Goal: Task Accomplishment & Management: Manage account settings

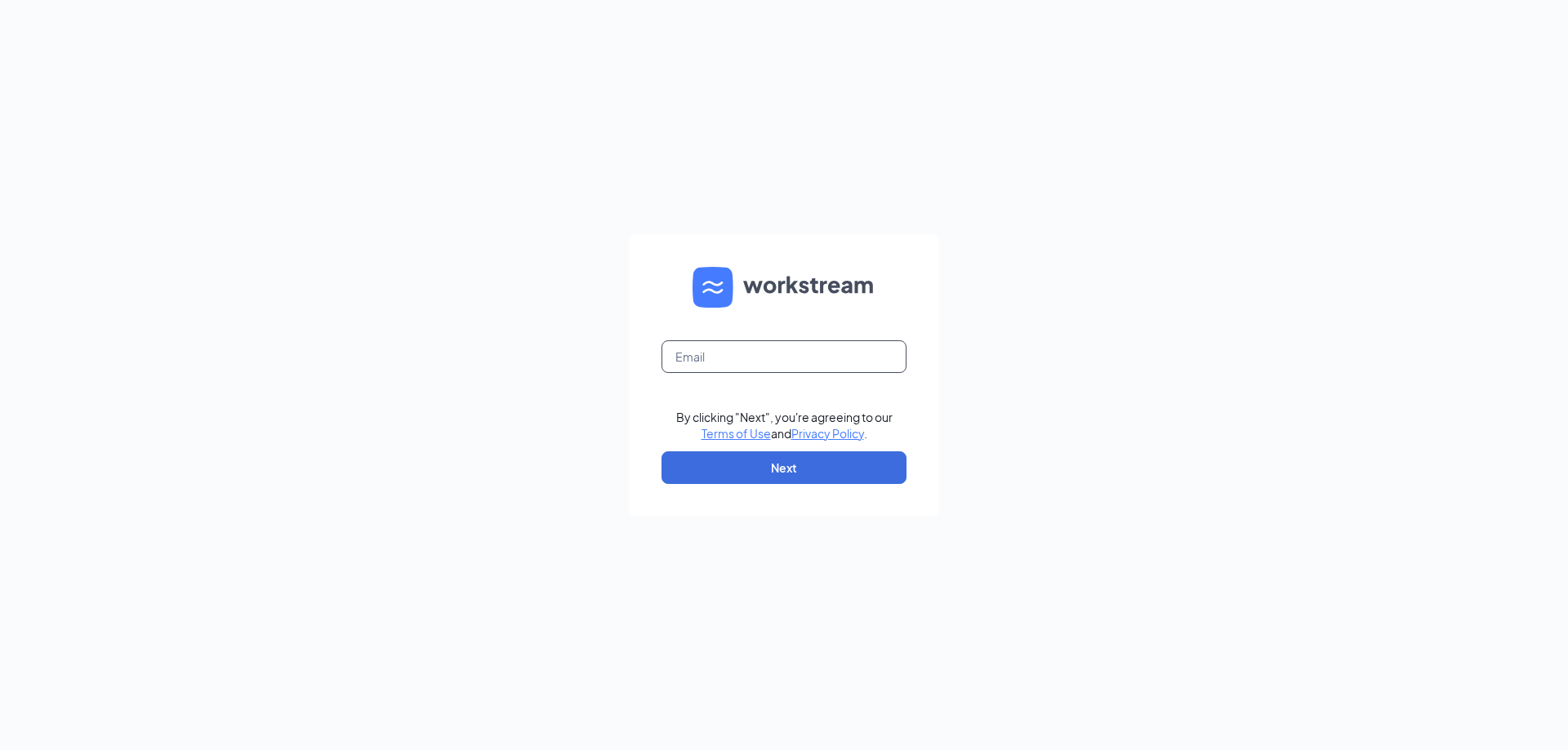
click at [766, 351] on input "text" at bounding box center [783, 356] width 245 height 33
click at [732, 364] on input "text" at bounding box center [783, 356] width 245 height 33
type input "[EMAIL_ADDRESS][DOMAIN_NAME]"
click at [756, 477] on button "Next" at bounding box center [783, 468] width 245 height 33
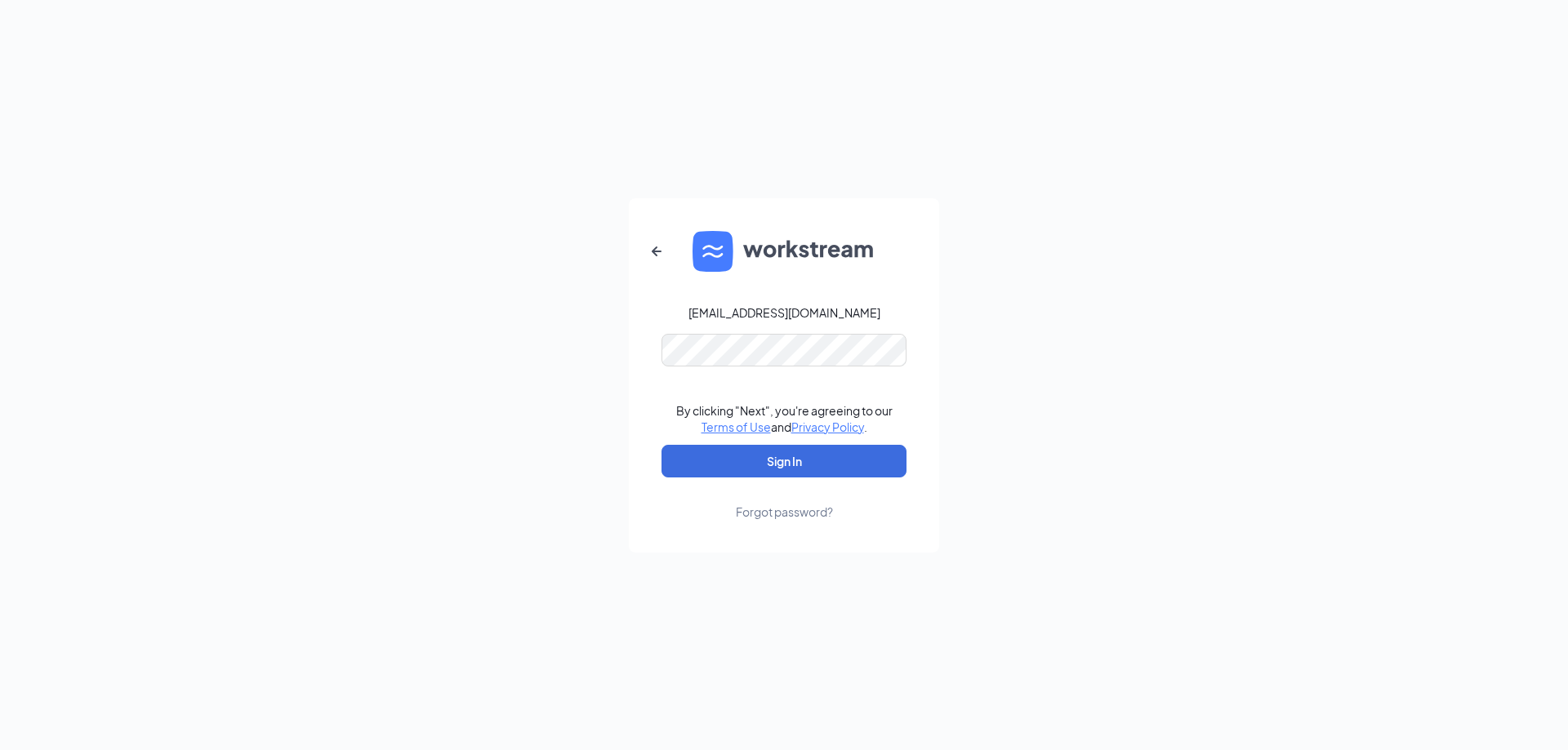
click at [787, 511] on div "Forgot password?" at bounding box center [785, 511] width 98 height 16
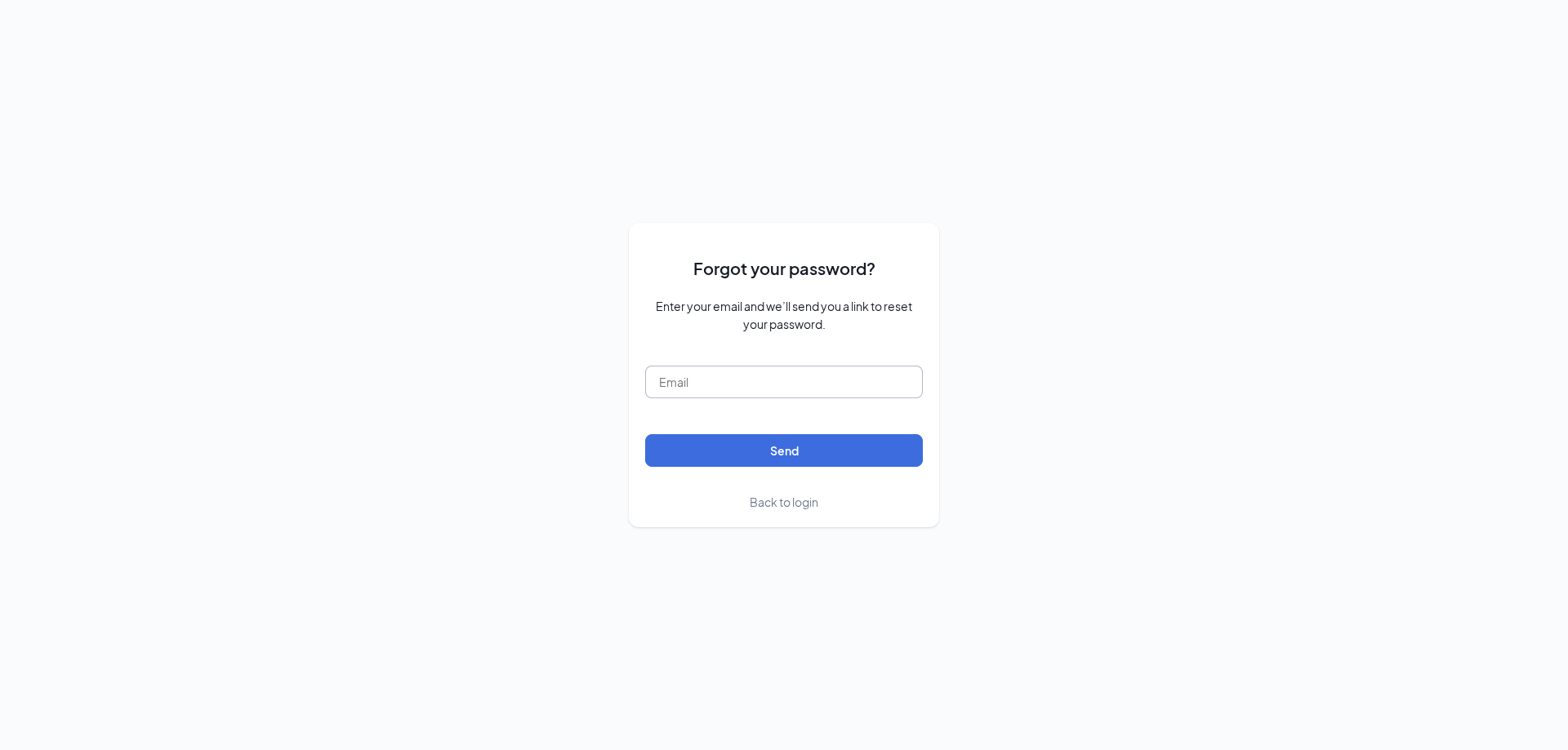
click at [781, 374] on input "text" at bounding box center [784, 382] width 278 height 33
type input "[EMAIL_ADDRESS][DOMAIN_NAME]"
click at [645, 434] on button "Send" at bounding box center [784, 450] width 278 height 33
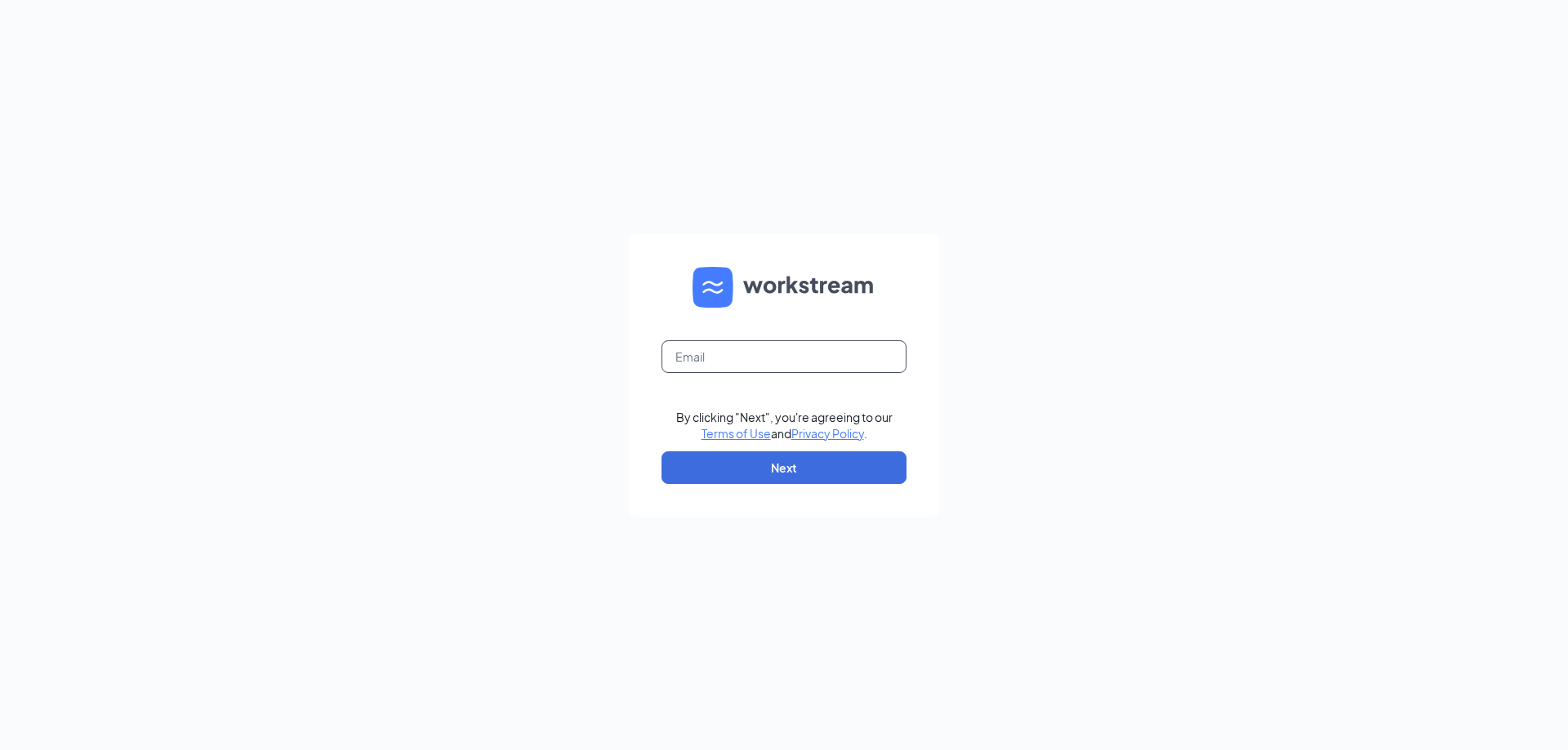
click at [775, 359] on input "text" at bounding box center [783, 356] width 245 height 33
type input "jimmyjohnssp1110@gmail.com"
click at [805, 456] on button "Next" at bounding box center [783, 468] width 245 height 33
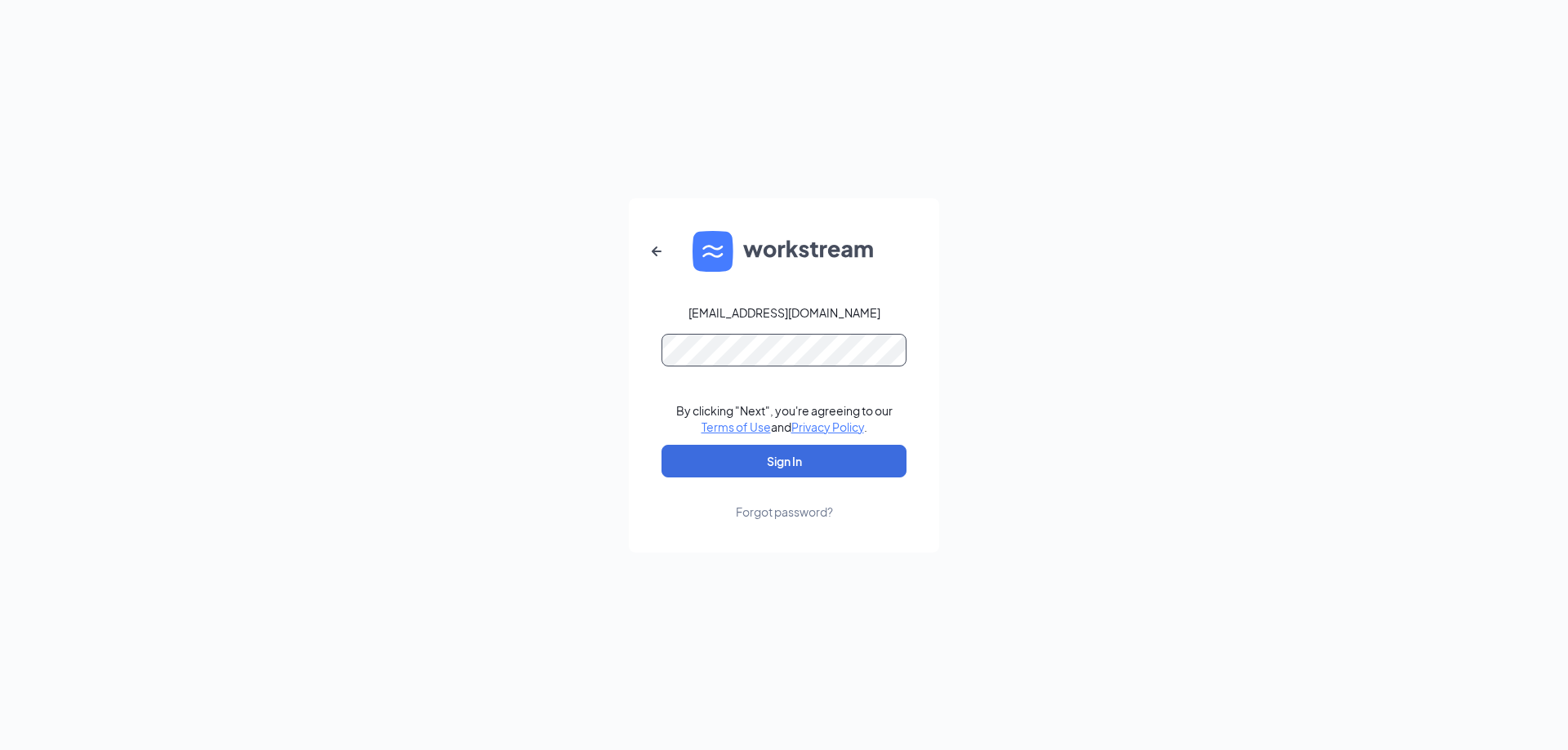
click at [661, 445] on button "Sign In" at bounding box center [783, 461] width 245 height 33
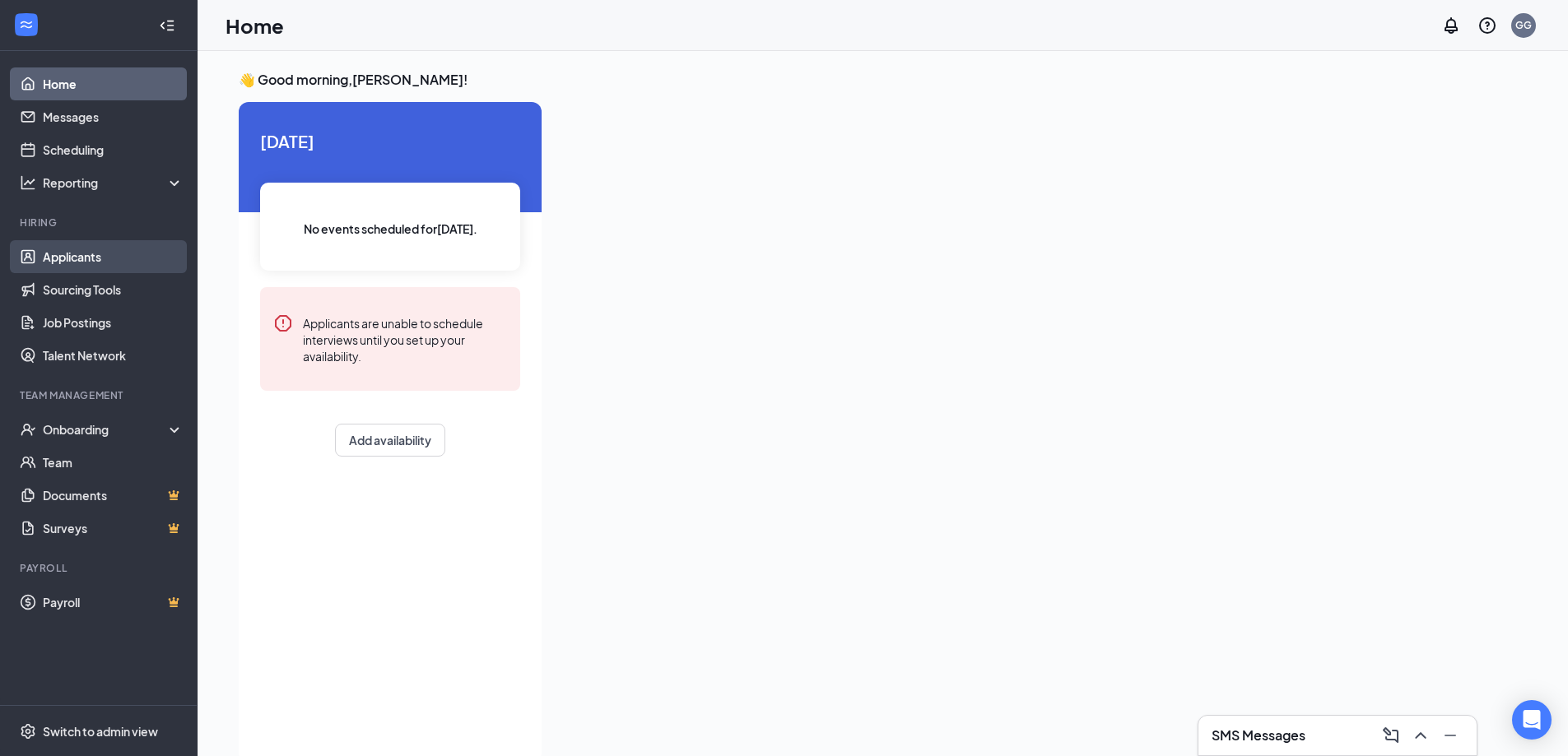
click at [55, 248] on link "Applicants" at bounding box center [112, 256] width 141 height 33
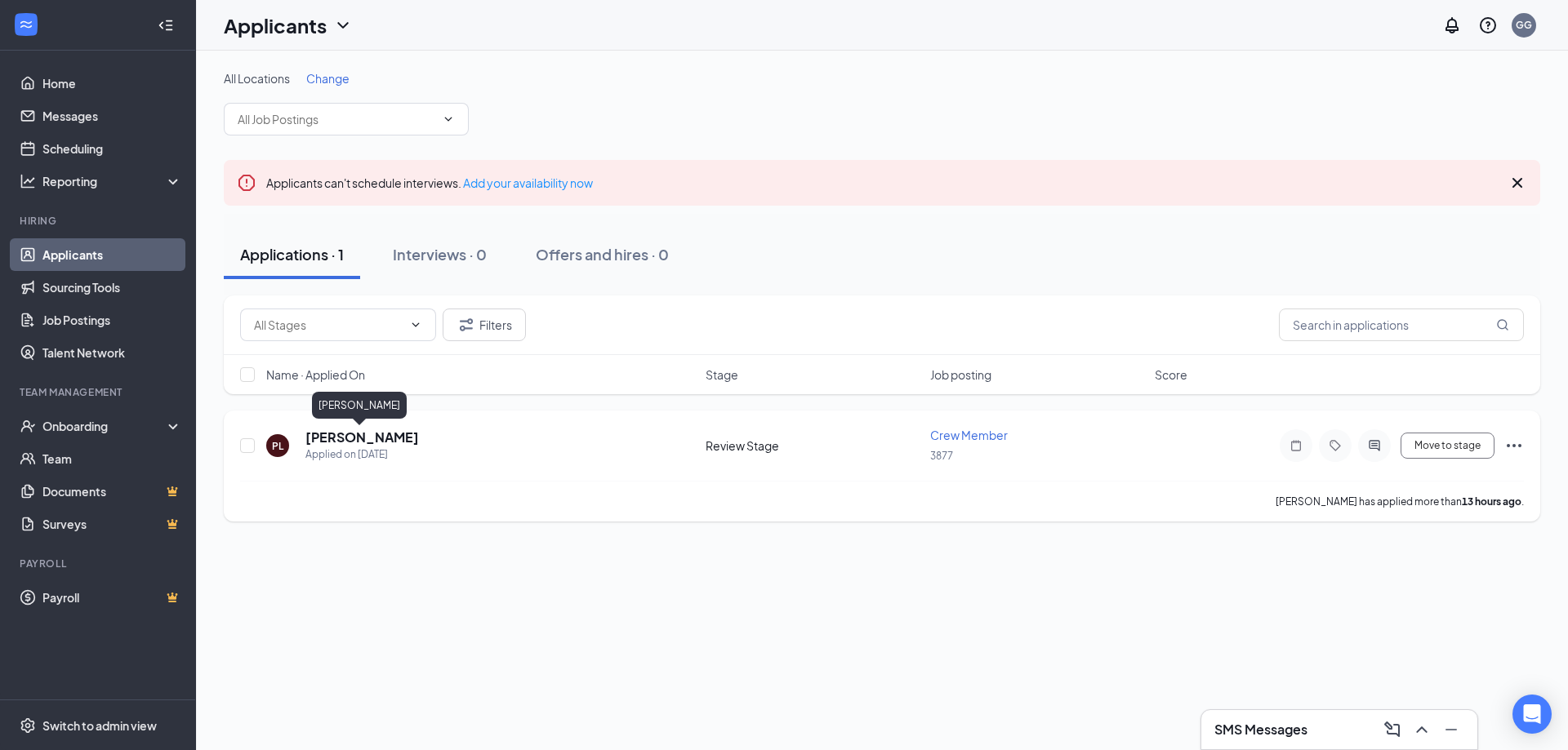
click at [343, 435] on h5 "[PERSON_NAME]" at bounding box center [362, 437] width 113 height 18
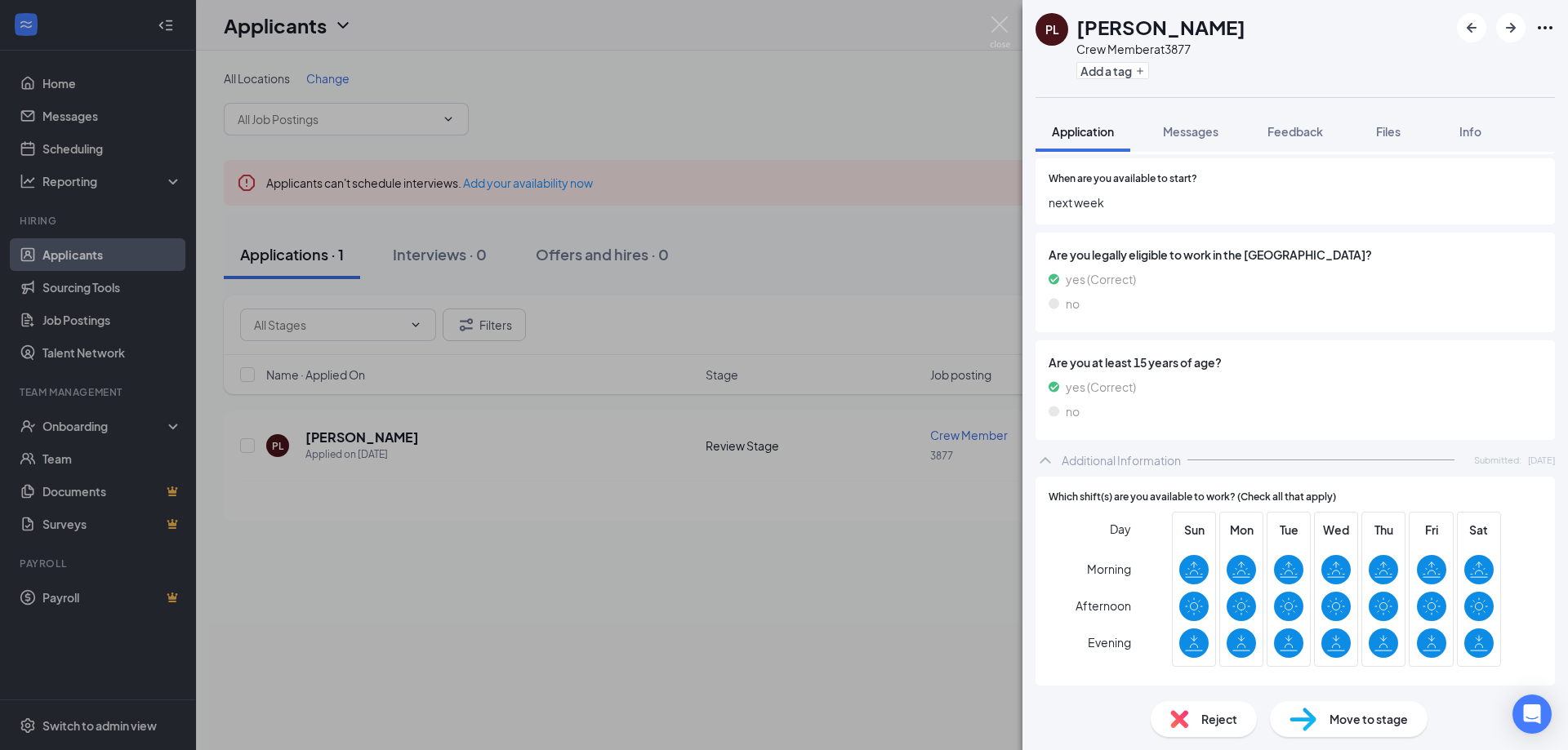
scroll to position [337, 0]
click at [1356, 723] on span "Move to stage" at bounding box center [1369, 719] width 79 height 18
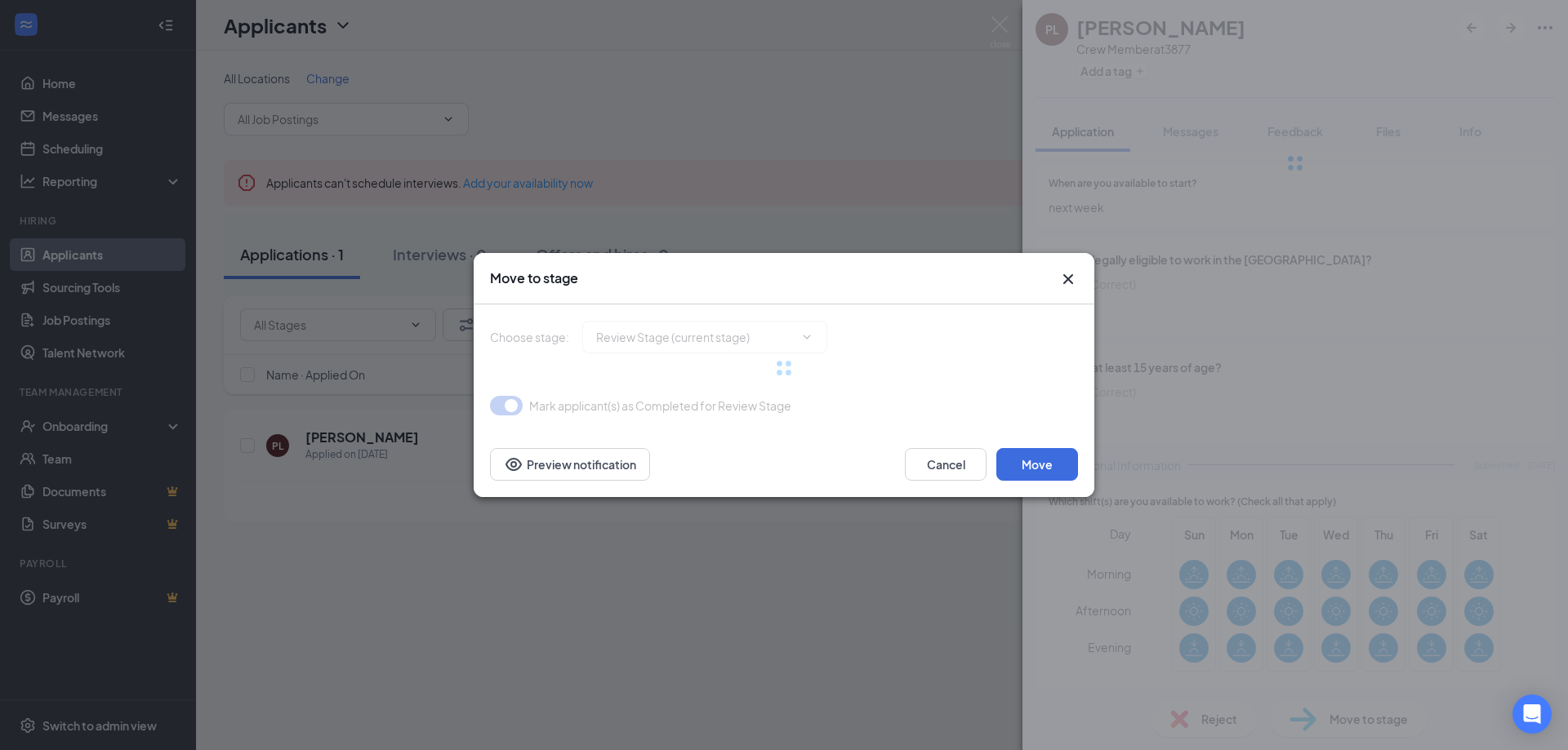
type input "Hiring Complete (final stage)"
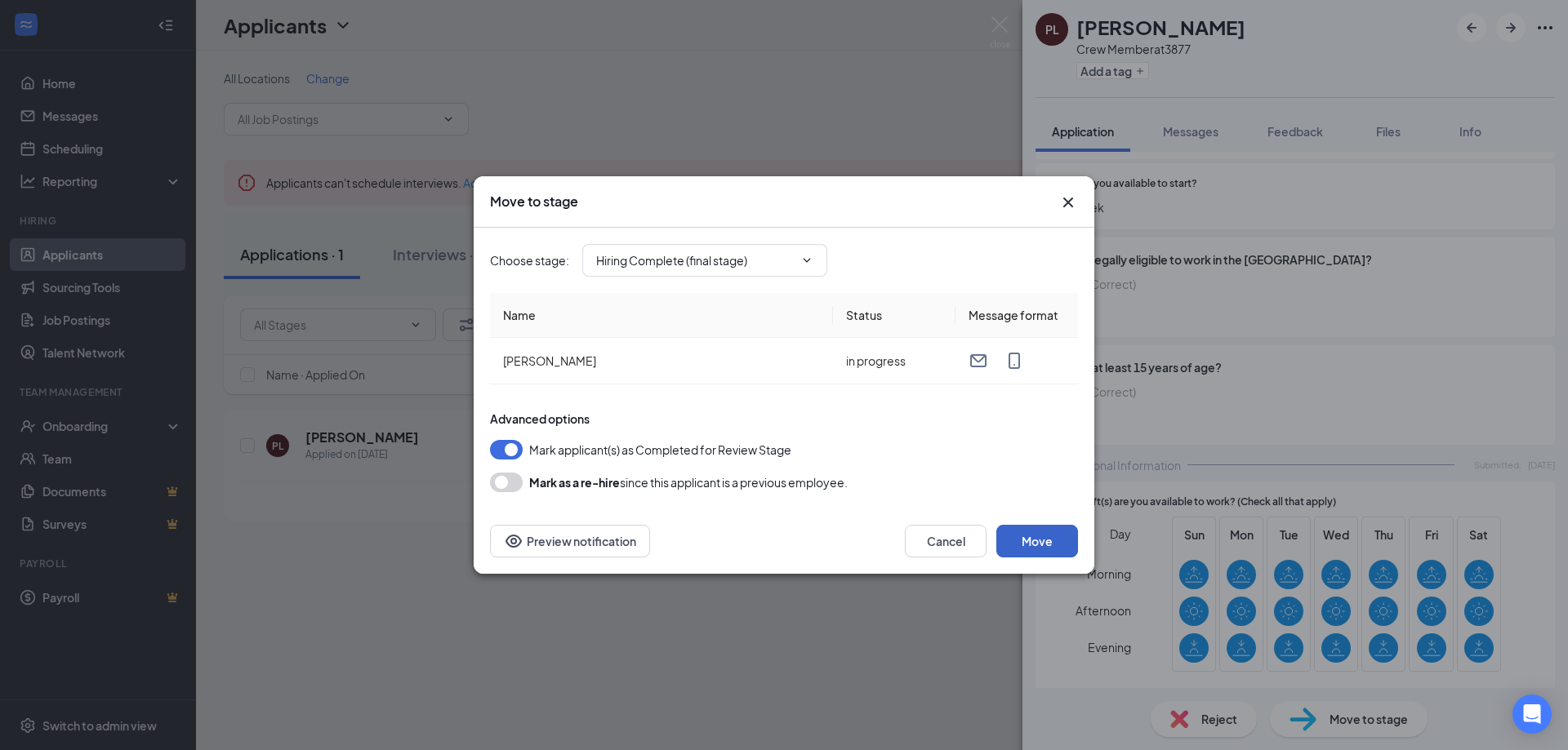
click at [1033, 540] on button "Move" at bounding box center [1036, 541] width 82 height 33
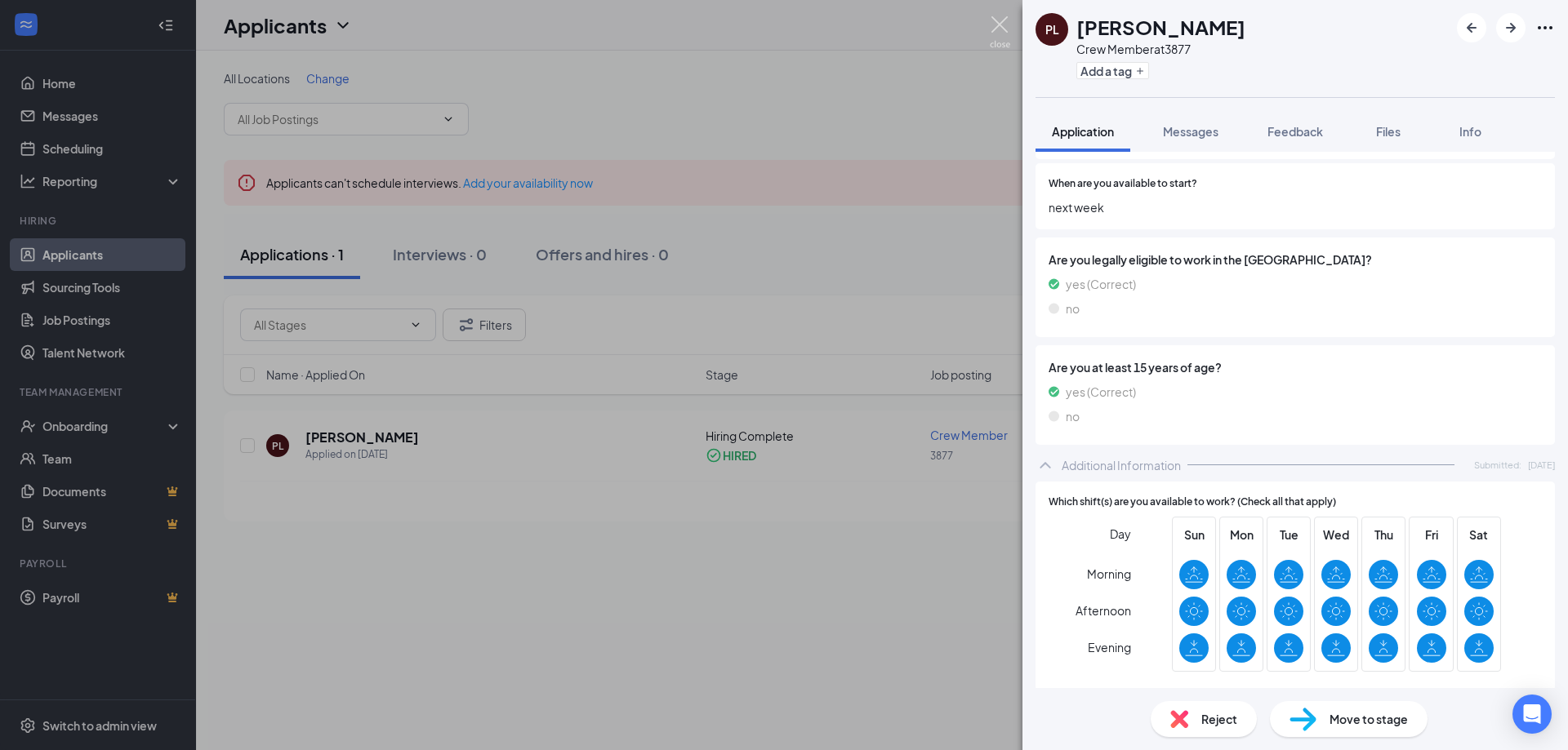
click at [998, 24] on img at bounding box center [1000, 32] width 21 height 32
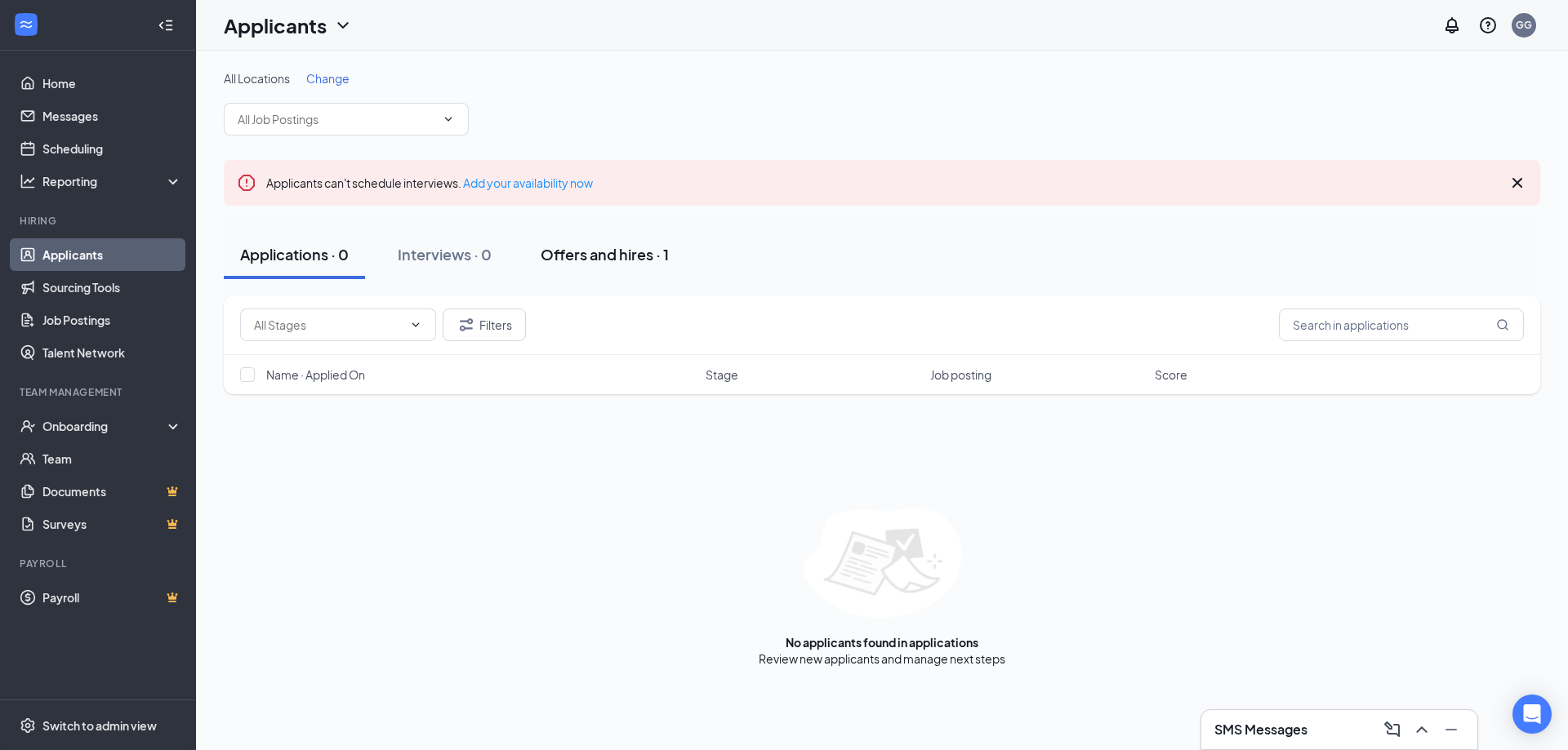
click at [571, 258] on div "Offers and hires · 1" at bounding box center [605, 254] width 128 height 21
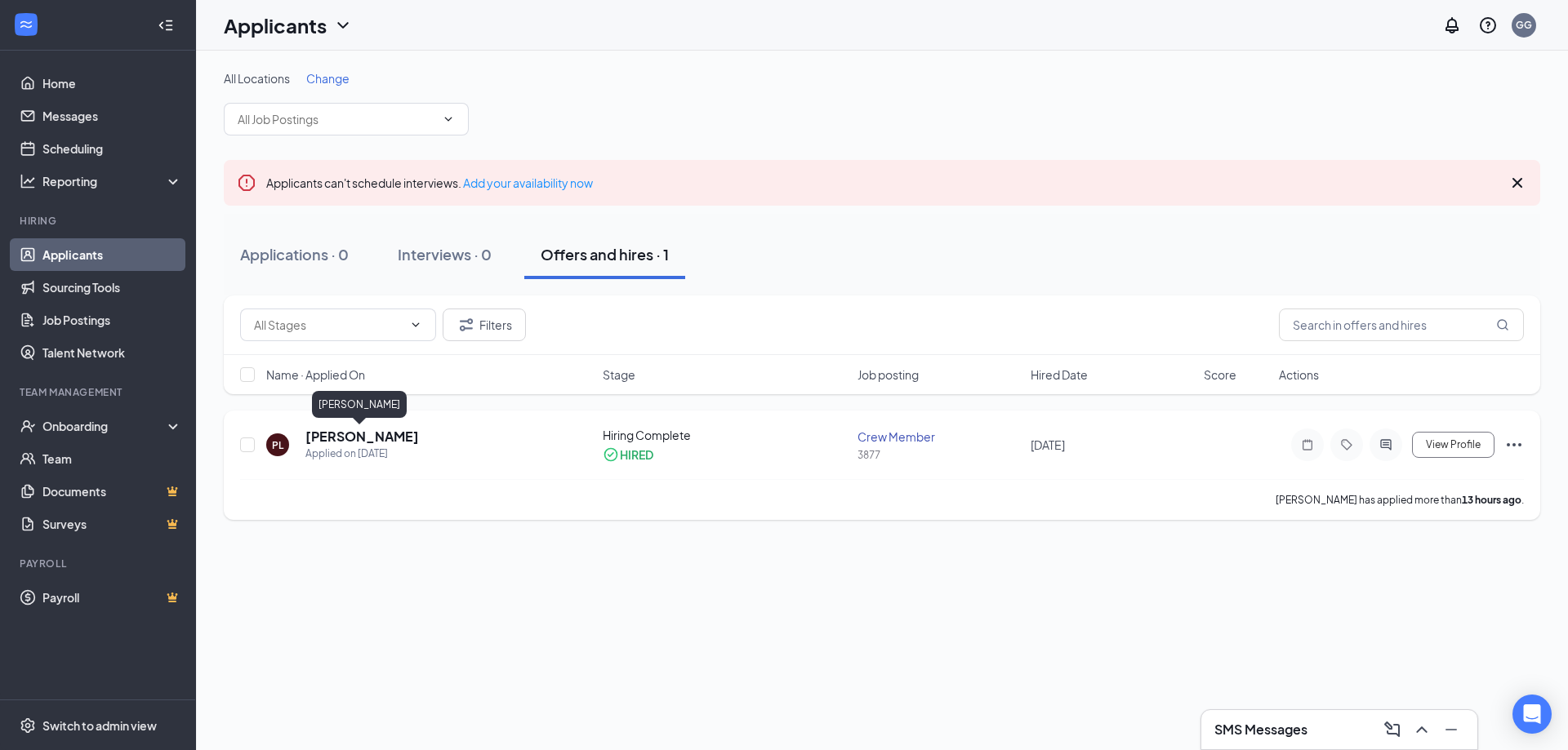
click at [321, 436] on h5 "[PERSON_NAME]" at bounding box center [362, 436] width 113 height 18
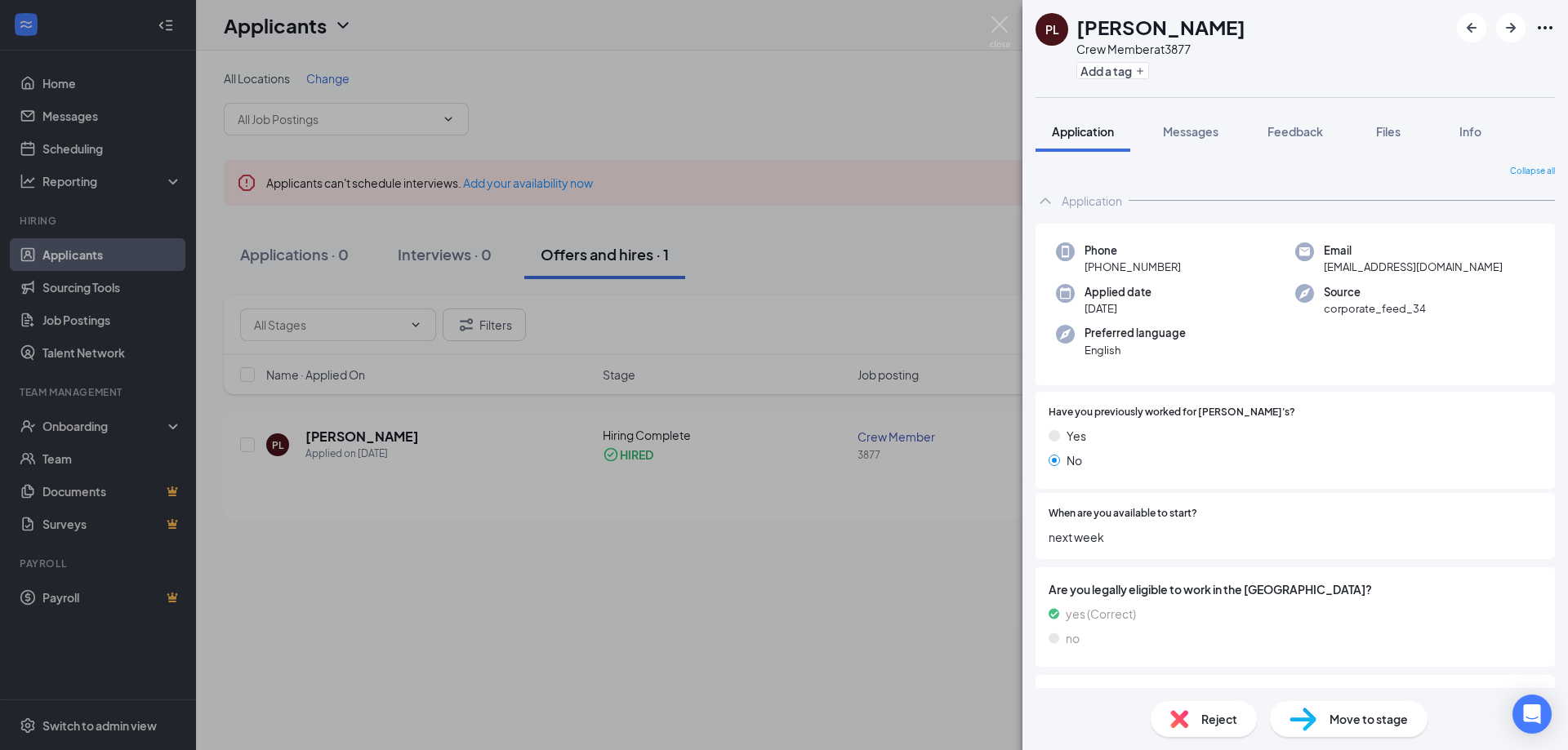
click at [943, 514] on div "PL Payton Langan Crew Member at 3877 Add a tag Application Messages Feedback Fi…" at bounding box center [784, 375] width 1568 height 750
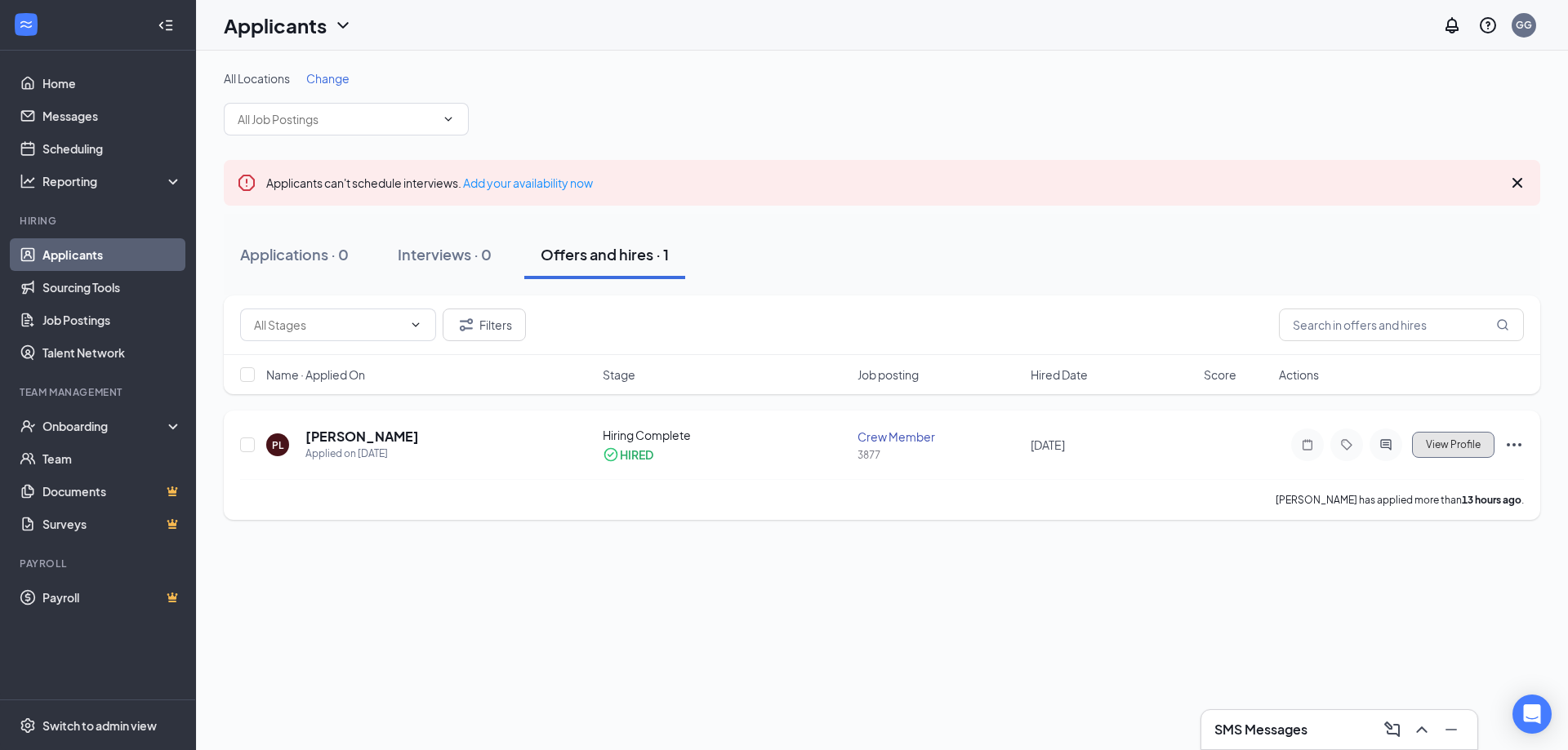
click at [1445, 444] on span "View Profile" at bounding box center [1454, 445] width 54 height 11
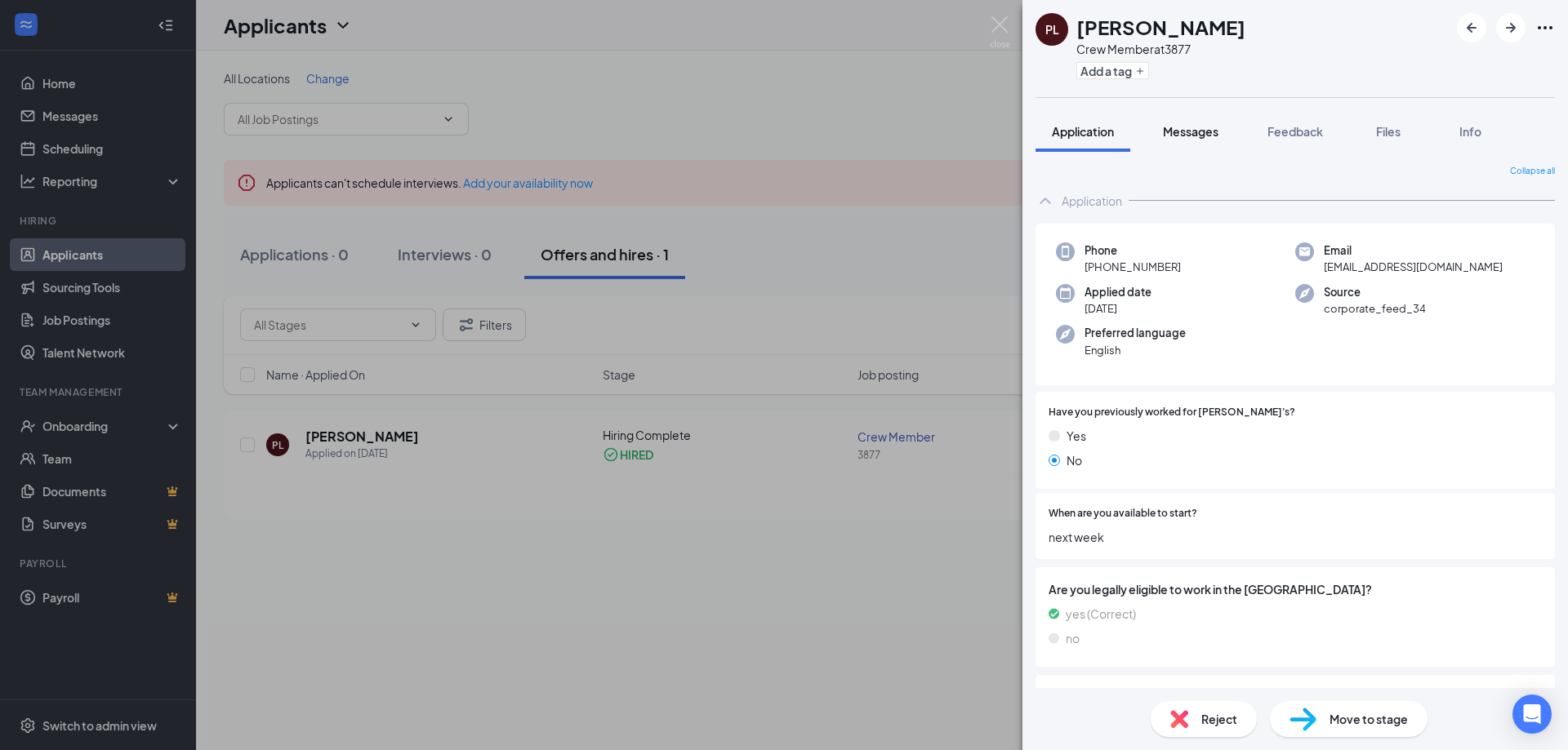
click at [1177, 141] on button "Messages" at bounding box center [1191, 131] width 88 height 41
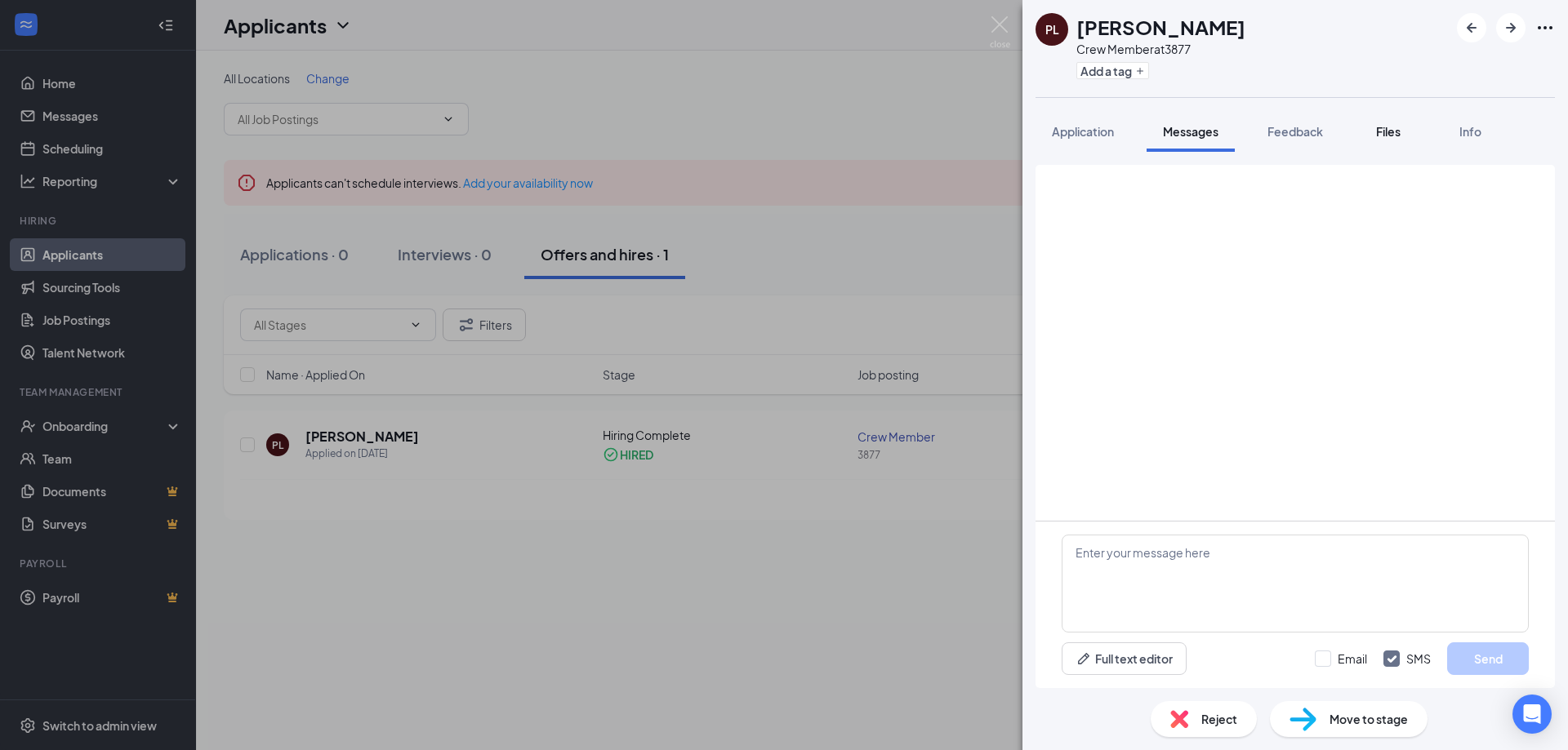
click at [1363, 136] on button "Files" at bounding box center [1389, 131] width 66 height 41
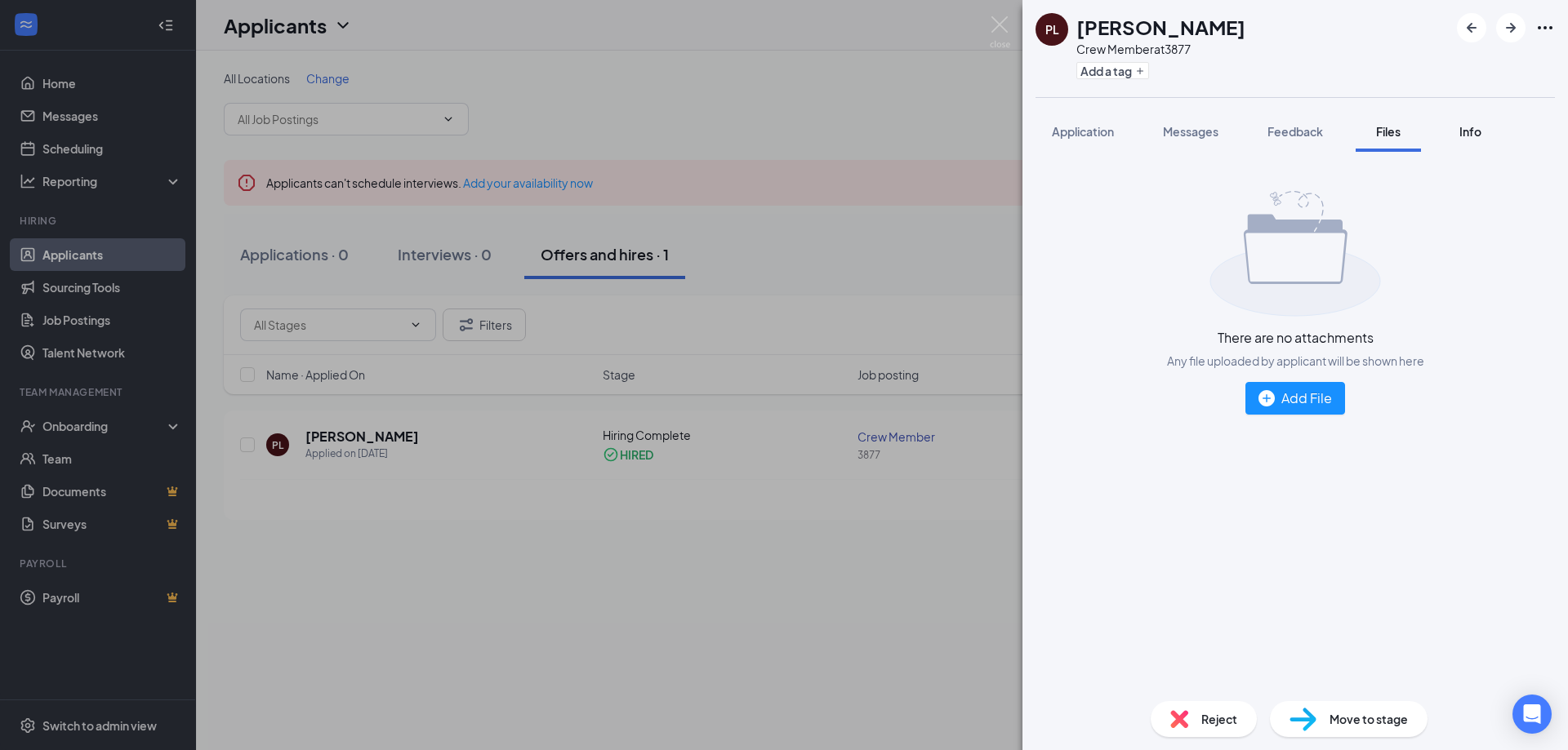
click at [1473, 133] on span "Info" at bounding box center [1470, 131] width 23 height 15
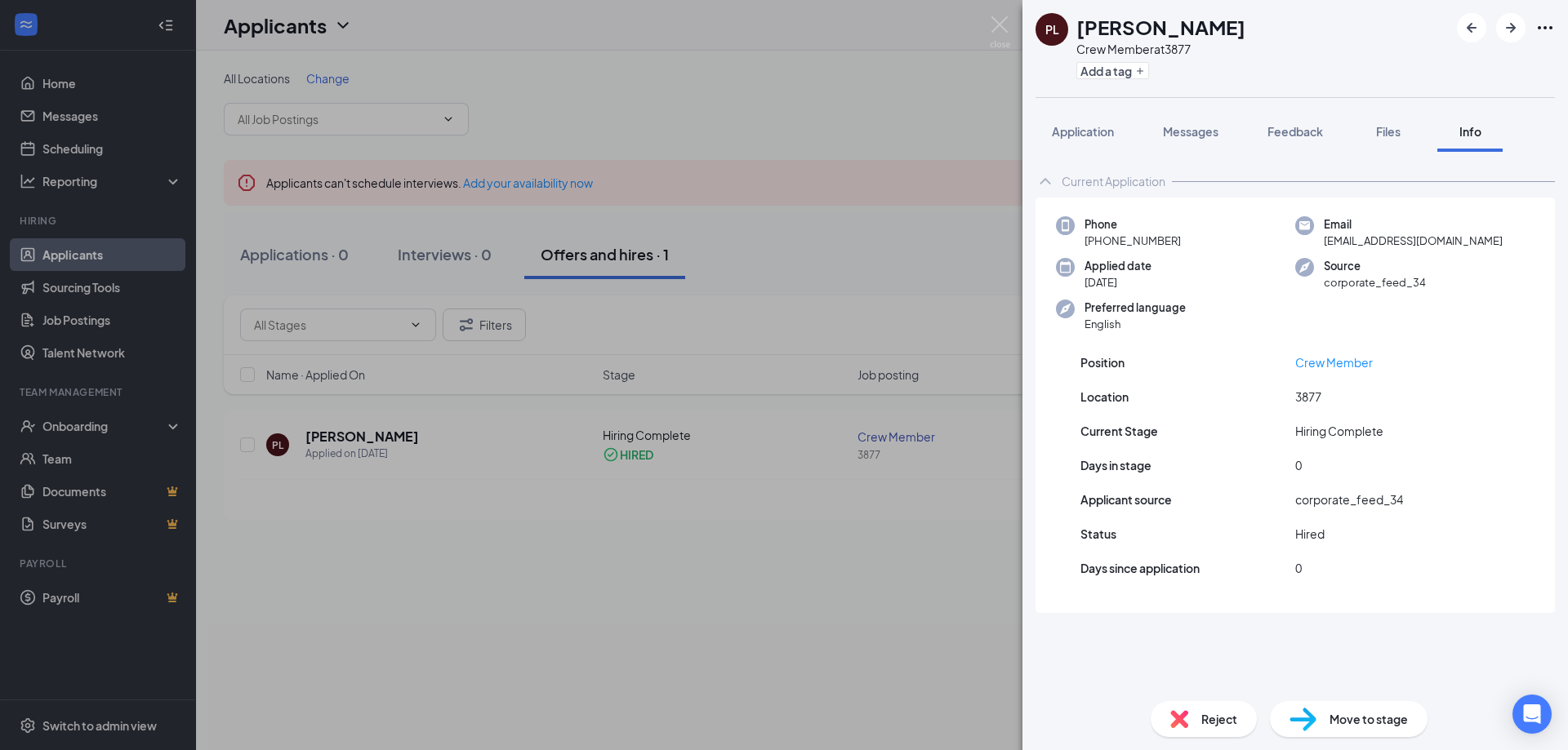
click at [876, 547] on div "PL Payton Langan Crew Member at 3877 Add a tag Application Messages Feedback Fi…" at bounding box center [784, 375] width 1568 height 750
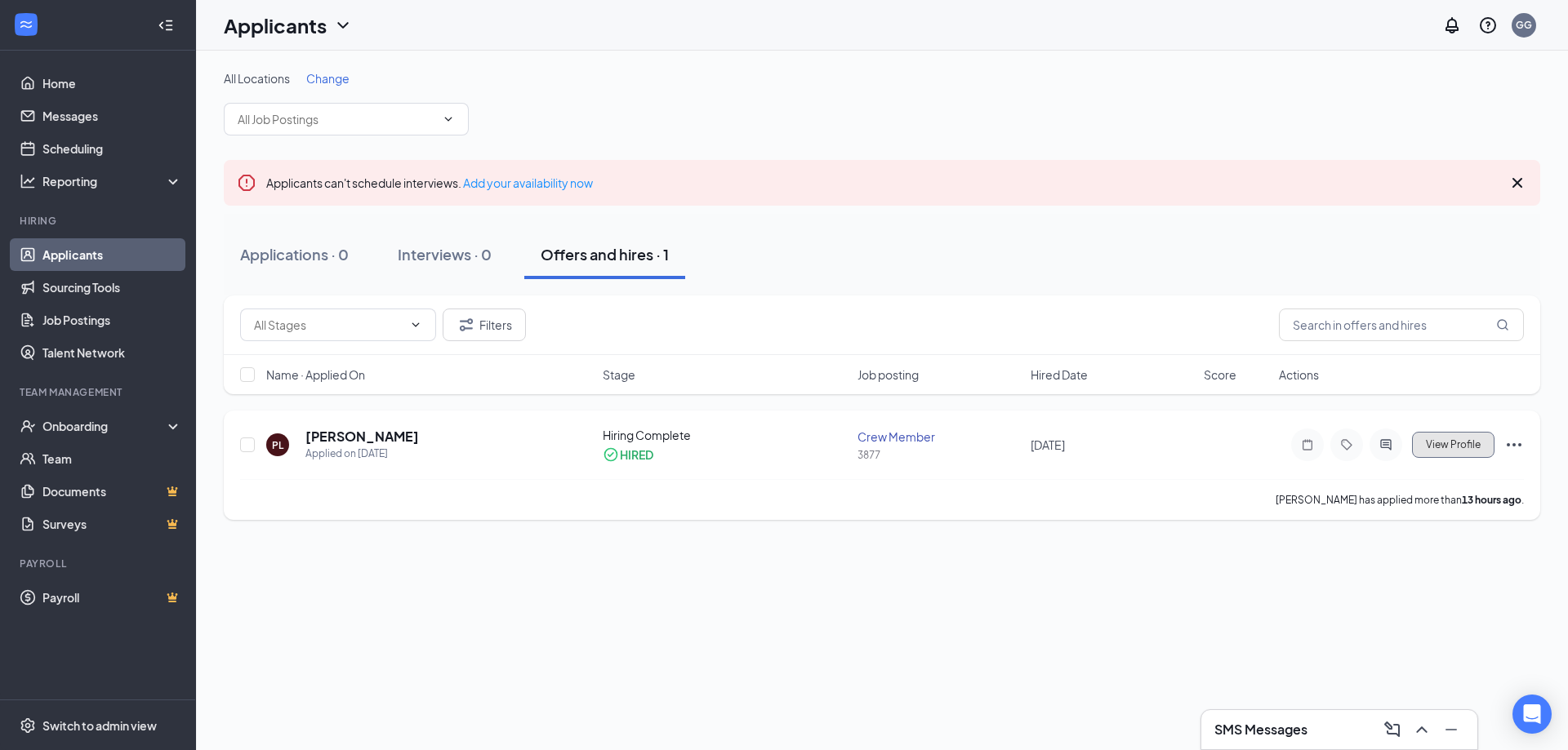
click at [1483, 438] on button "View Profile" at bounding box center [1454, 445] width 83 height 26
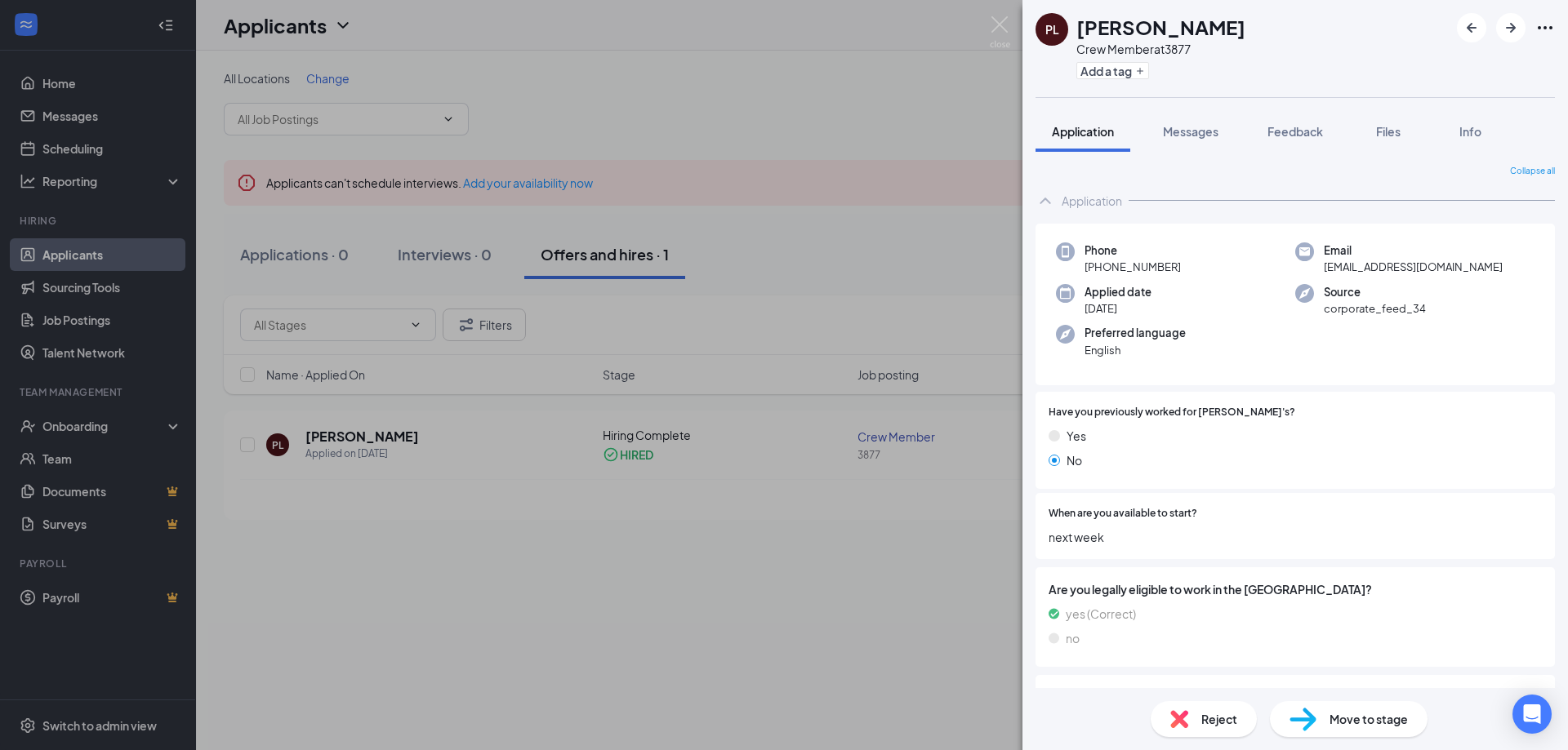
click at [940, 123] on div "PL Payton Langan Crew Member at 3877 Add a tag Application Messages Feedback Fi…" at bounding box center [784, 375] width 1568 height 750
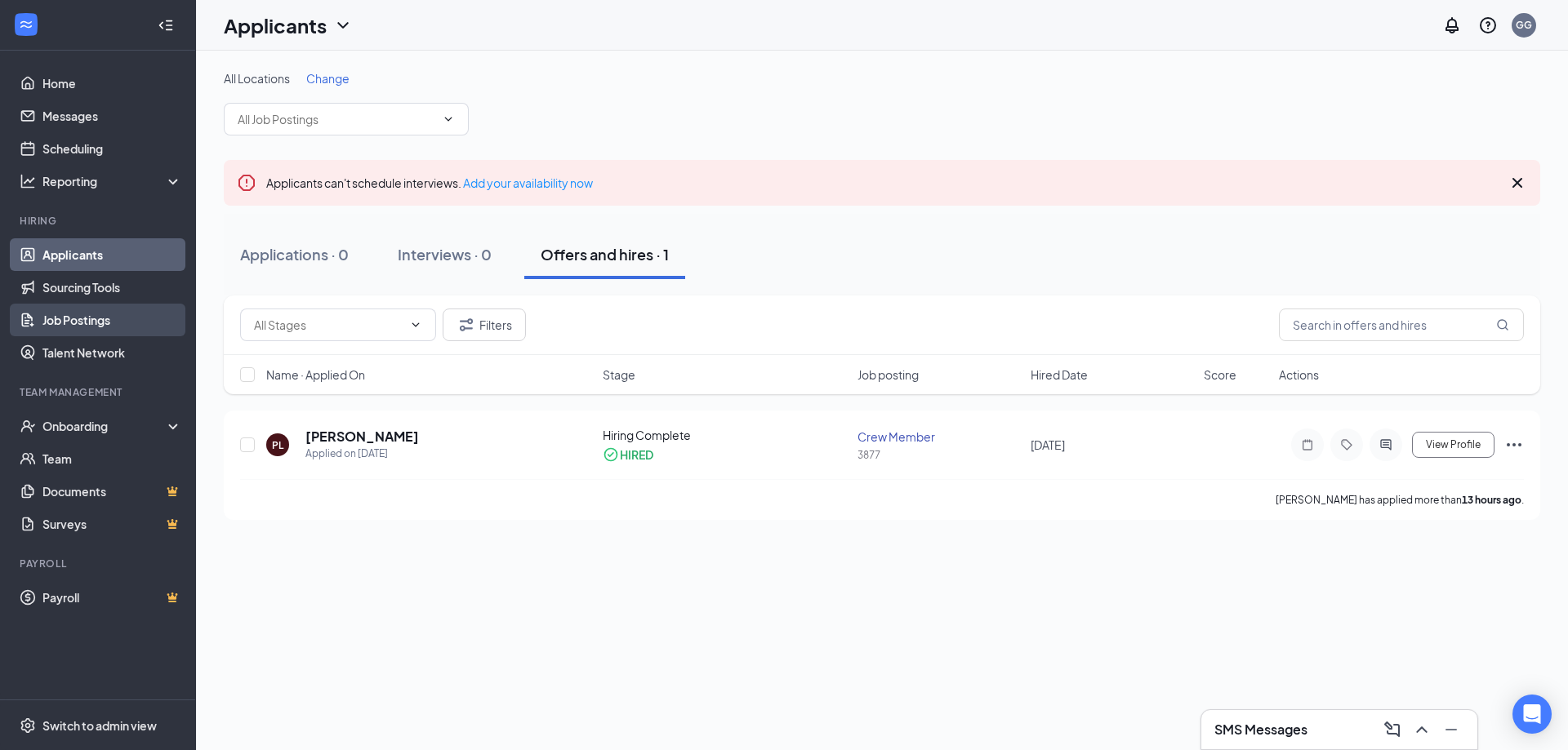
click at [117, 328] on link "Job Postings" at bounding box center [112, 320] width 140 height 33
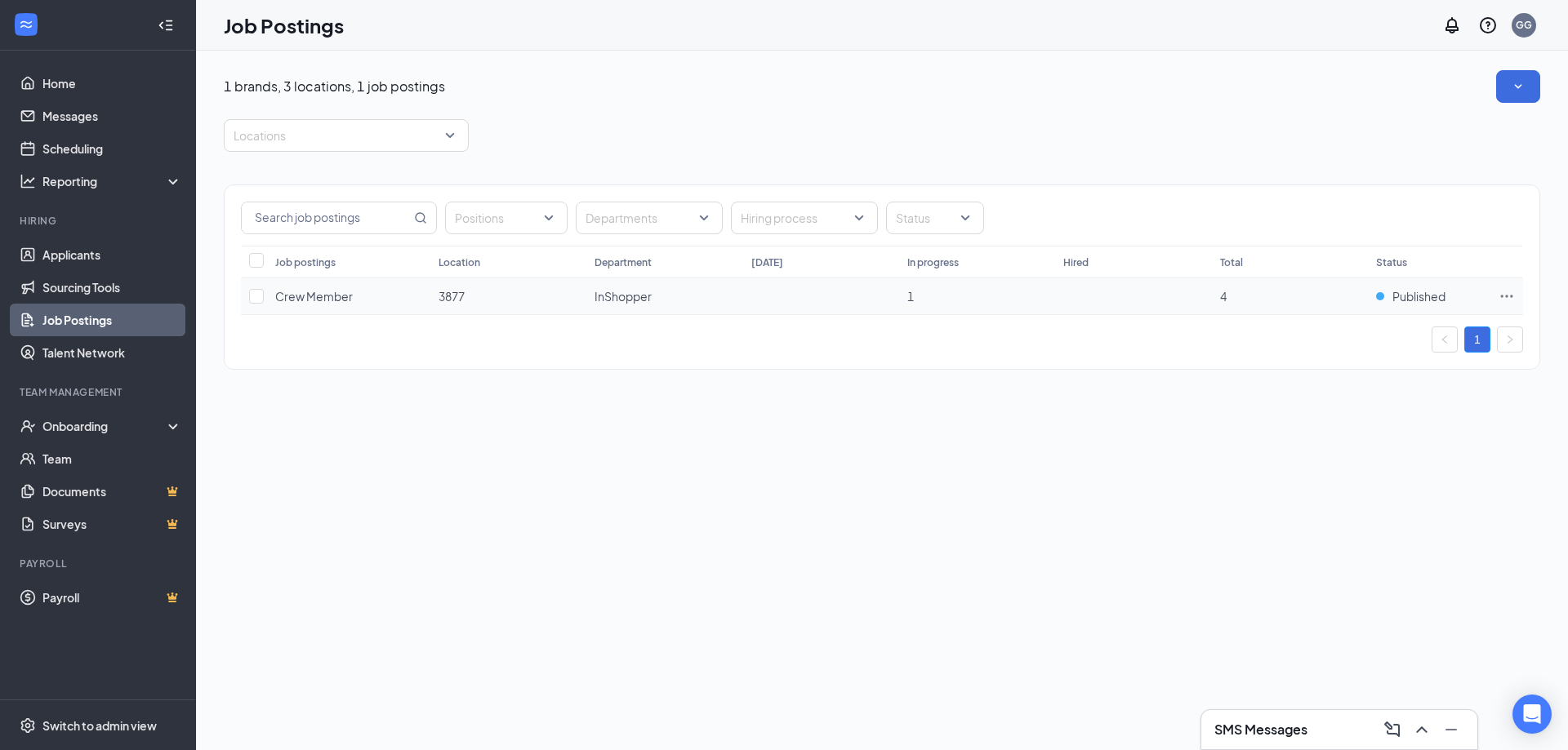
click at [1505, 298] on icon "Ellipses" at bounding box center [1506, 295] width 16 height 16
drag, startPoint x: 1244, startPoint y: 430, endPoint x: 1365, endPoint y: 404, distance: 123.8
click at [1245, 427] on div "1 brands, 3 locations, 1 job postings Locations Positions Departments Hiring pr…" at bounding box center [882, 400] width 1372 height 699
click at [1502, 296] on icon "Ellipses" at bounding box center [1507, 295] width 12 height 3
click at [900, 482] on div "1 brands, 3 locations, 1 job postings Locations Positions Departments Hiring pr…" at bounding box center [882, 400] width 1372 height 699
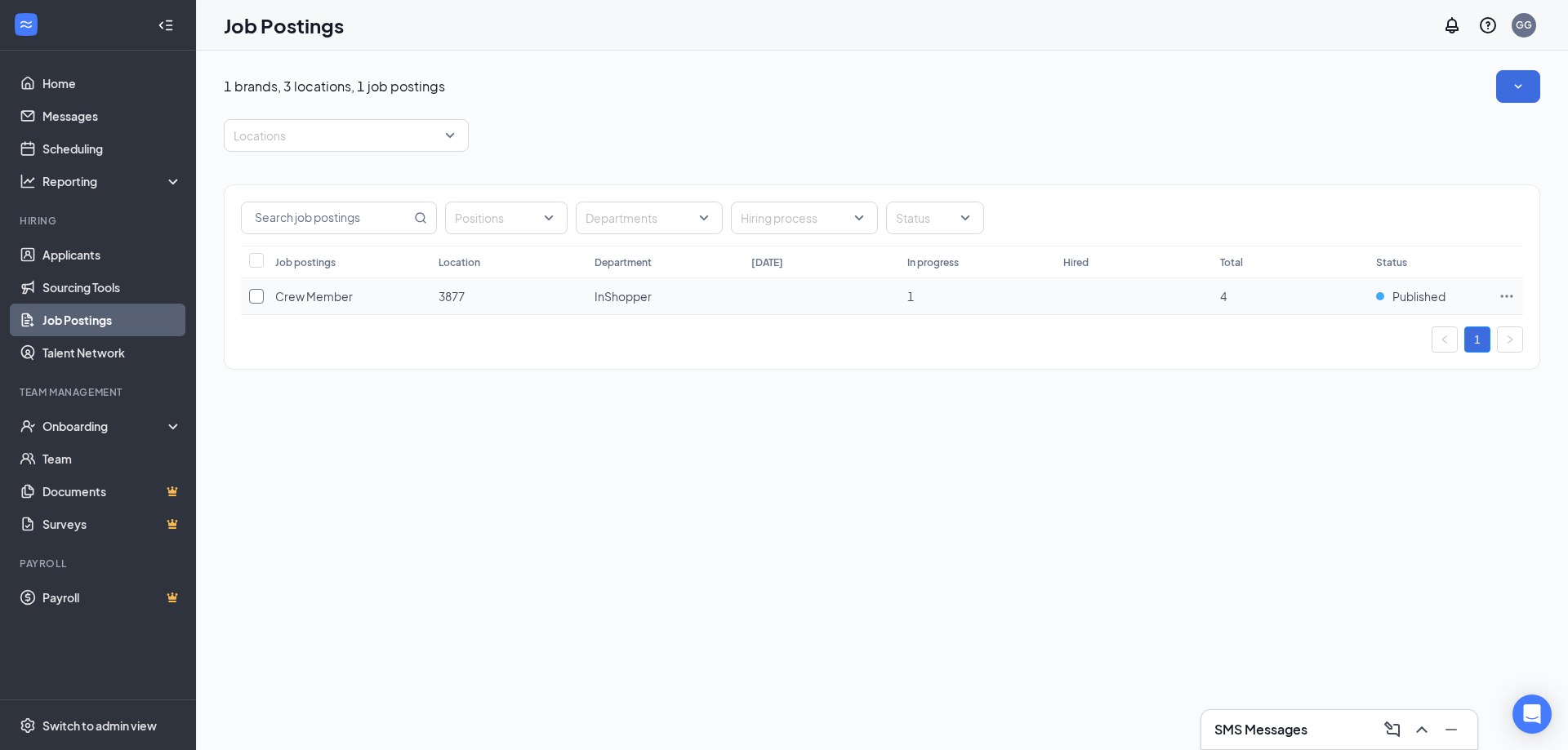
click at [263, 300] on input "checkbox" at bounding box center [257, 296] width 15 height 15
checkbox input "true"
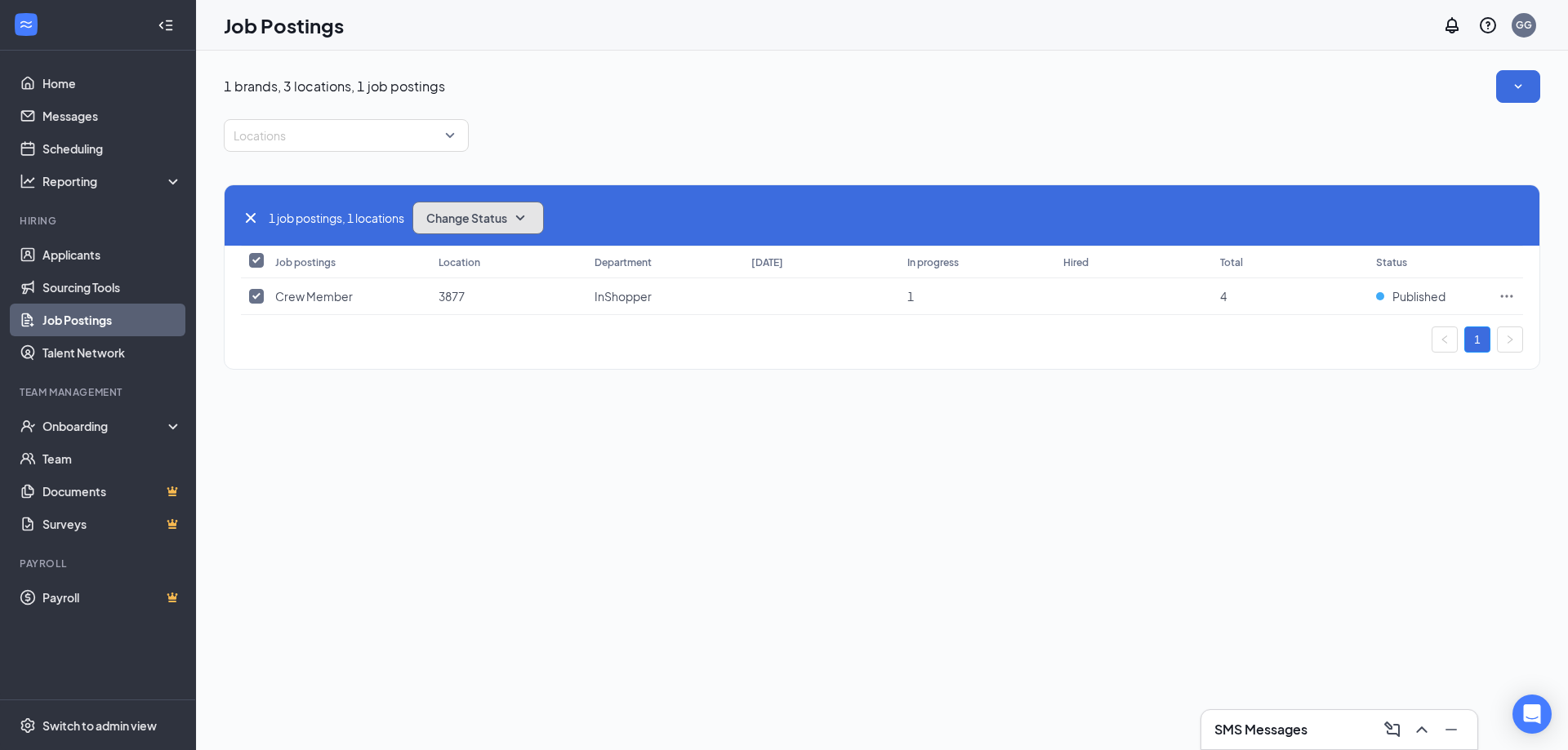
click at [503, 225] on button "Change Status" at bounding box center [478, 218] width 131 height 33
click at [652, 104] on div "1 brands, 3 locations, 1 job postings Locations 1 job postings, 1 locations Cha…" at bounding box center [882, 228] width 1317 height 316
click at [248, 215] on icon "Cross" at bounding box center [250, 218] width 9 height 9
checkbox input "false"
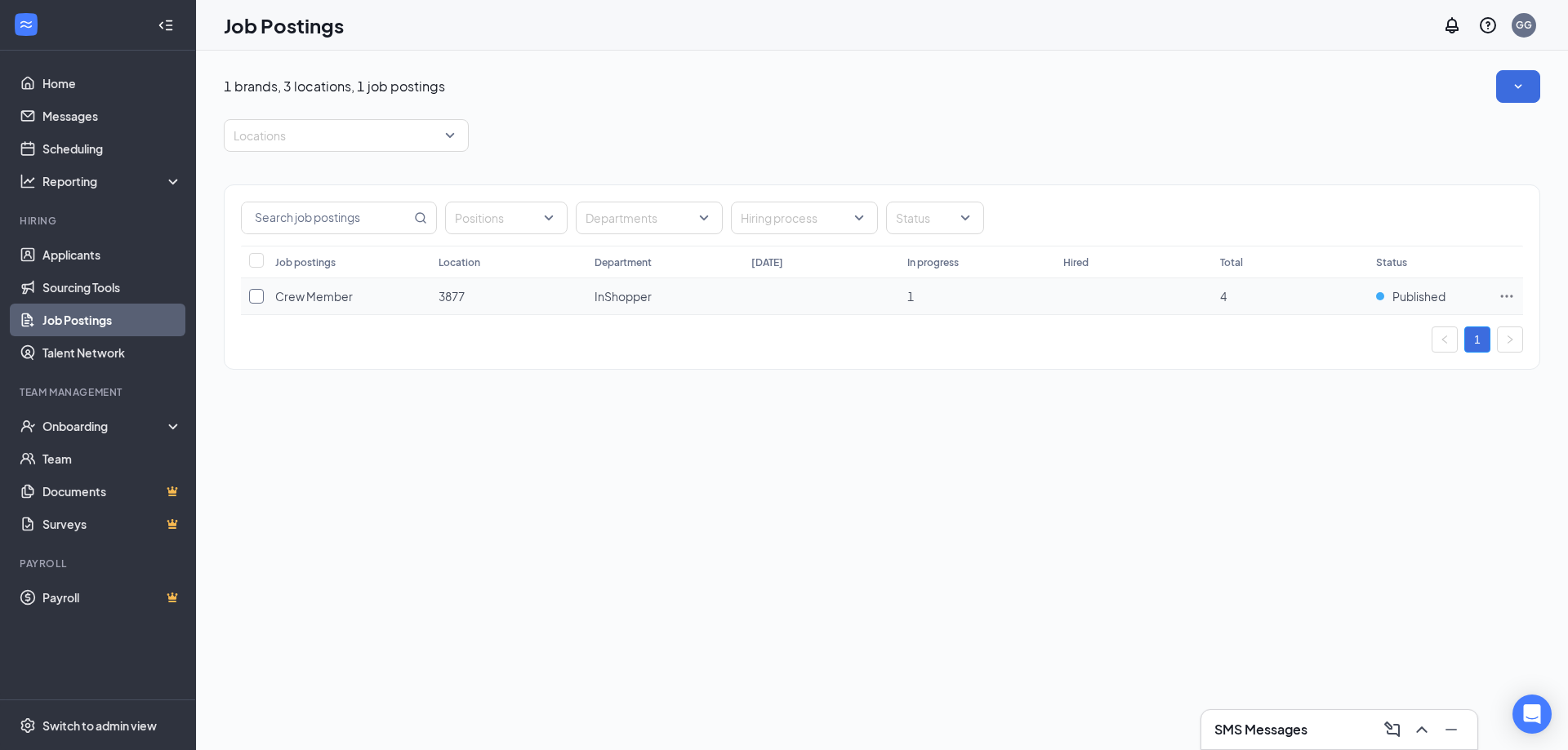
click at [259, 295] on input "checkbox" at bounding box center [257, 296] width 15 height 15
checkbox input "true"
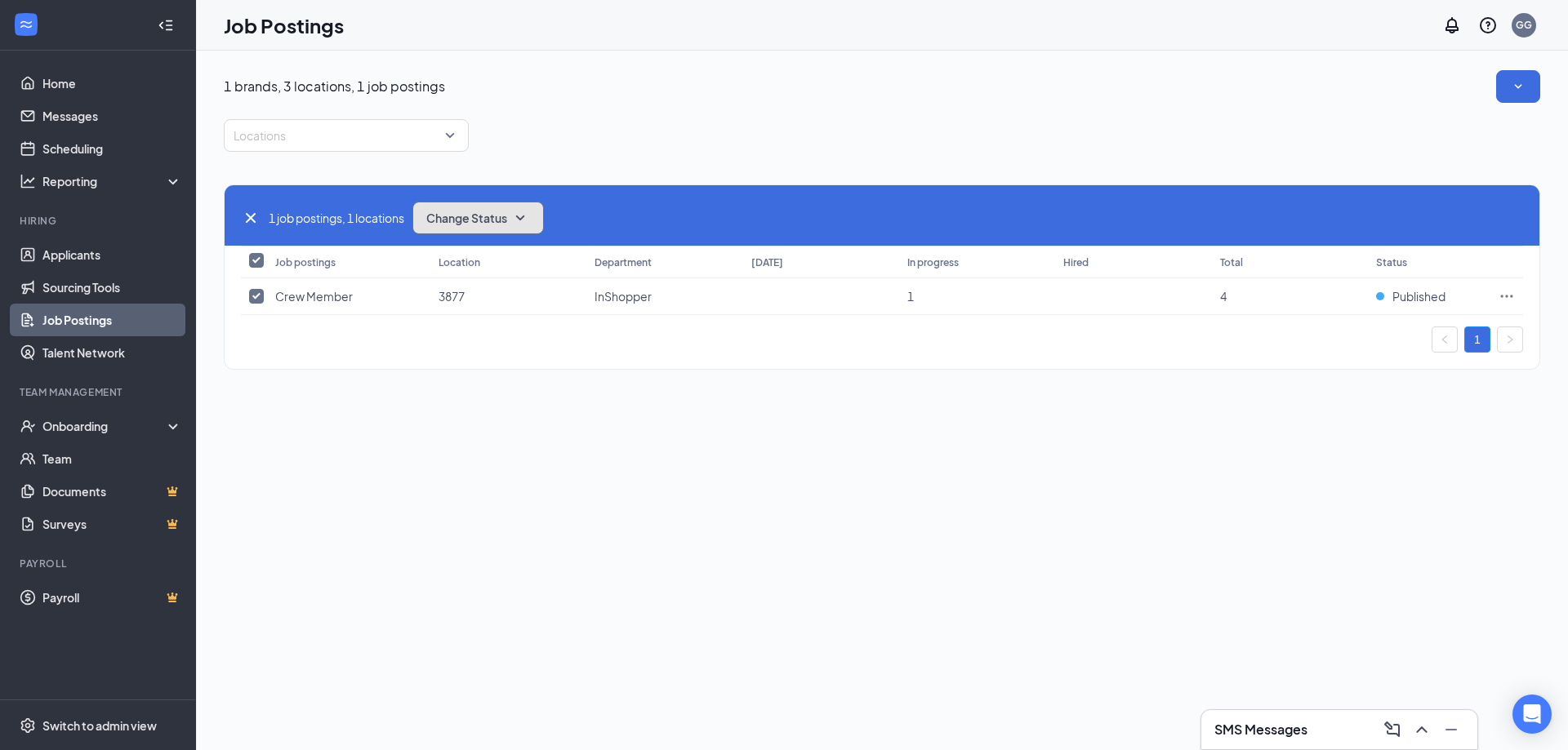
click at [527, 212] on icon "SmallChevronDown" at bounding box center [520, 218] width 20 height 20
drag, startPoint x: 514, startPoint y: 487, endPoint x: 325, endPoint y: 404, distance: 206.4
click at [476, 469] on div "1 brands, 3 locations, 1 job postings Locations 1 job postings, 1 locations Cha…" at bounding box center [882, 400] width 1372 height 699
click at [251, 210] on icon "Cross" at bounding box center [250, 218] width 20 height 20
checkbox input "false"
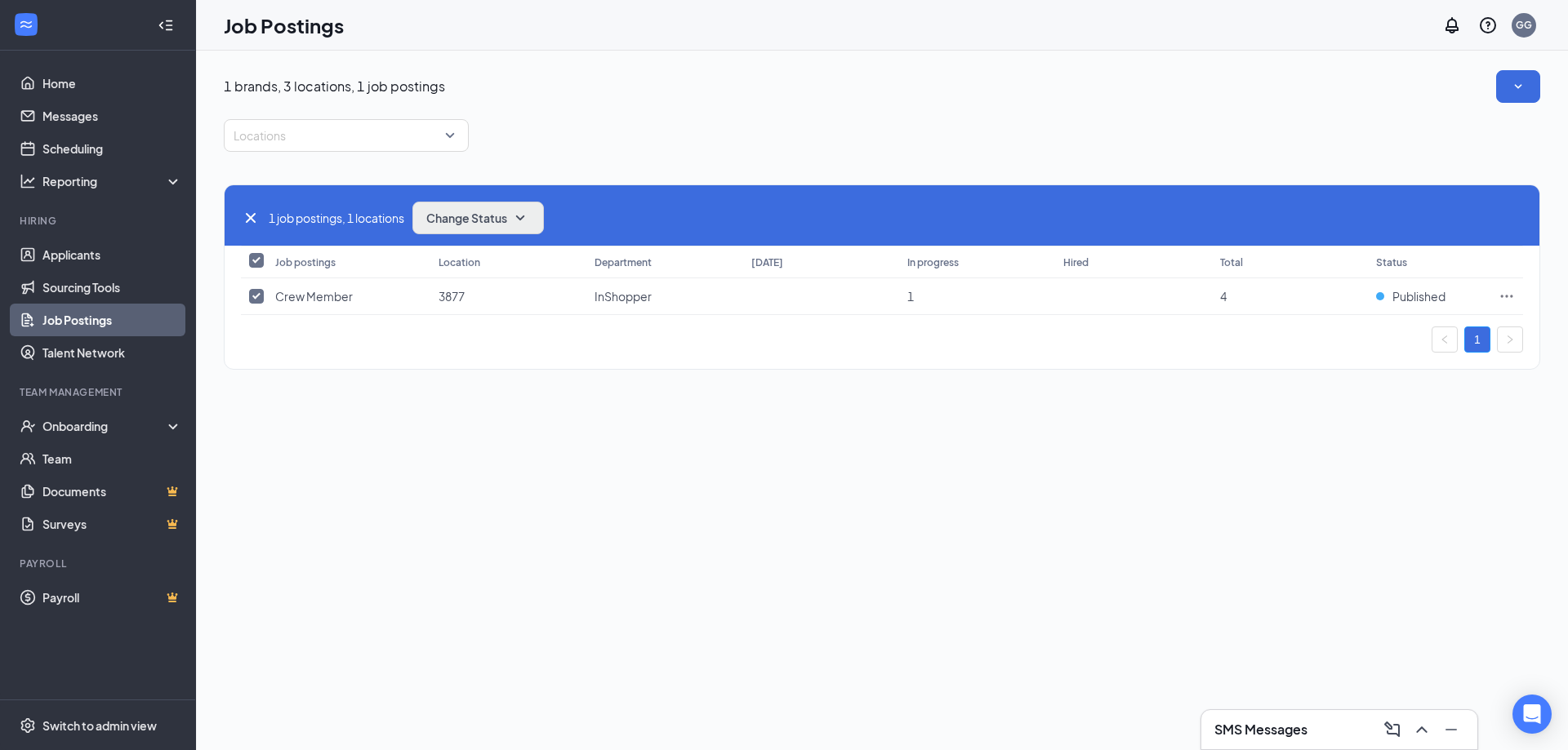
checkbox input "false"
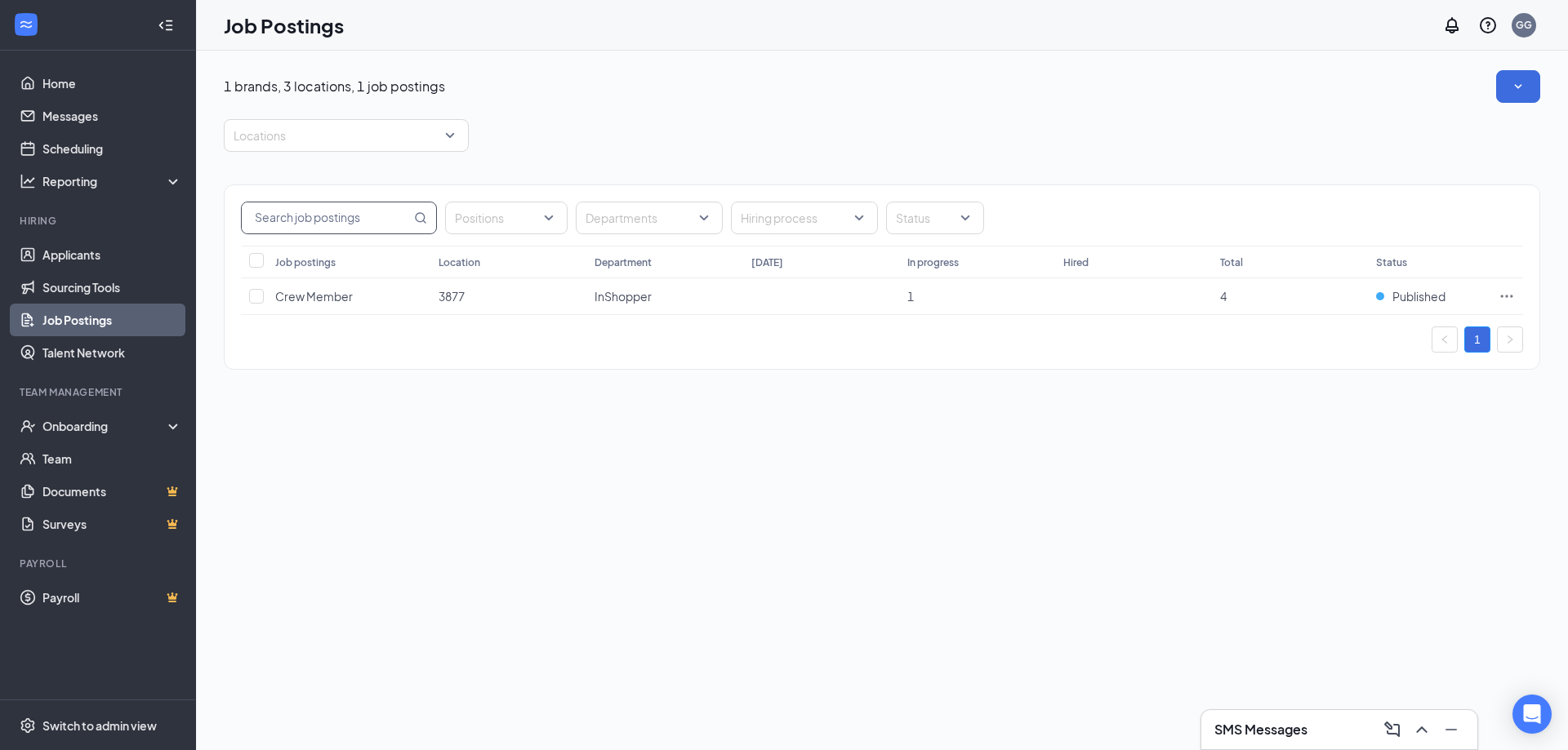
click at [381, 222] on input "text" at bounding box center [326, 218] width 169 height 31
click at [466, 218] on div at bounding box center [498, 218] width 98 height 26
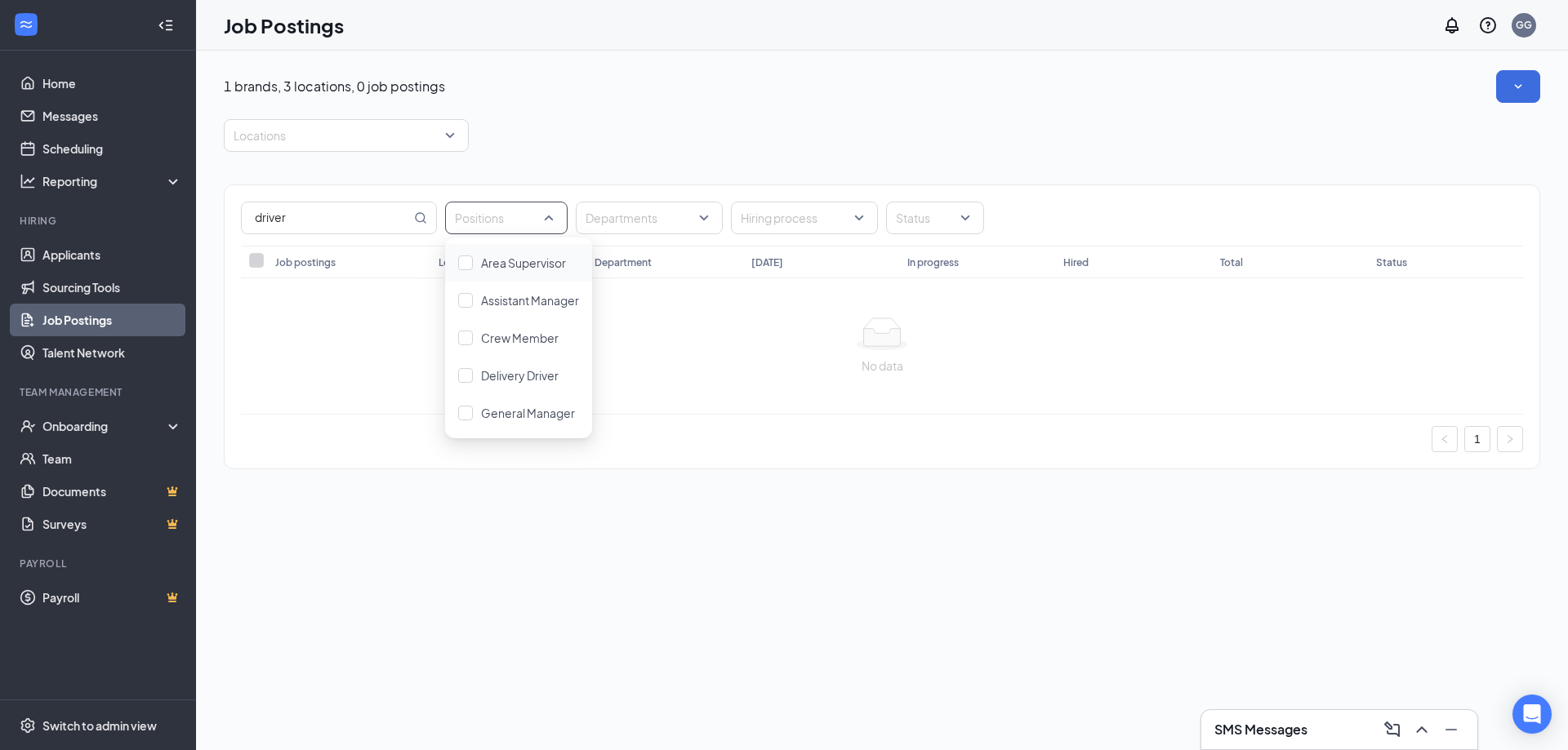
click at [563, 152] on div "driver Positions Departments Hiring process Status Job postings Location Depart…" at bounding box center [882, 319] width 1317 height 334
click at [399, 217] on input "driver" at bounding box center [326, 218] width 169 height 31
type input "d"
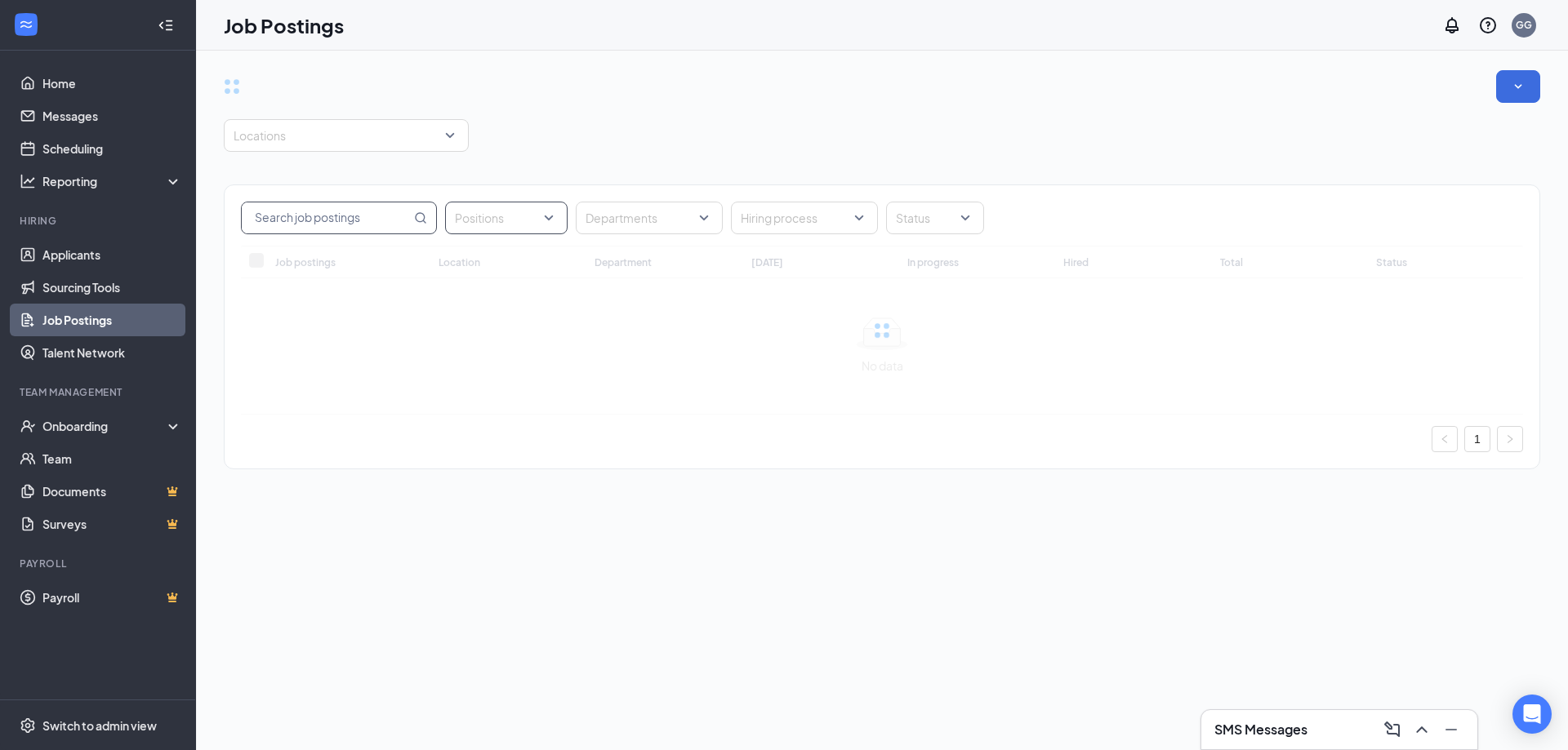
click at [476, 212] on div at bounding box center [498, 218] width 98 height 26
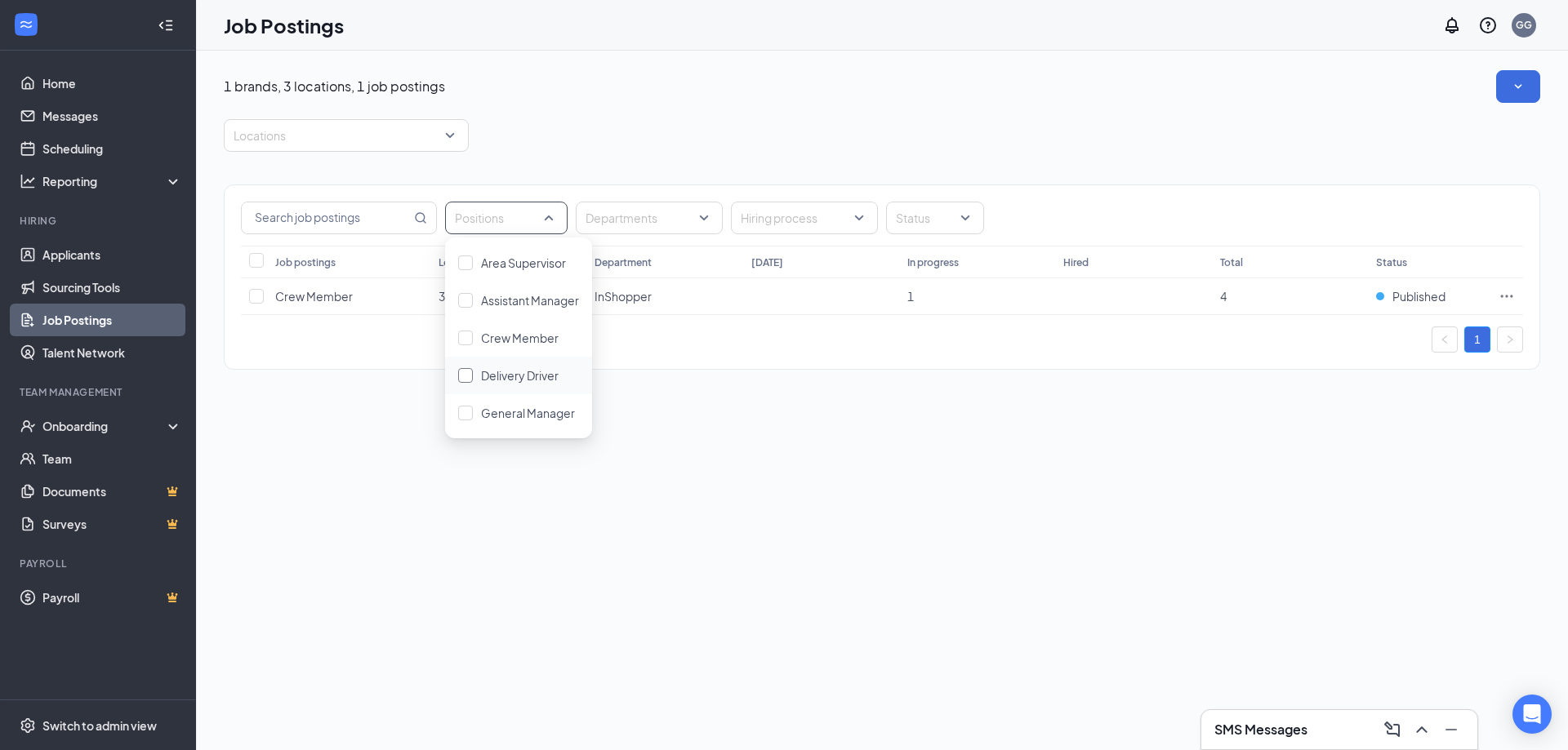
click at [465, 378] on div at bounding box center [466, 376] width 15 height 15
click at [684, 456] on div "Positions (1) Departments Hiring process Status Job postings Location Departmen…" at bounding box center [882, 327] width 1317 height 285
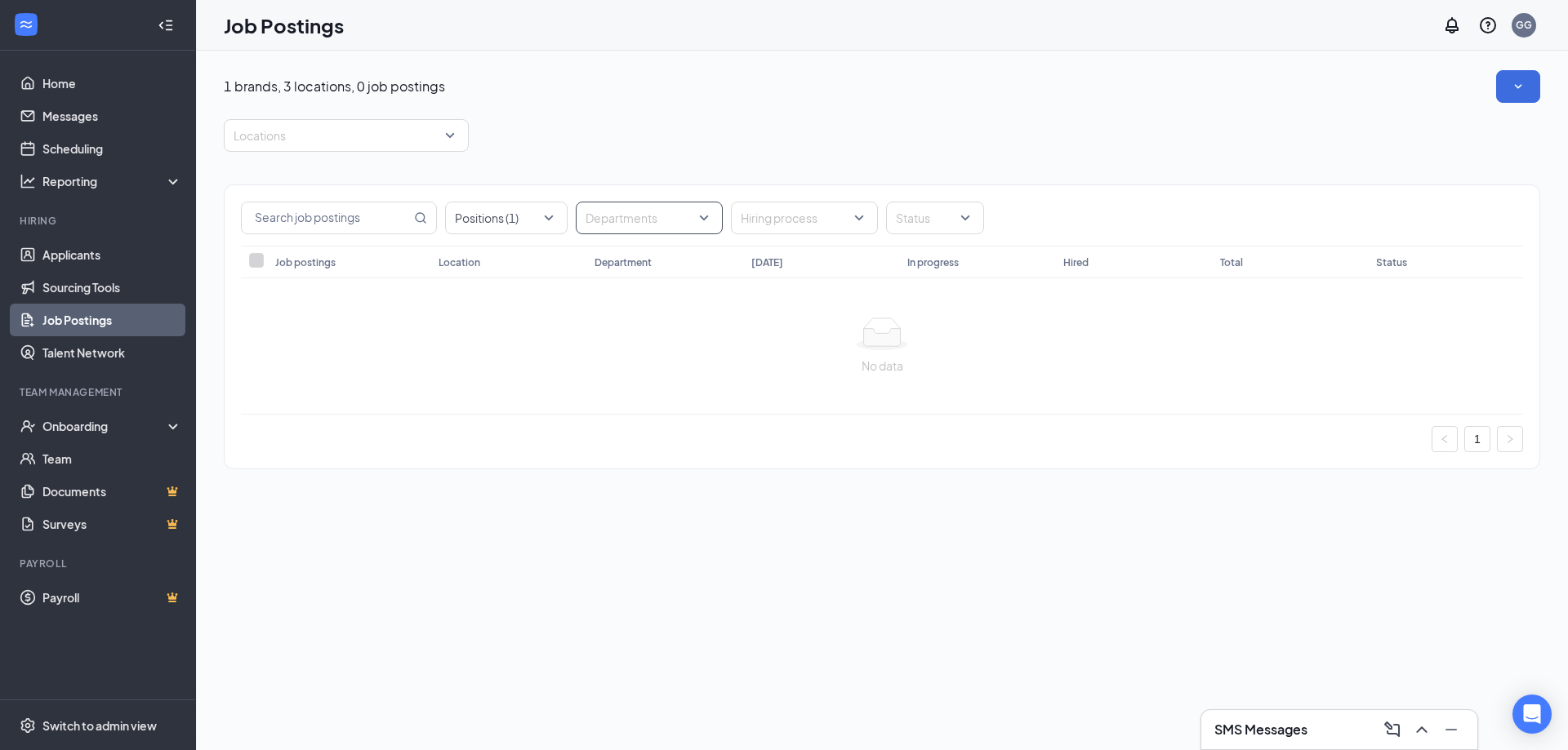
click at [658, 225] on div at bounding box center [641, 218] width 123 height 26
click at [623, 290] on div "Driver" at bounding box center [649, 300] width 147 height 38
click at [777, 218] on div at bounding box center [796, 218] width 123 height 26
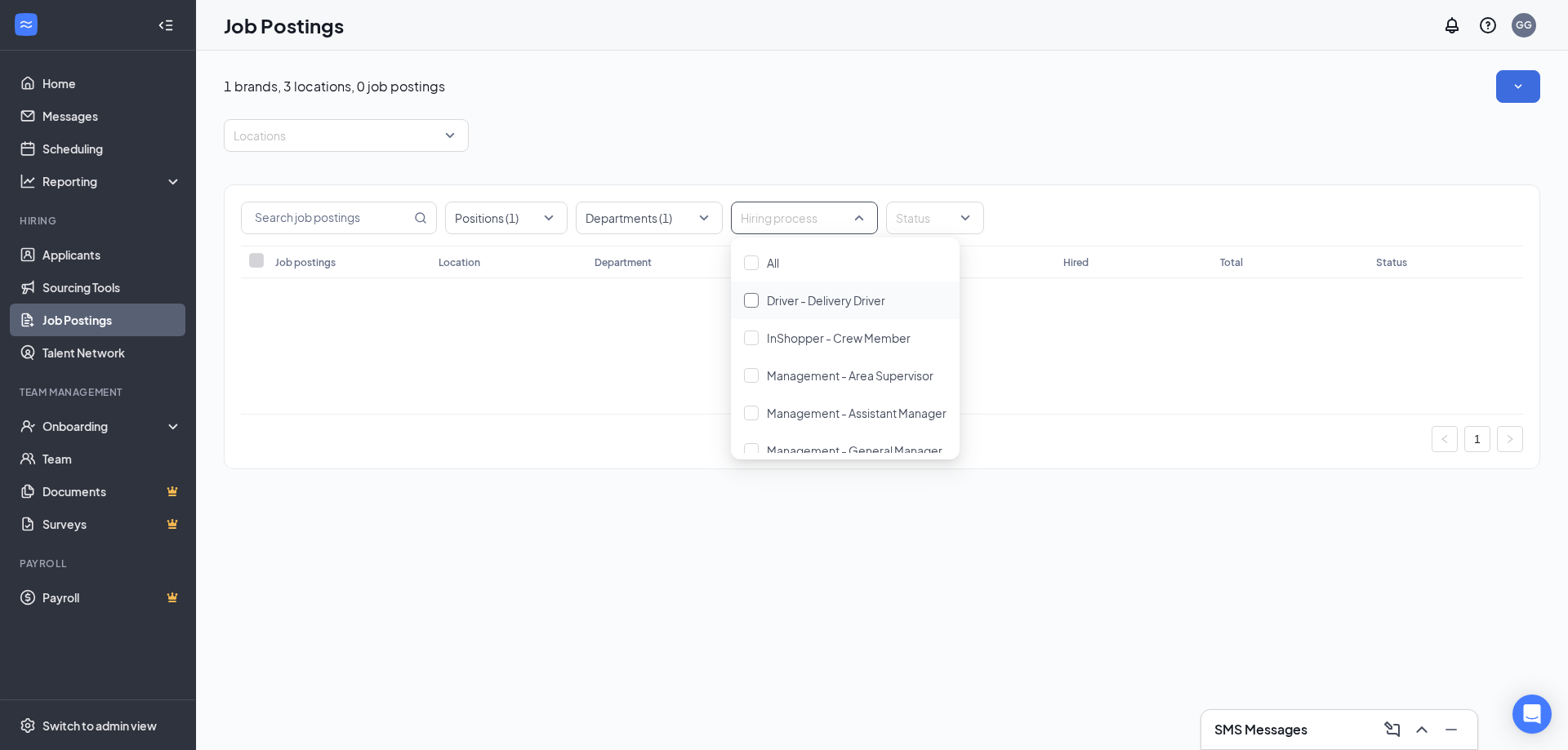
click at [848, 300] on span "Driver - Delivery Driver" at bounding box center [826, 301] width 118 height 15
click at [934, 208] on div at bounding box center [927, 218] width 73 height 26
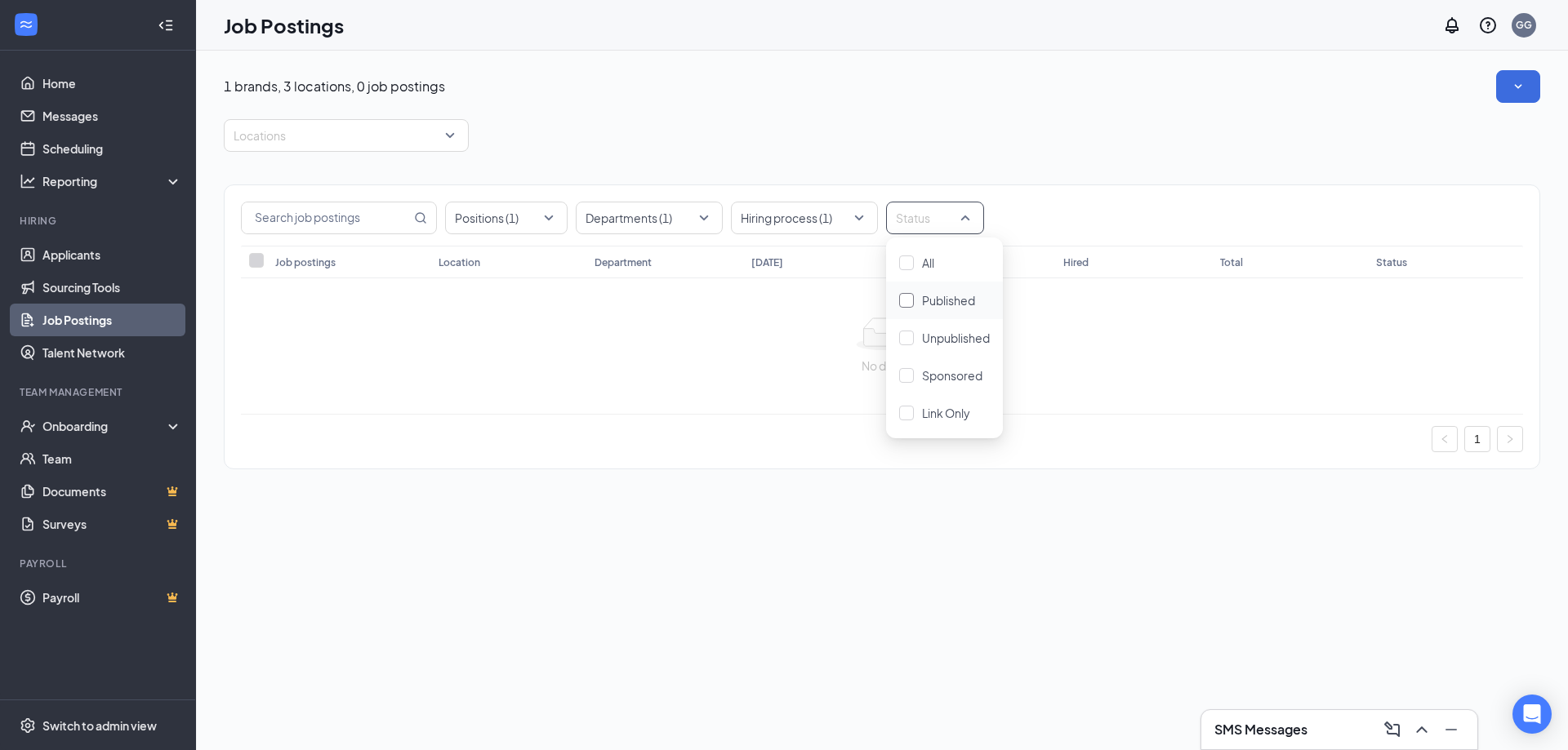
click at [934, 297] on span "Published" at bounding box center [948, 301] width 53 height 15
click at [941, 128] on div "Locations" at bounding box center [882, 135] width 1317 height 33
click at [1532, 98] on button "button" at bounding box center [1517, 86] width 44 height 33
click at [1234, 124] on div "Locations" at bounding box center [882, 135] width 1317 height 33
click at [878, 320] on icon at bounding box center [882, 334] width 53 height 33
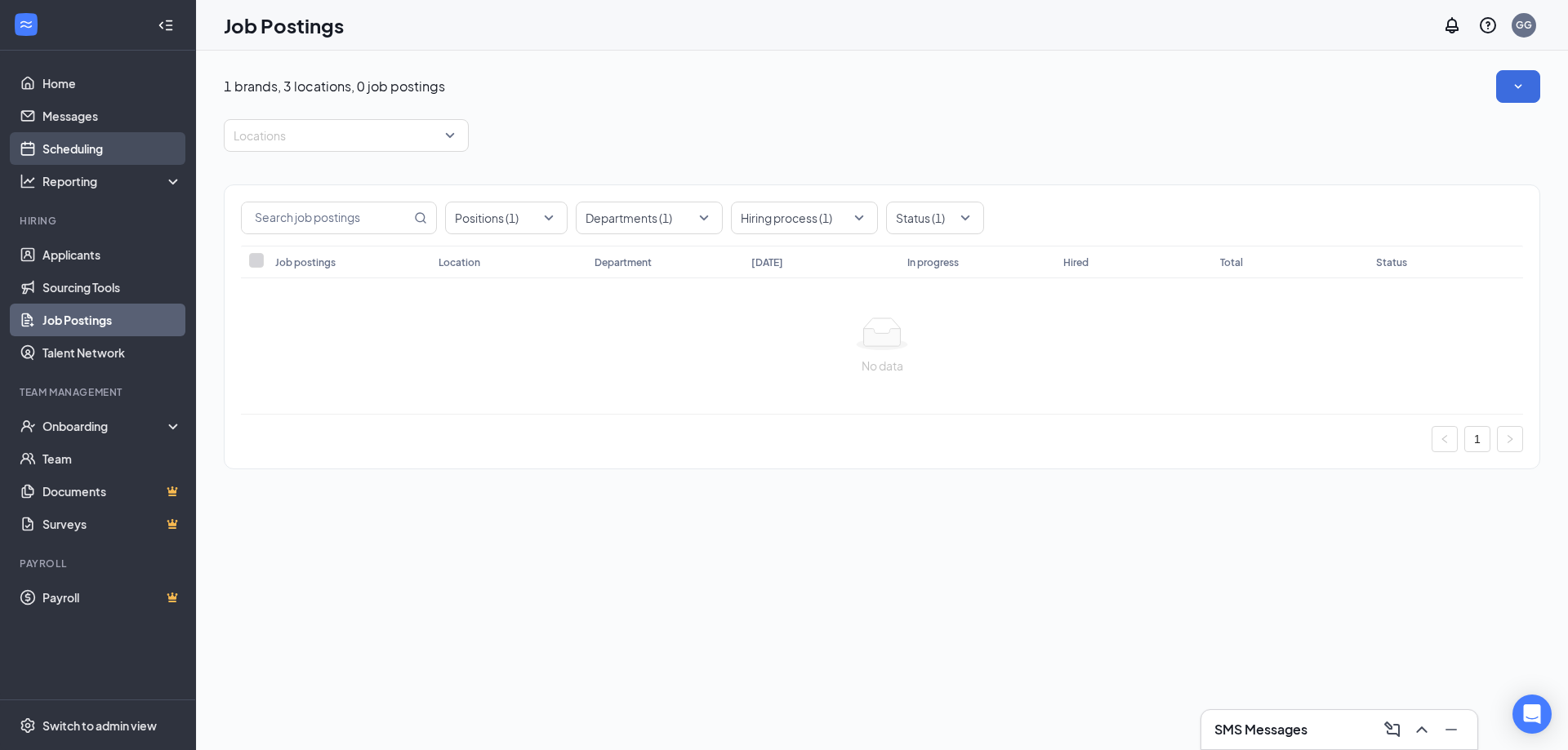
click at [85, 148] on link "Scheduling" at bounding box center [112, 148] width 140 height 33
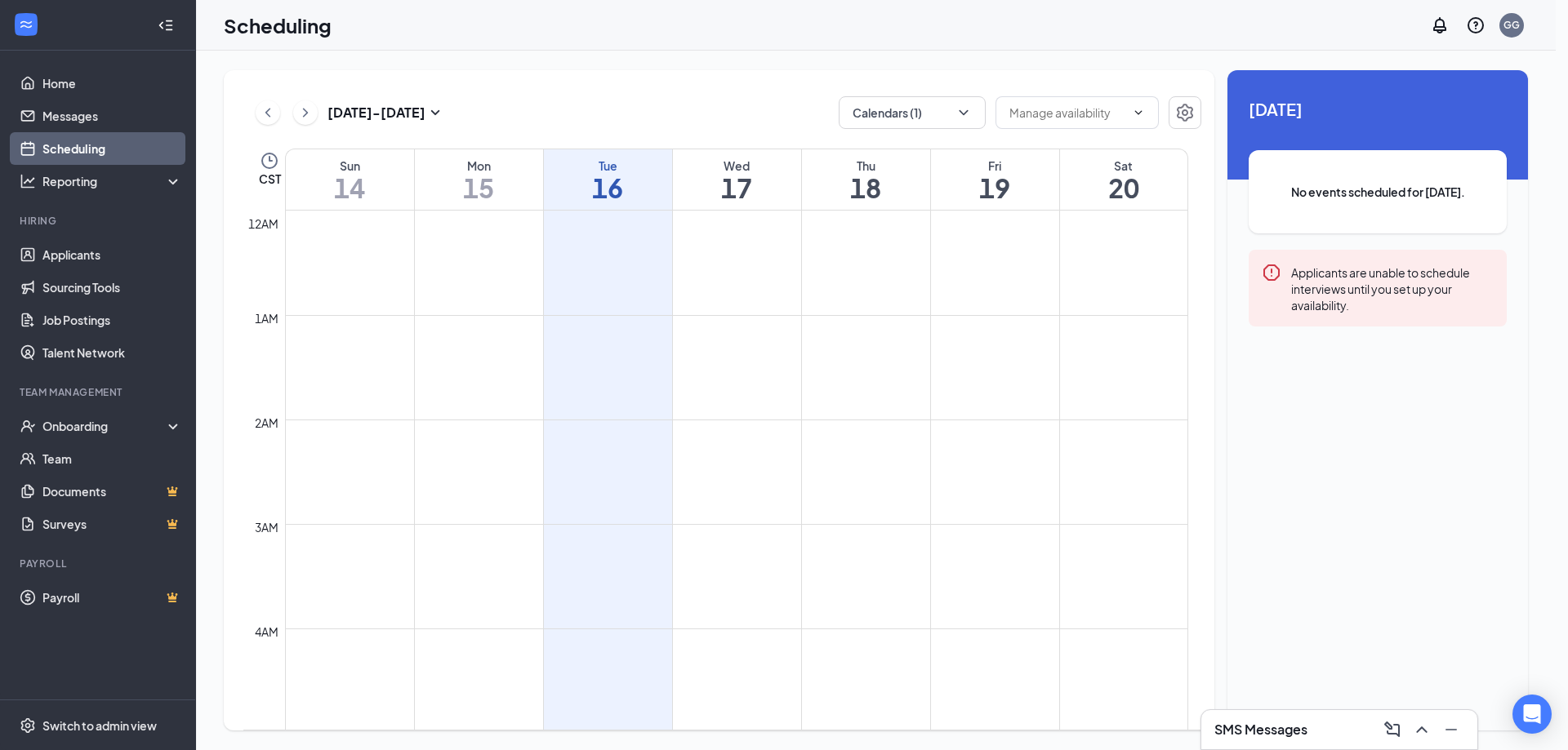
scroll to position [802, 0]
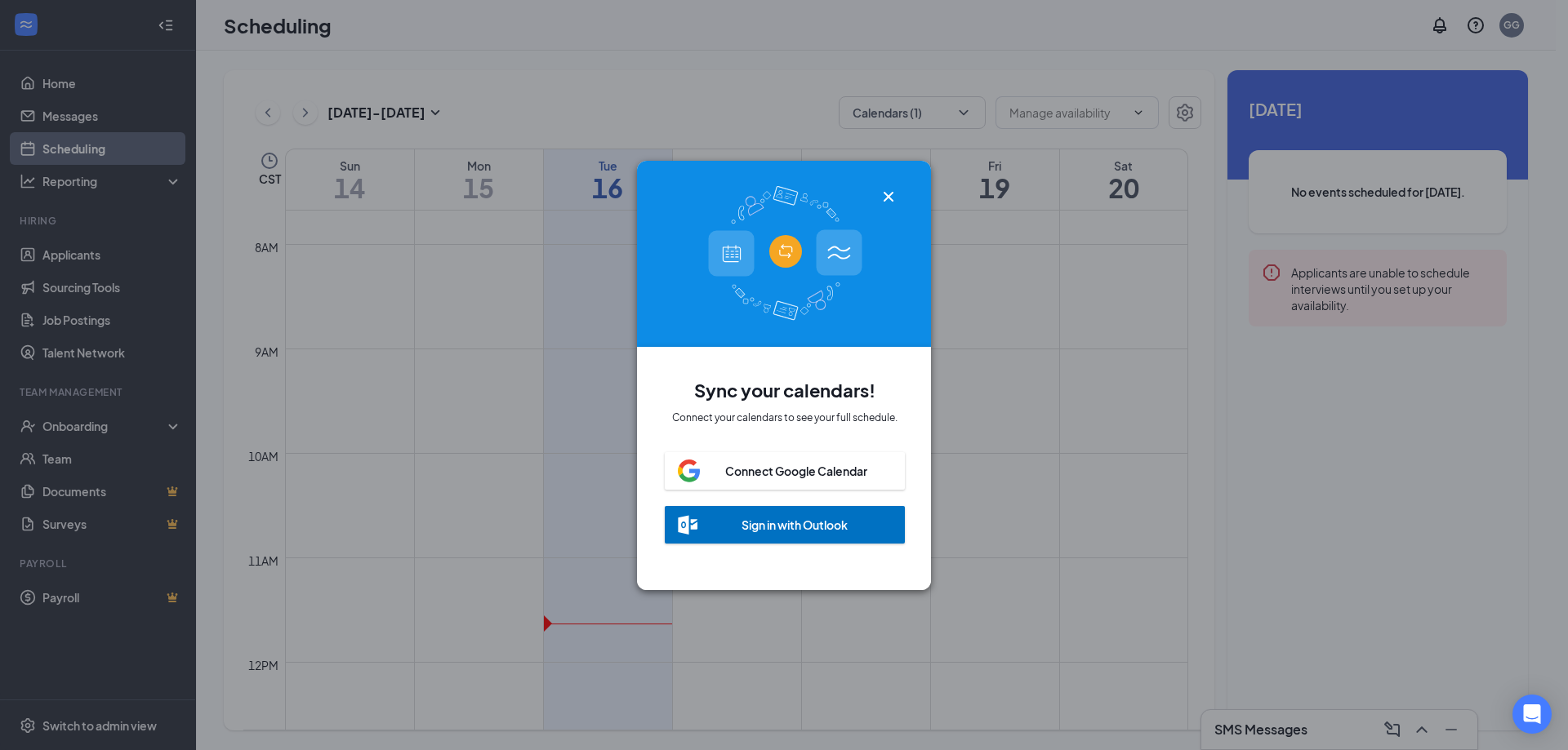
click at [892, 187] on icon "Cross" at bounding box center [888, 196] width 20 height 20
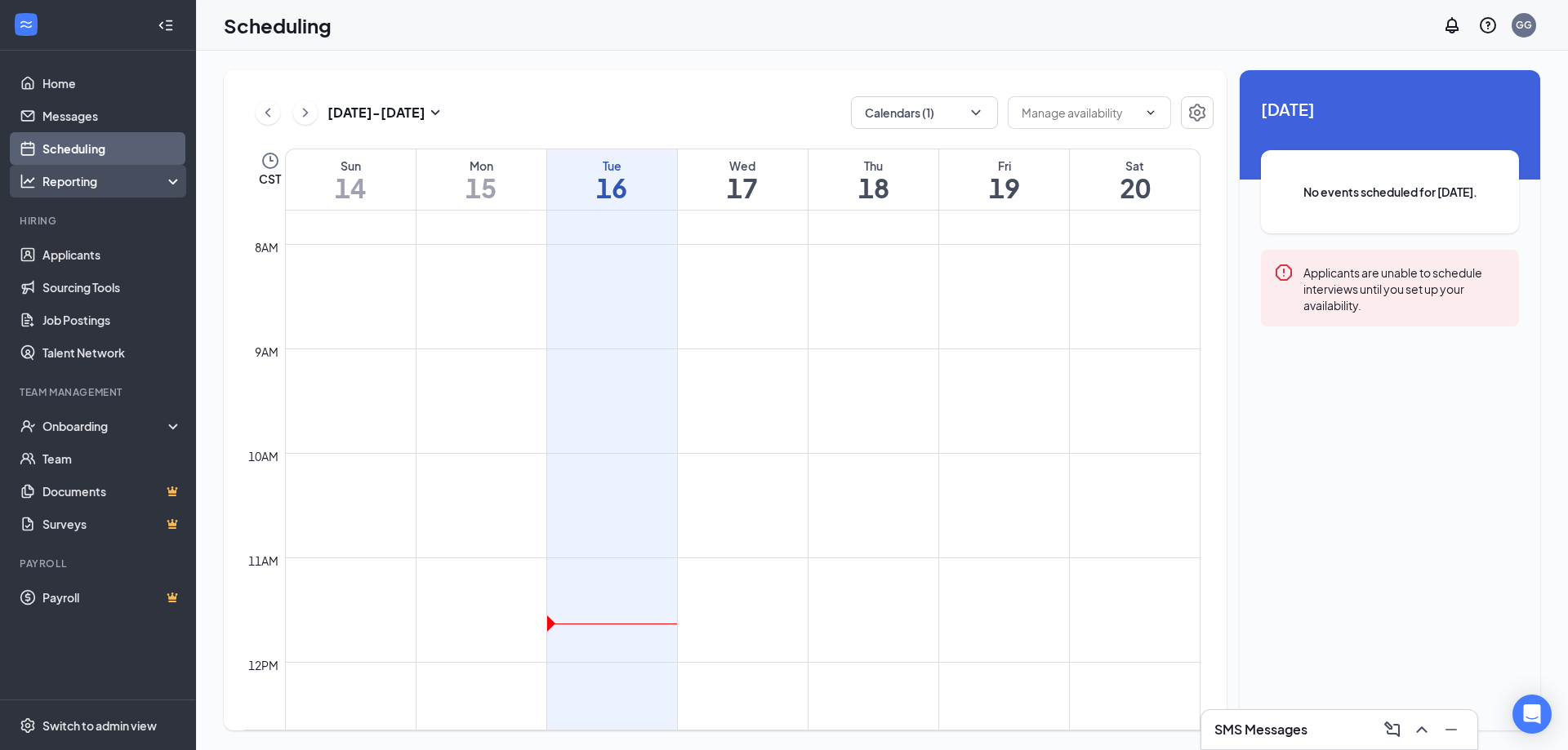
click at [133, 181] on div "Reporting" at bounding box center [113, 181] width 141 height 16
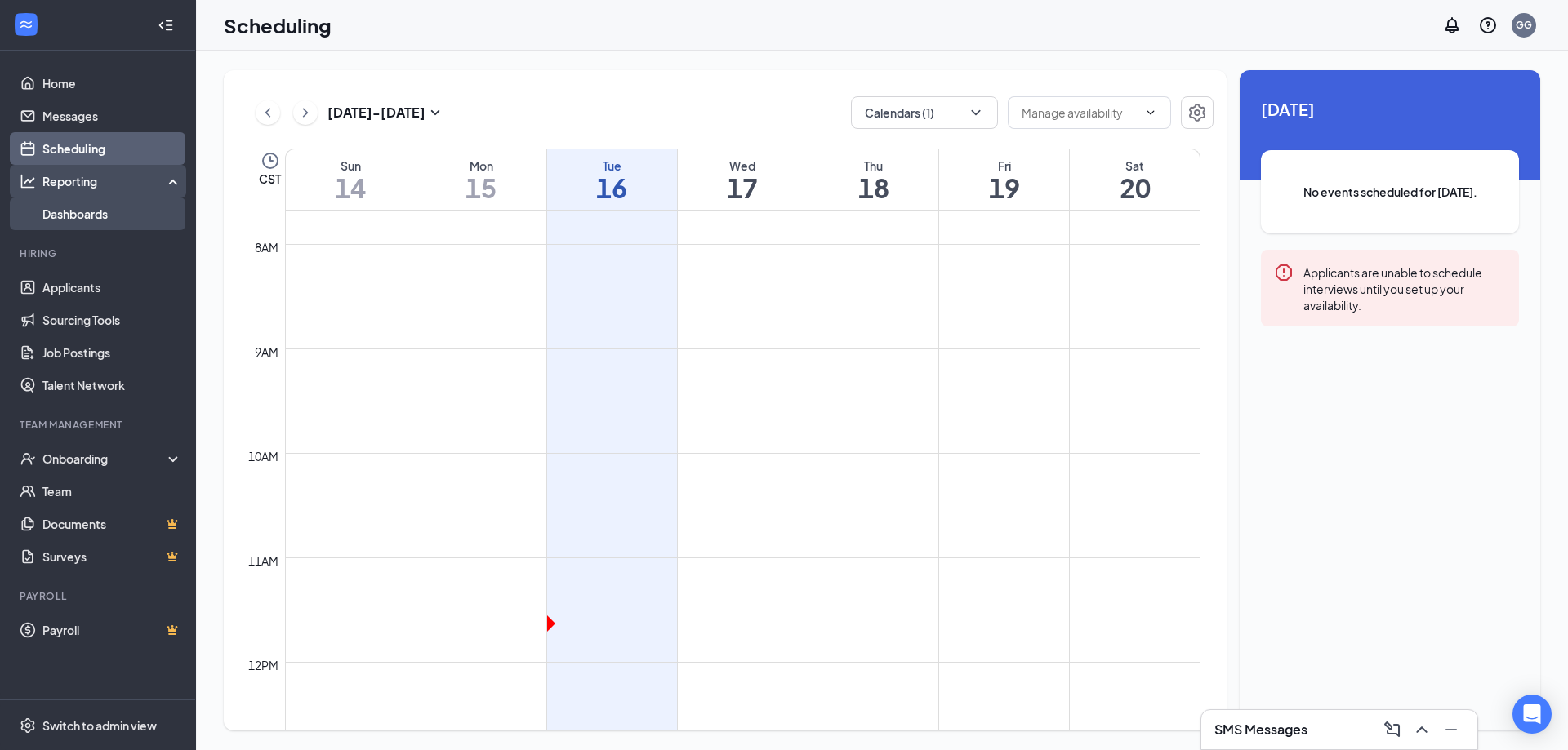
click at [112, 217] on link "Dashboards" at bounding box center [112, 214] width 140 height 33
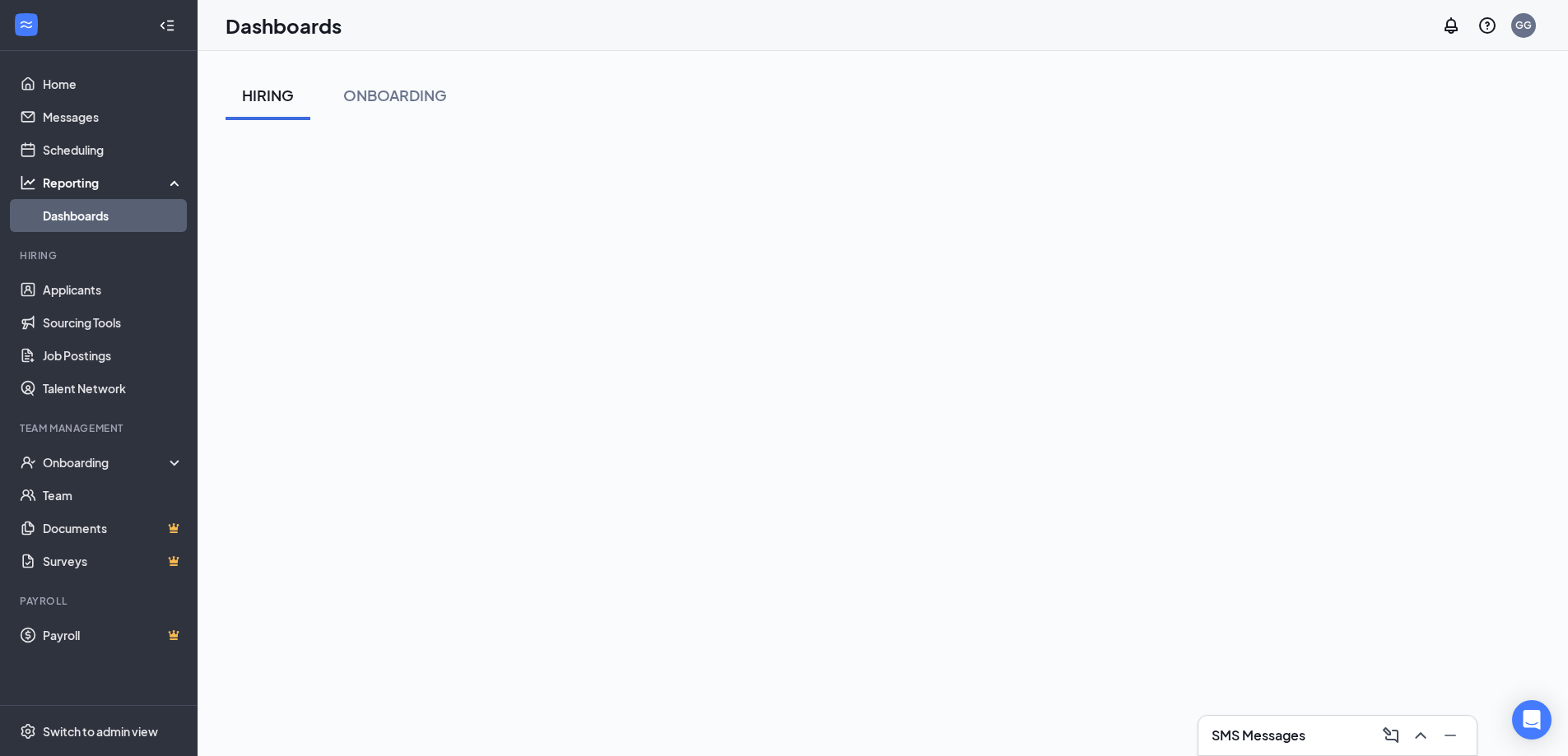
click at [175, 181] on icon at bounding box center [178, 181] width 13 height 0
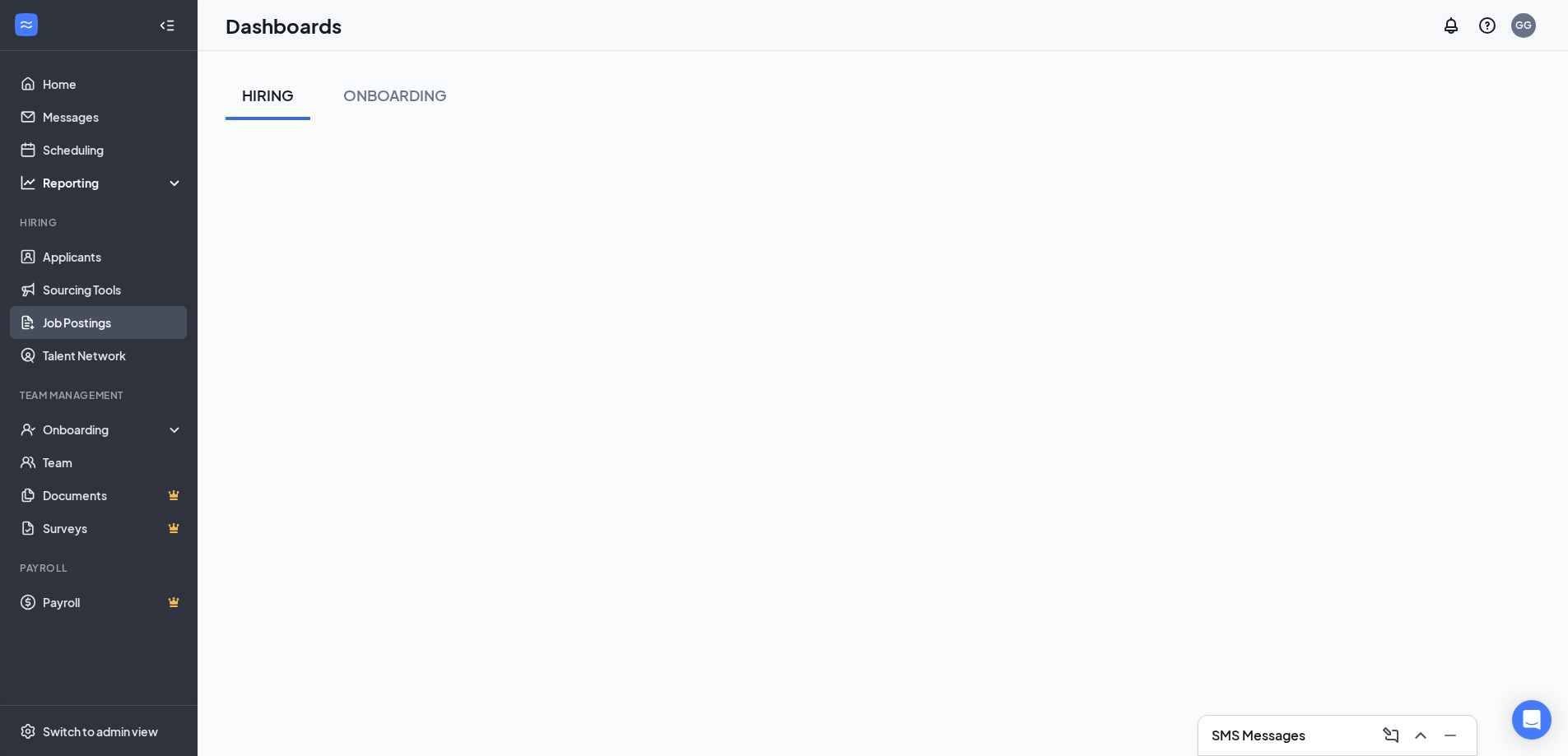
click at [98, 321] on link "Job Postings" at bounding box center [112, 322] width 141 height 33
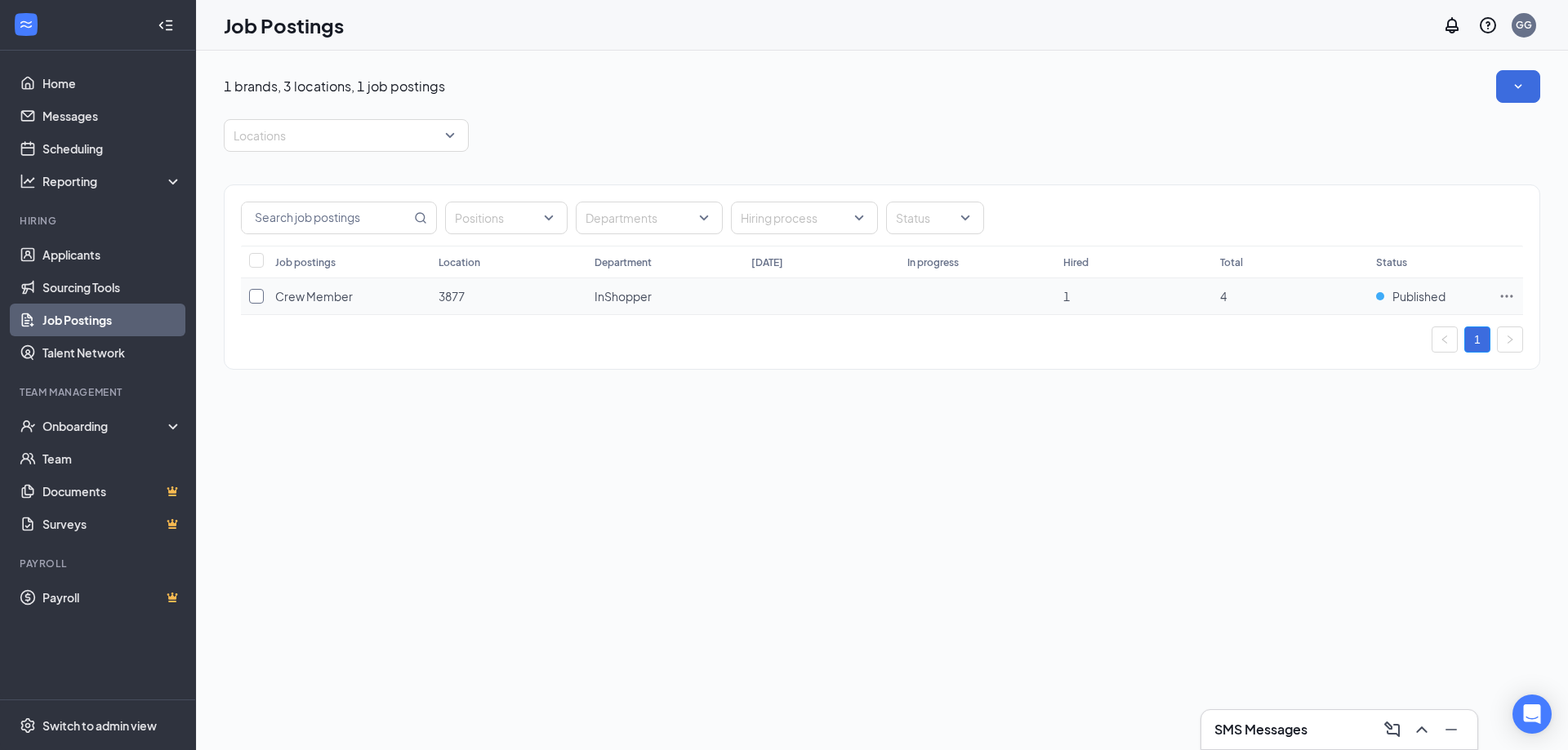
click at [263, 291] on input "checkbox" at bounding box center [257, 296] width 15 height 15
checkbox input "true"
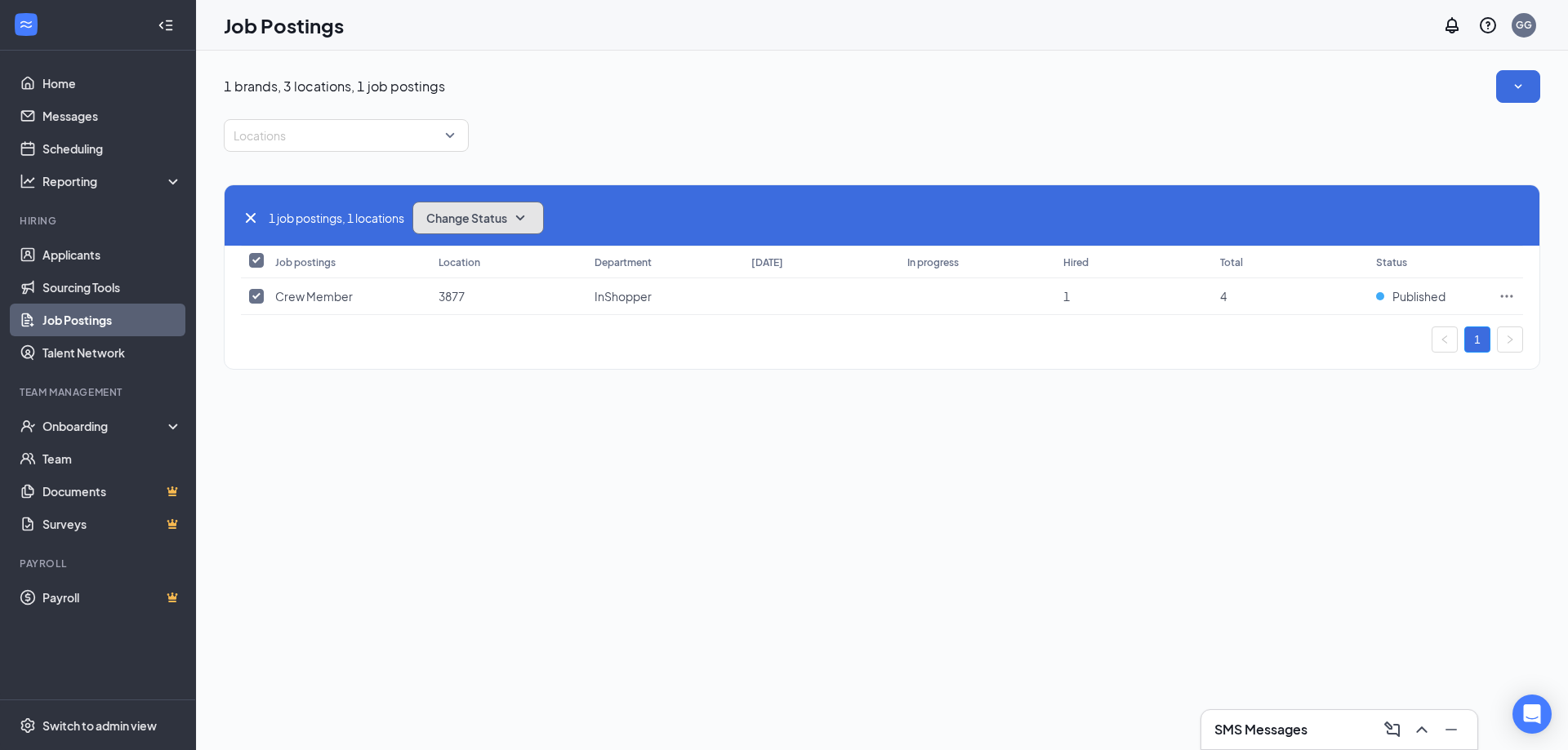
click at [499, 227] on button "Change Status" at bounding box center [478, 218] width 131 height 33
click at [505, 300] on div "Unpublish" at bounding box center [514, 298] width 196 height 36
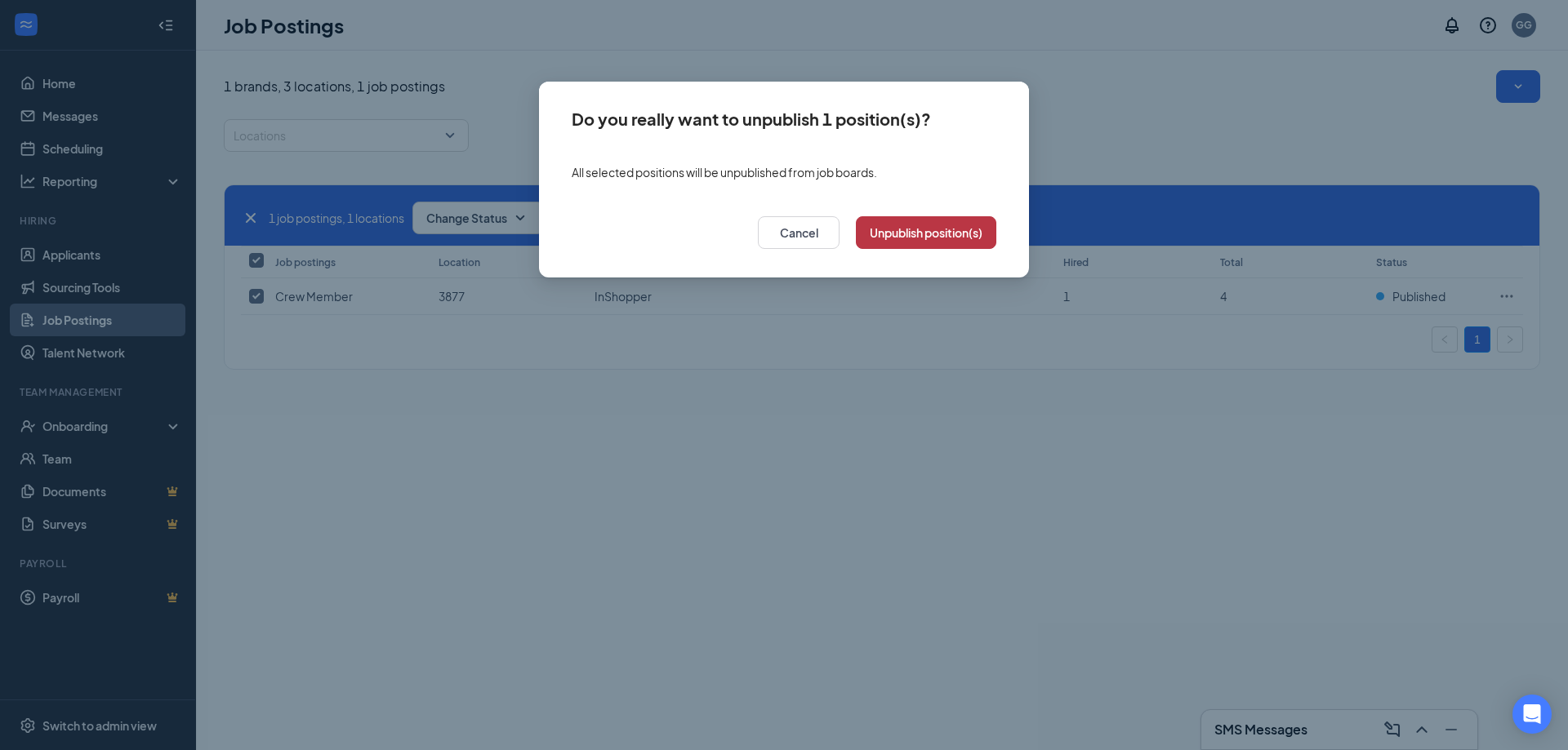
click at [881, 229] on button "Unpublish position(s)" at bounding box center [927, 232] width 141 height 33
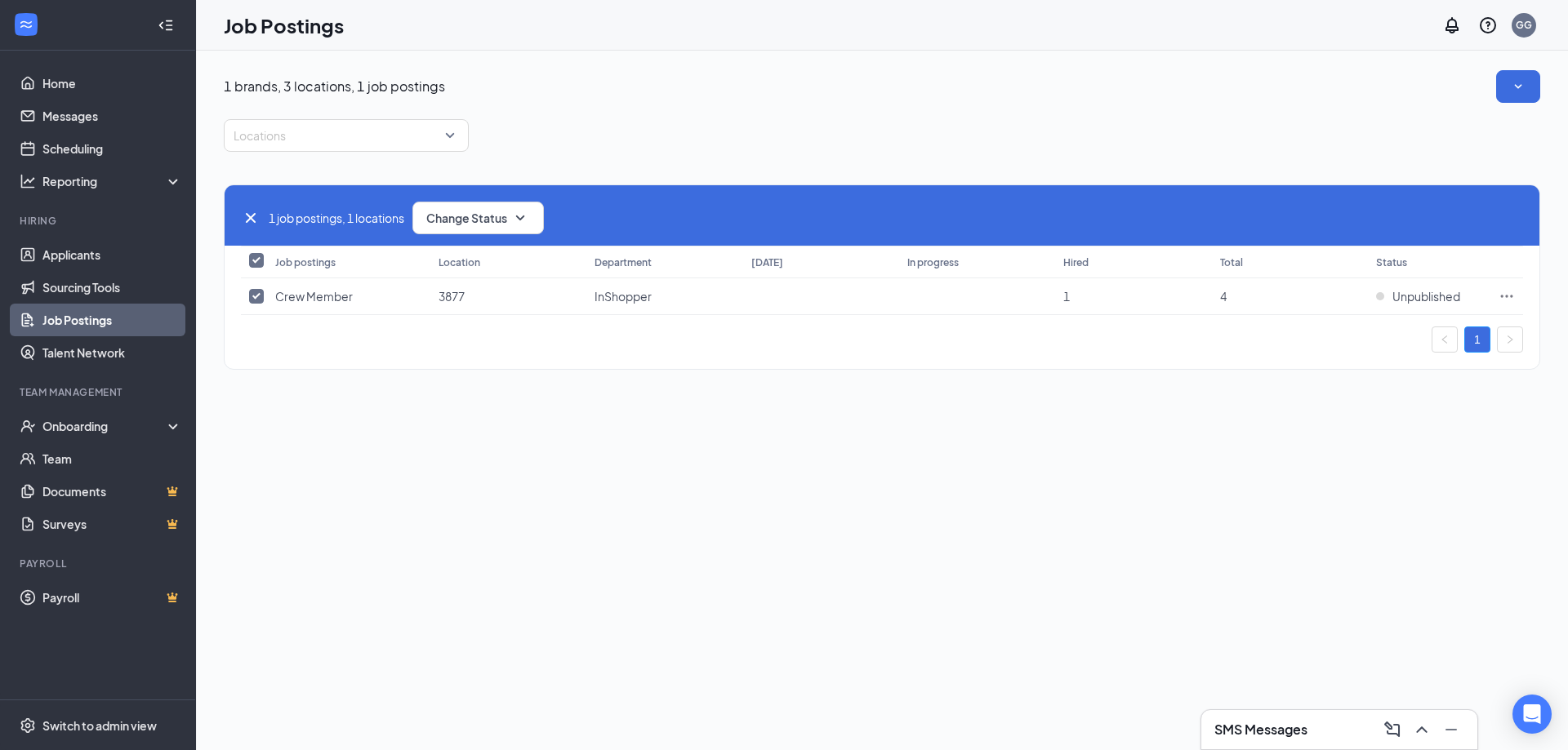
click at [452, 430] on div "1 brands, 3 locations, 1 job postings Locations 1 job postings, 1 locations Cha…" at bounding box center [882, 400] width 1372 height 699
click at [246, 217] on icon "Cross" at bounding box center [250, 218] width 20 height 20
checkbox input "false"
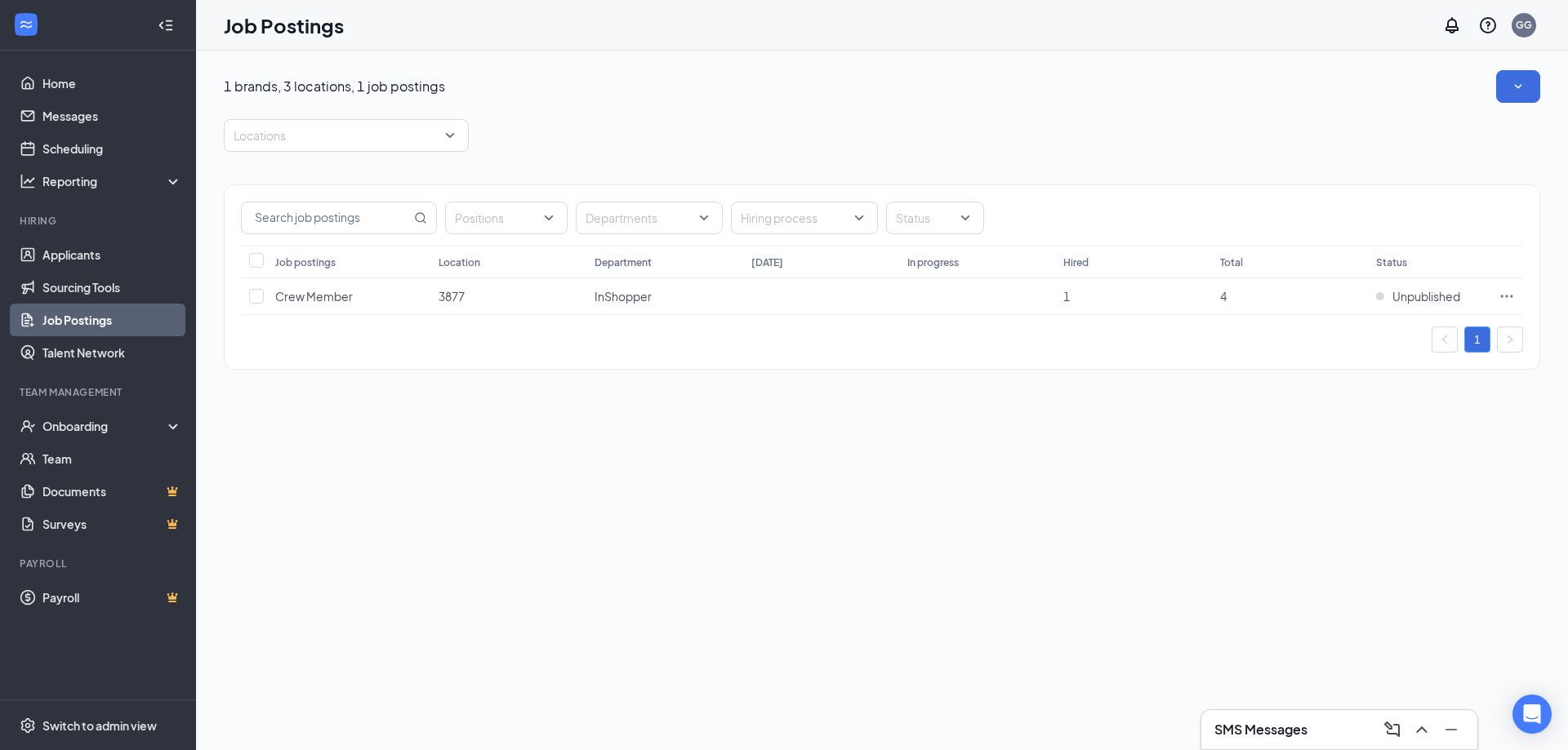
click at [1473, 336] on link "1" at bounding box center [1477, 339] width 24 height 24
click at [1516, 86] on icon "SmallChevronDown" at bounding box center [1518, 86] width 8 height 4
click at [1193, 118] on div "1 brands, 3 locations, 1 job postings Locations Positions Departments Hiring pr…" at bounding box center [882, 228] width 1317 height 316
click at [458, 203] on div "Positions" at bounding box center [506, 218] width 123 height 33
click at [528, 371] on span "Delivery Driver" at bounding box center [520, 376] width 78 height 15
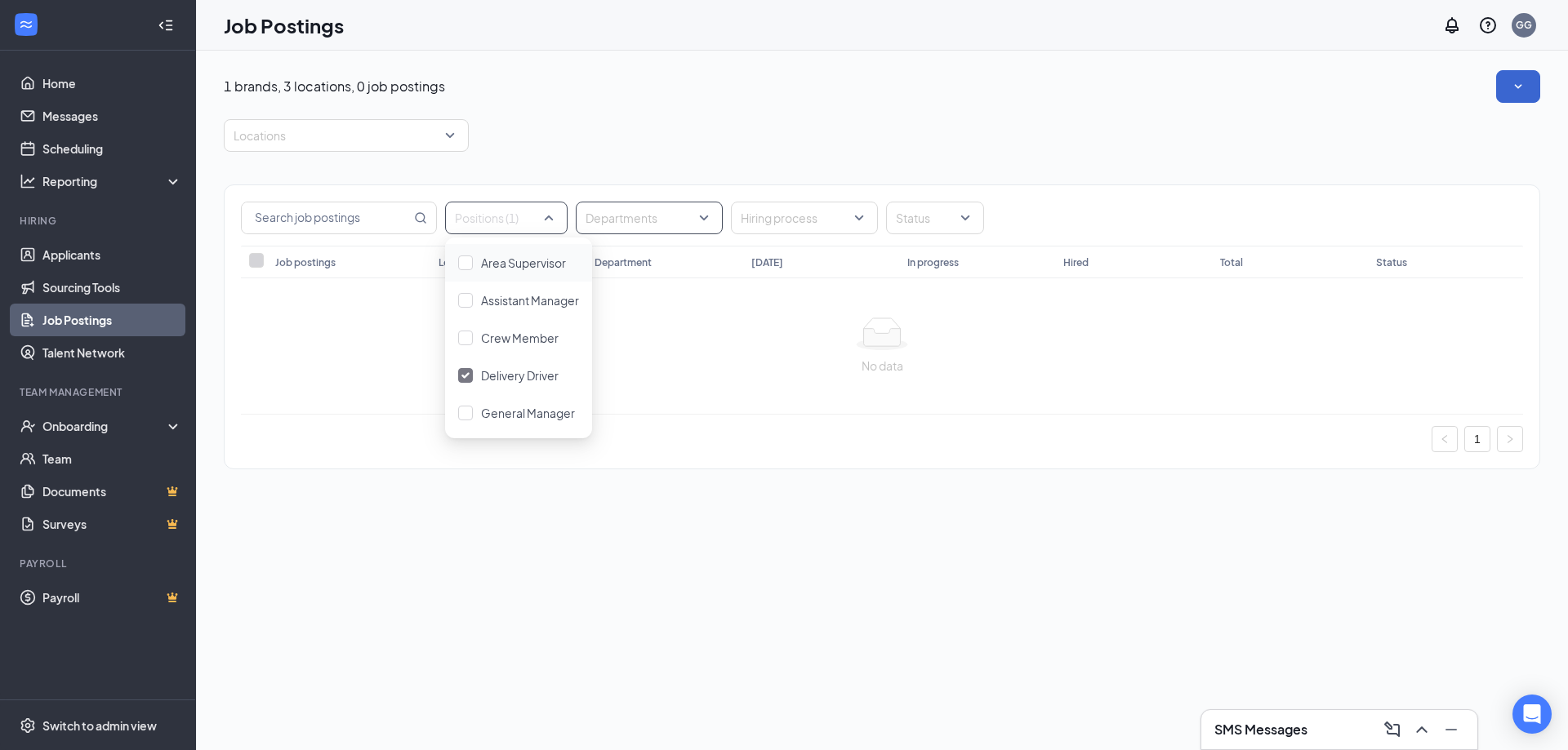
click at [623, 218] on div at bounding box center [641, 218] width 123 height 26
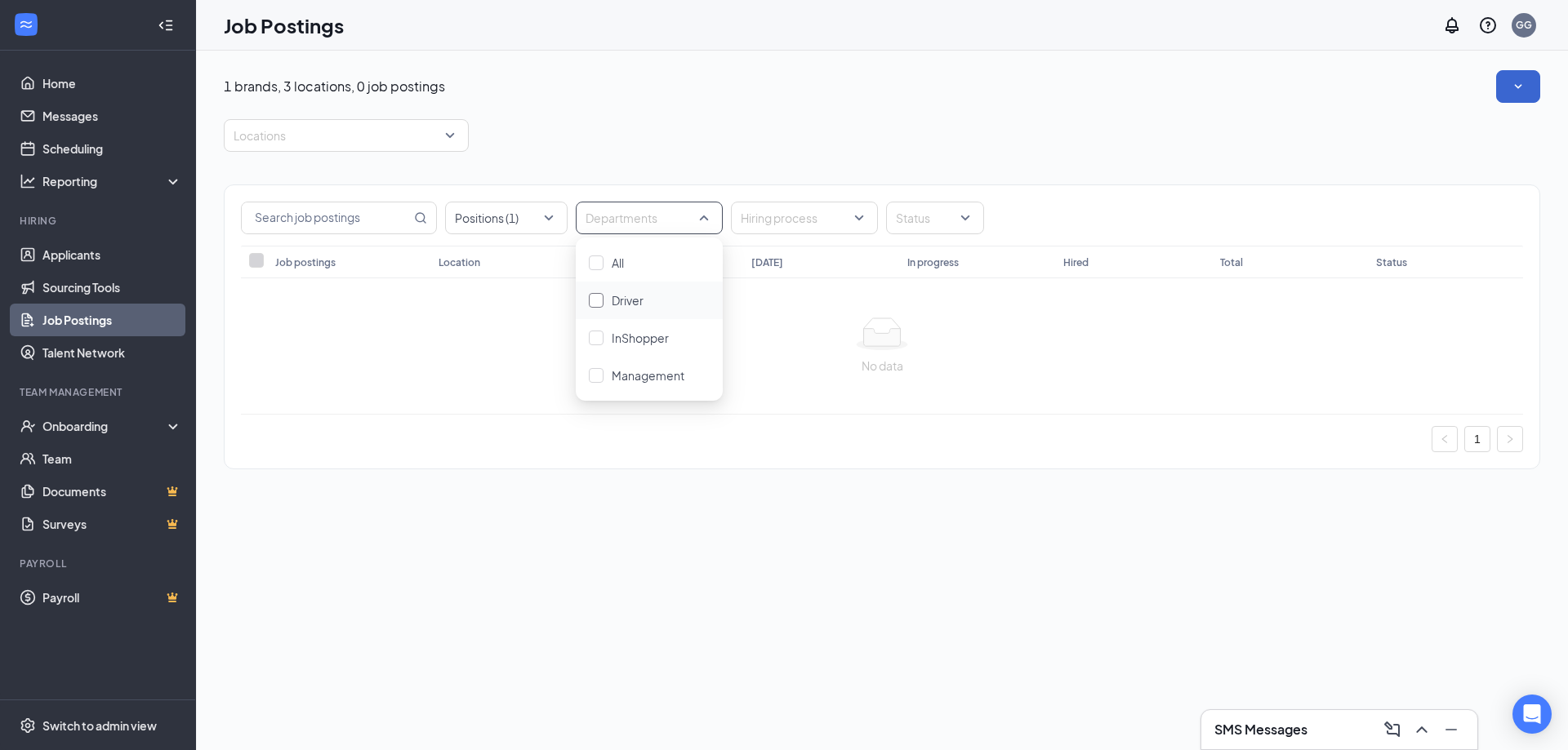
drag, startPoint x: 617, startPoint y: 300, endPoint x: 630, endPoint y: 296, distance: 13.6
click at [618, 300] on span "Driver" at bounding box center [627, 301] width 32 height 15
click at [795, 224] on div at bounding box center [796, 218] width 123 height 26
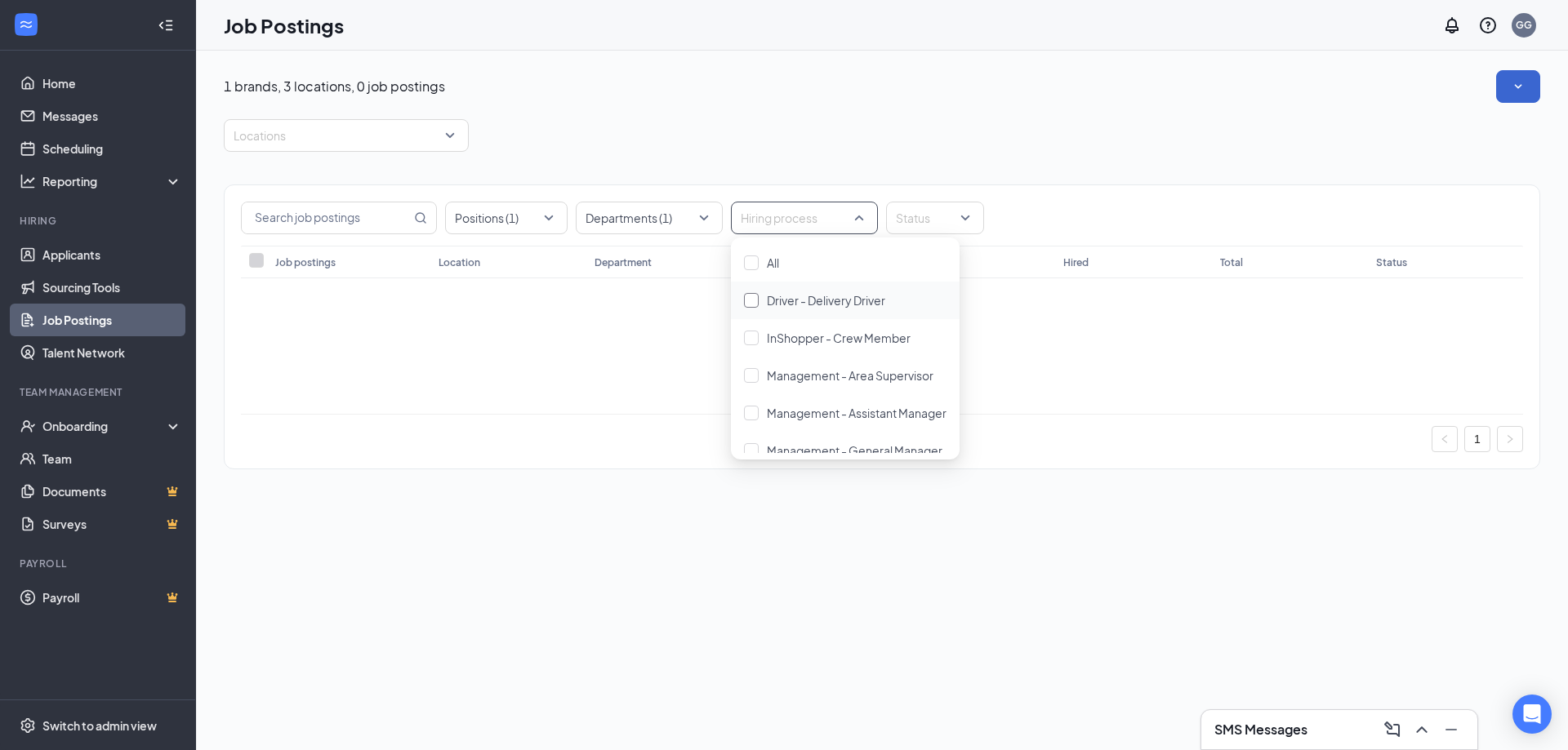
click at [775, 297] on span "Driver - Delivery Driver" at bounding box center [826, 301] width 118 height 15
click at [908, 214] on div at bounding box center [927, 218] width 73 height 26
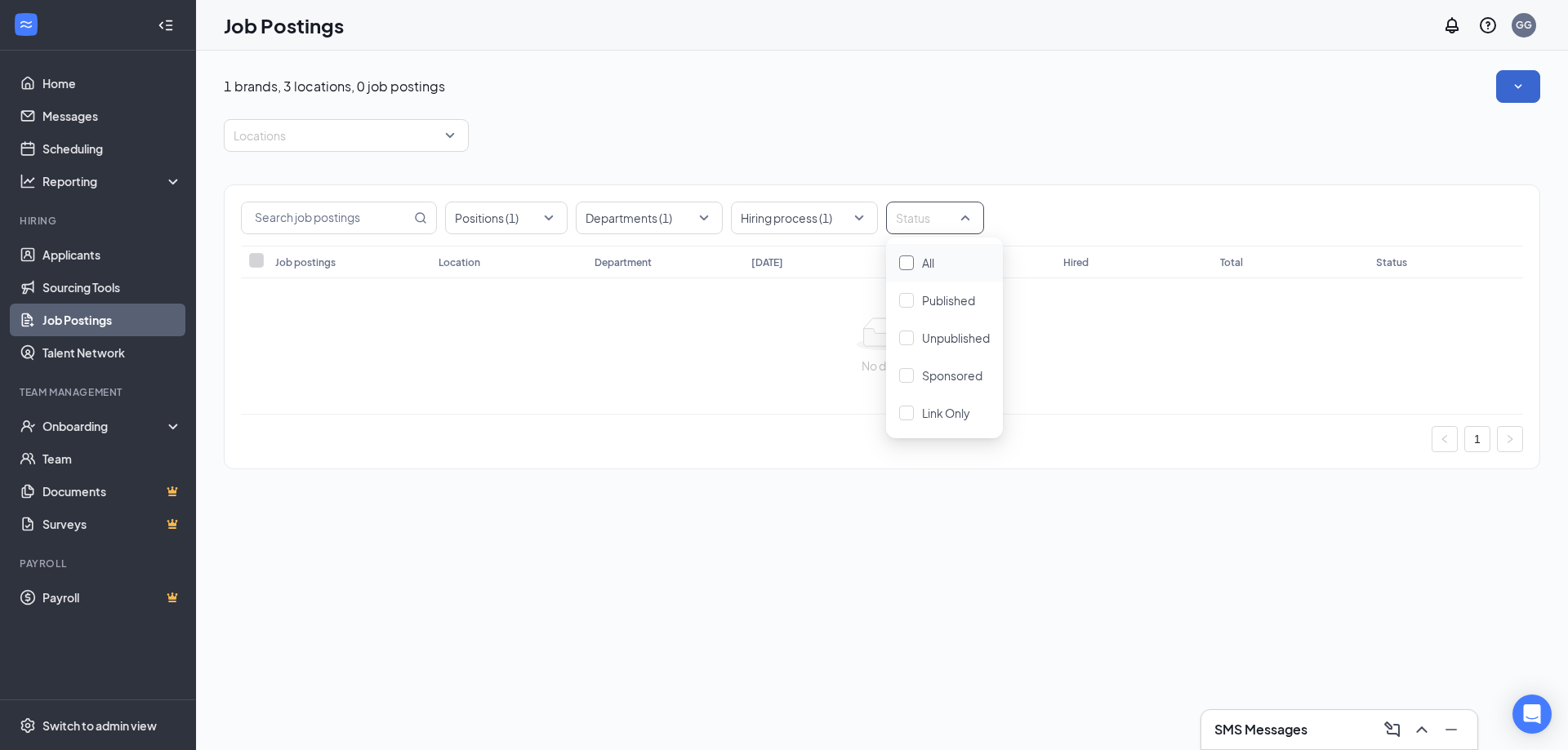
click at [912, 269] on div at bounding box center [907, 263] width 15 height 15
click at [954, 138] on div "Locations" at bounding box center [882, 135] width 1317 height 33
click at [103, 80] on link "Home" at bounding box center [112, 82] width 140 height 33
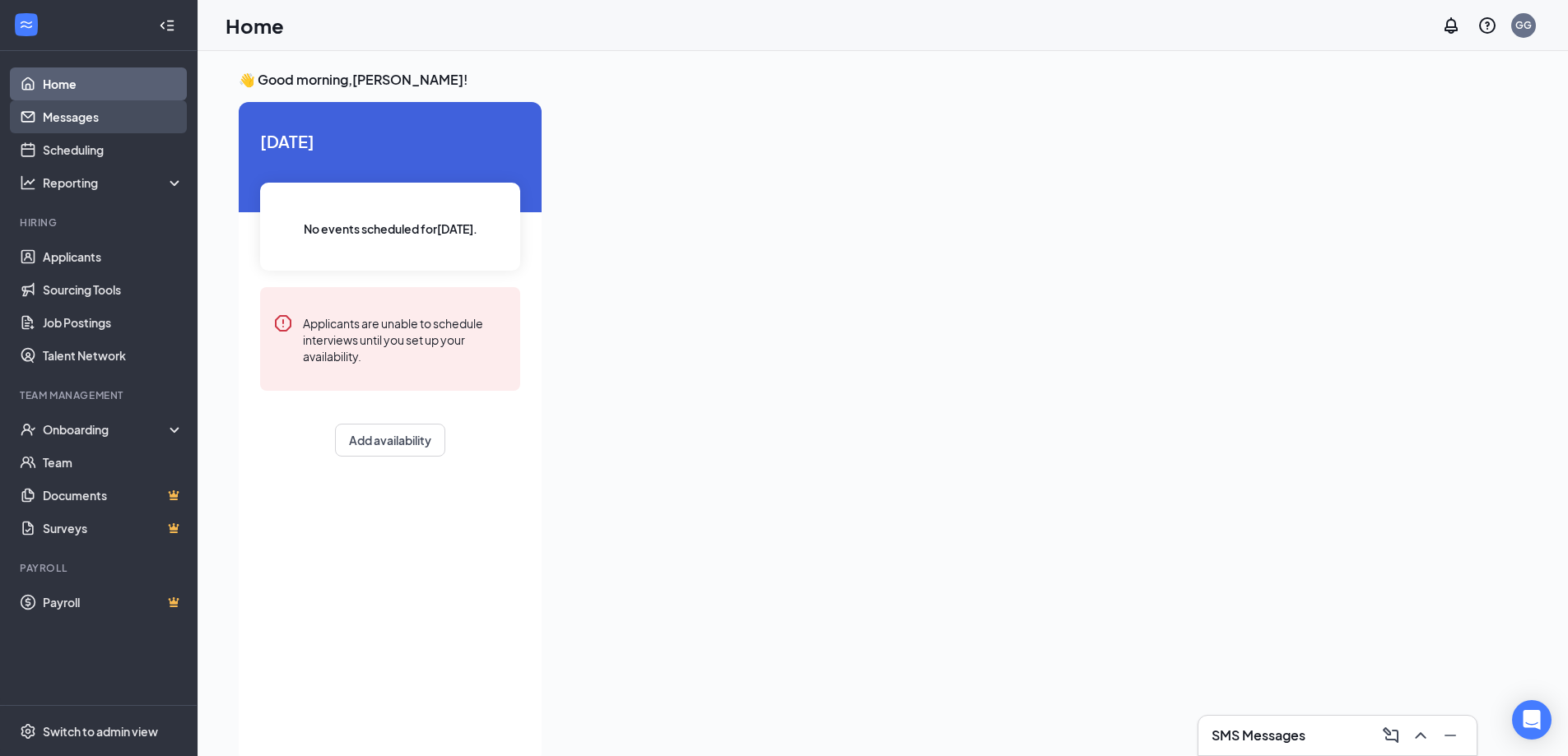
click at [138, 122] on link "Messages" at bounding box center [112, 116] width 141 height 33
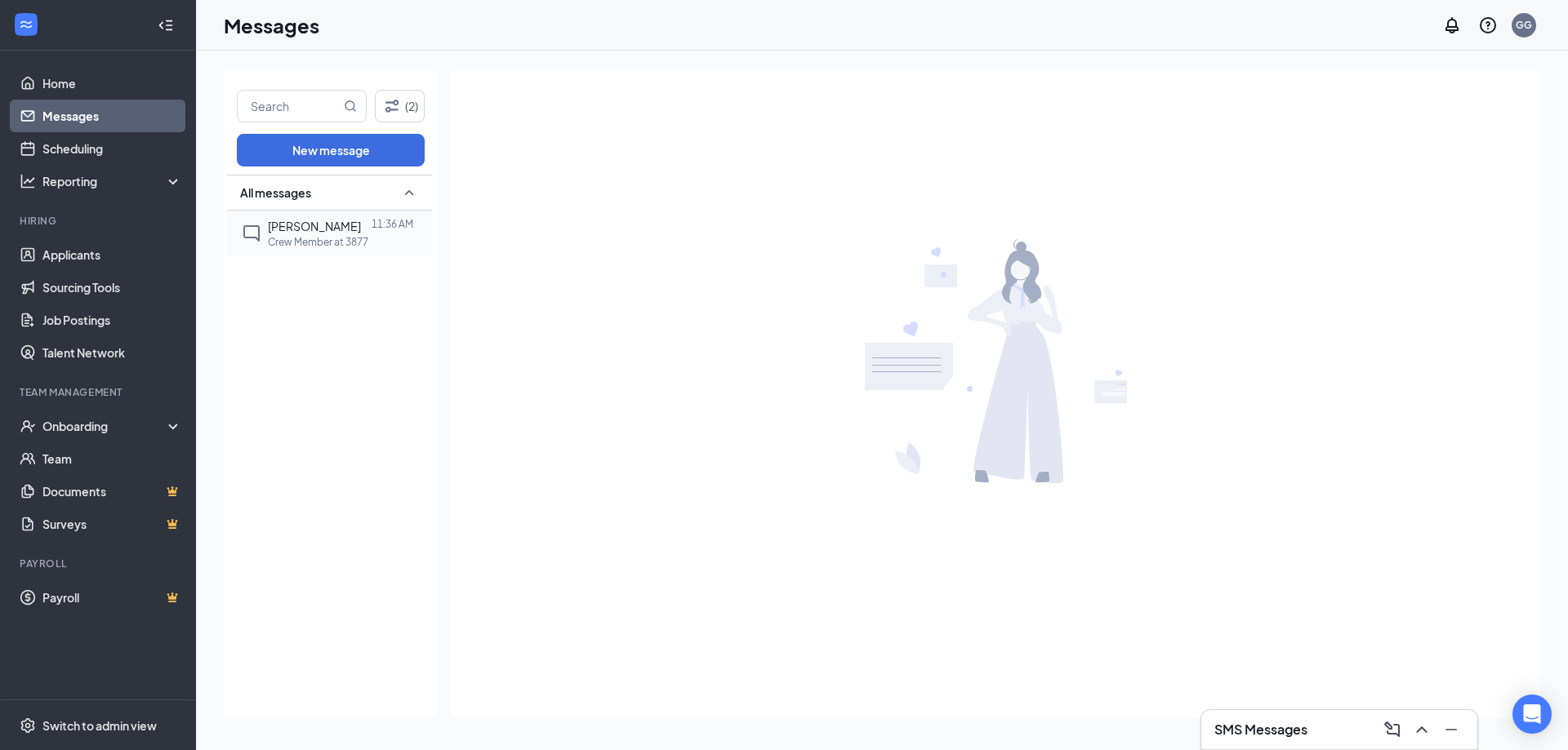
click at [319, 236] on p "Crew Member at 3877" at bounding box center [318, 242] width 100 height 14
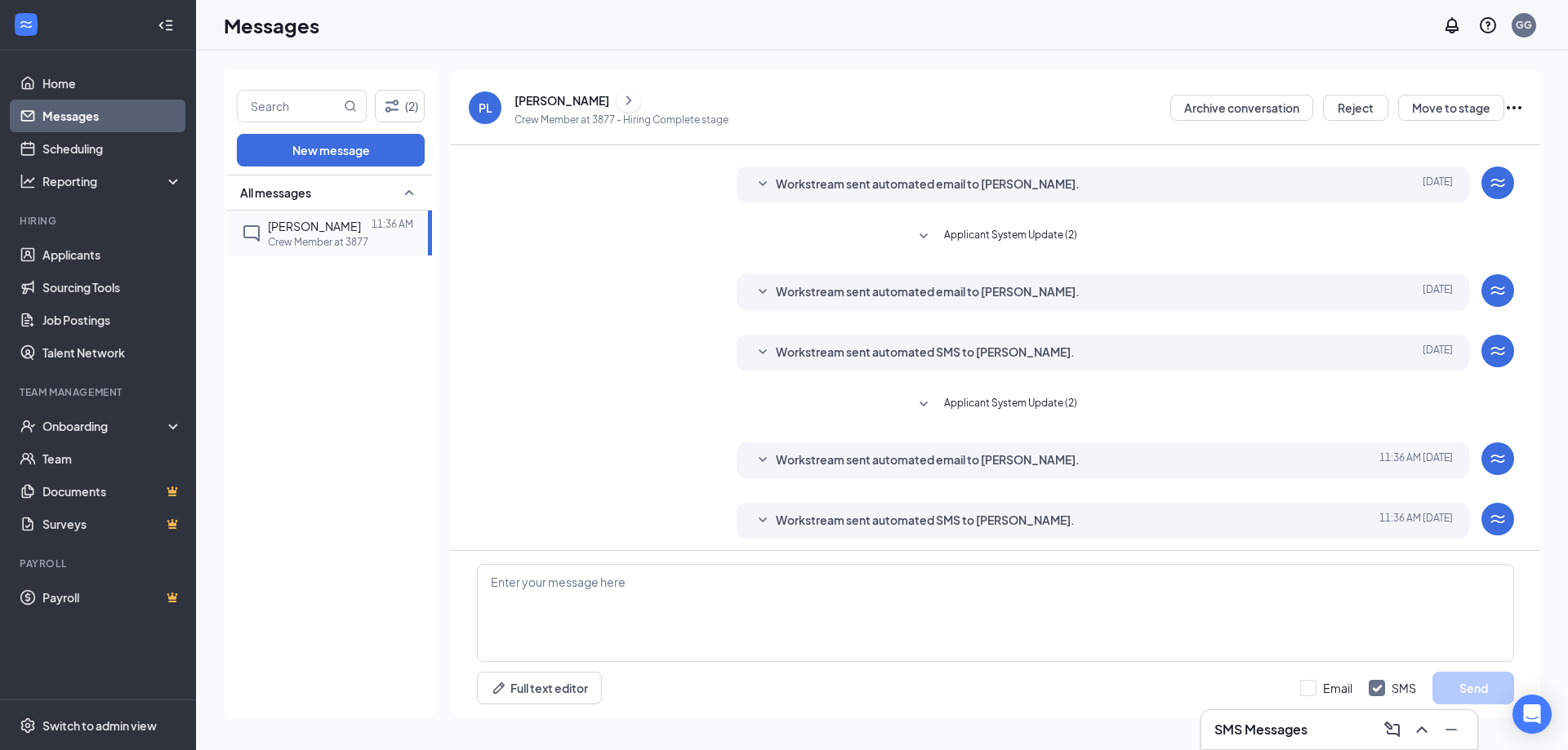
scroll to position [92, 0]
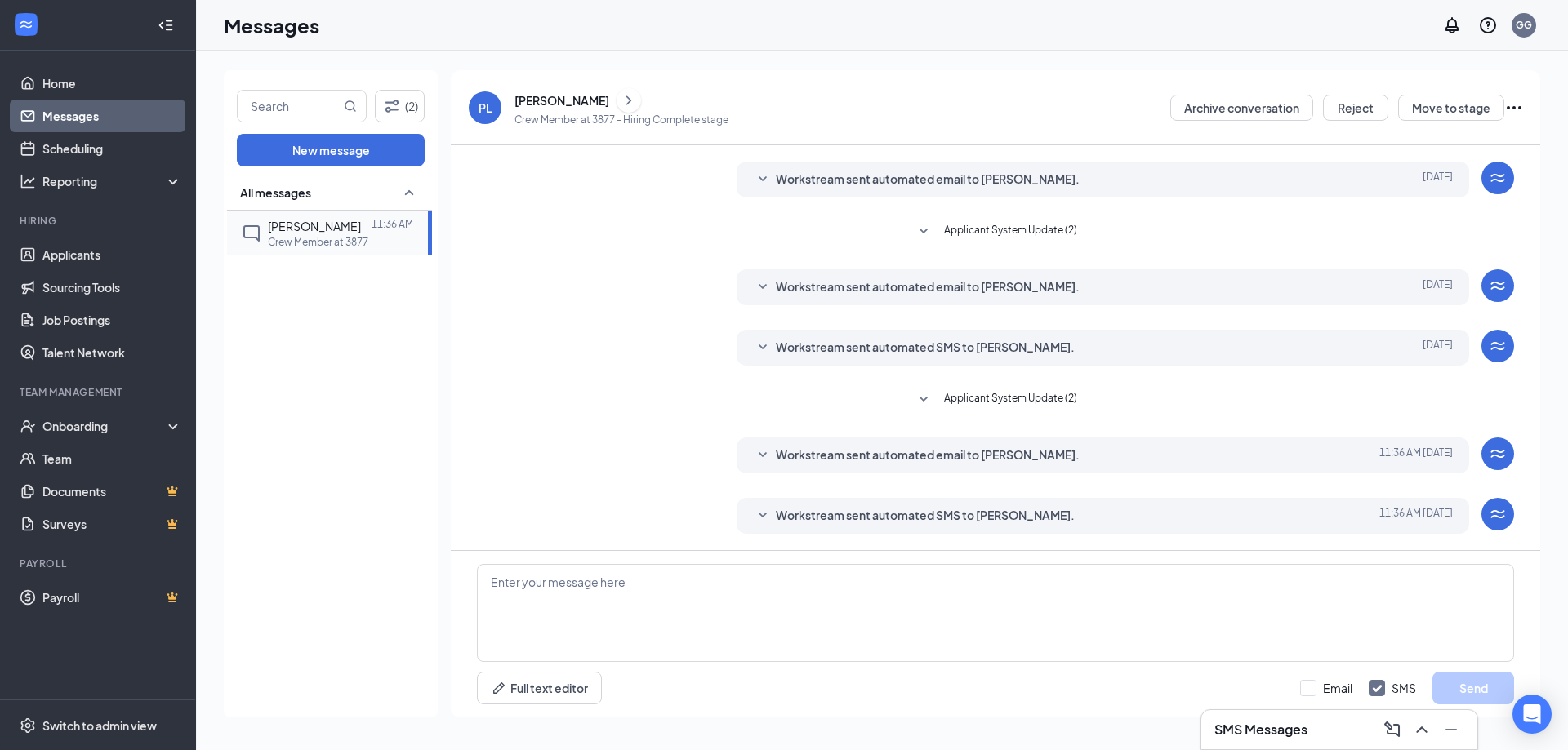
click at [314, 224] on span "[PERSON_NAME]" at bounding box center [314, 226] width 93 height 15
click at [103, 249] on link "Applicants" at bounding box center [112, 254] width 140 height 33
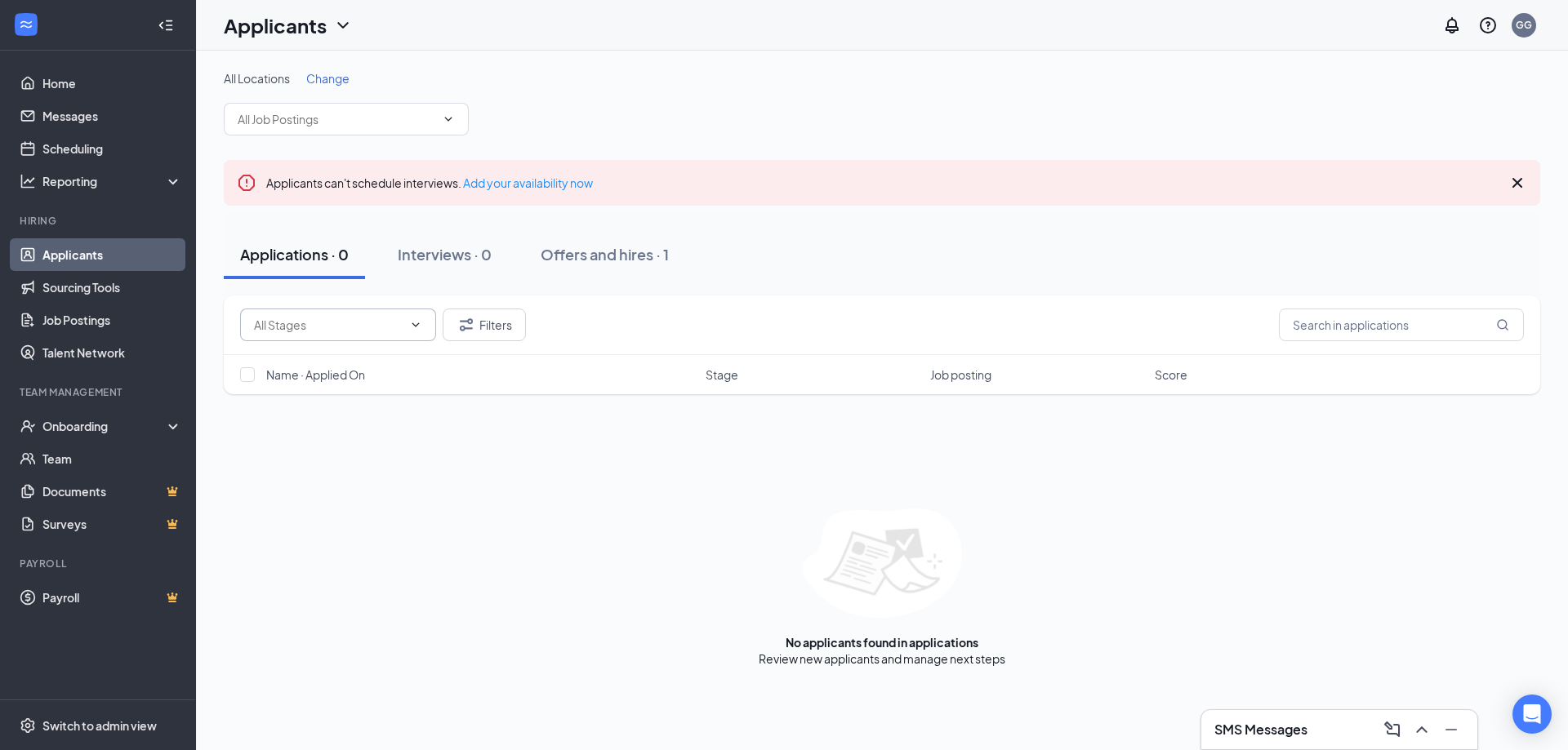
click at [371, 332] on input "text" at bounding box center [328, 324] width 148 height 18
drag, startPoint x: 351, startPoint y: 413, endPoint x: 74, endPoint y: 269, distance: 312.2
click at [351, 412] on div "No options Filters Name · Applied On Stage Job posting Score No applicants foun…" at bounding box center [882, 481] width 1317 height 371
click at [120, 265] on link "Applicants" at bounding box center [112, 254] width 140 height 33
click at [128, 248] on link "Applicants" at bounding box center [112, 254] width 140 height 33
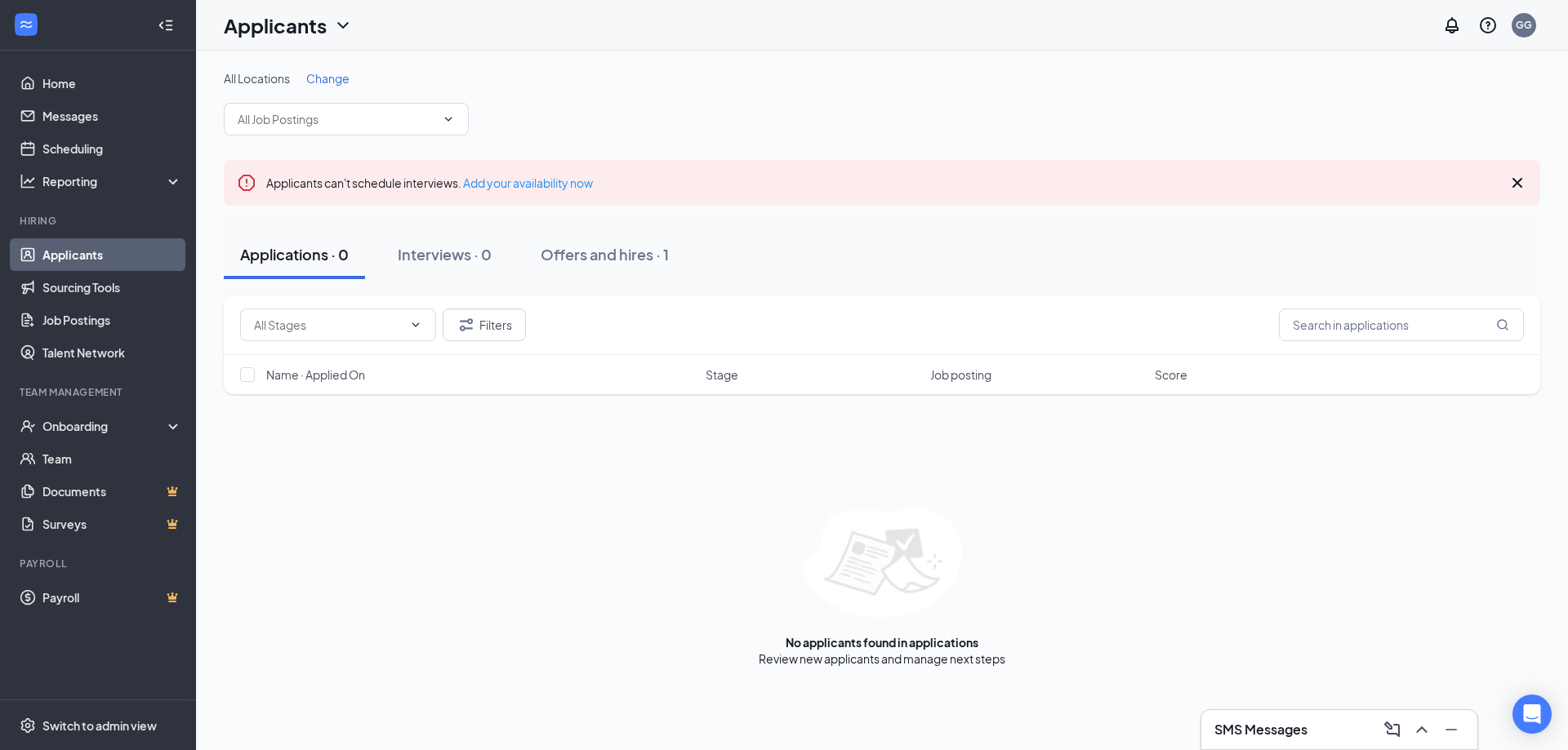
click at [128, 248] on link "Applicants" at bounding box center [112, 254] width 140 height 33
click at [105, 260] on link "Applicants" at bounding box center [112, 254] width 140 height 33
click at [79, 248] on link "Applicants" at bounding box center [112, 254] width 140 height 33
click at [270, 112] on input "text" at bounding box center [336, 119] width 198 height 18
click at [53, 249] on link "Applicants" at bounding box center [112, 254] width 140 height 33
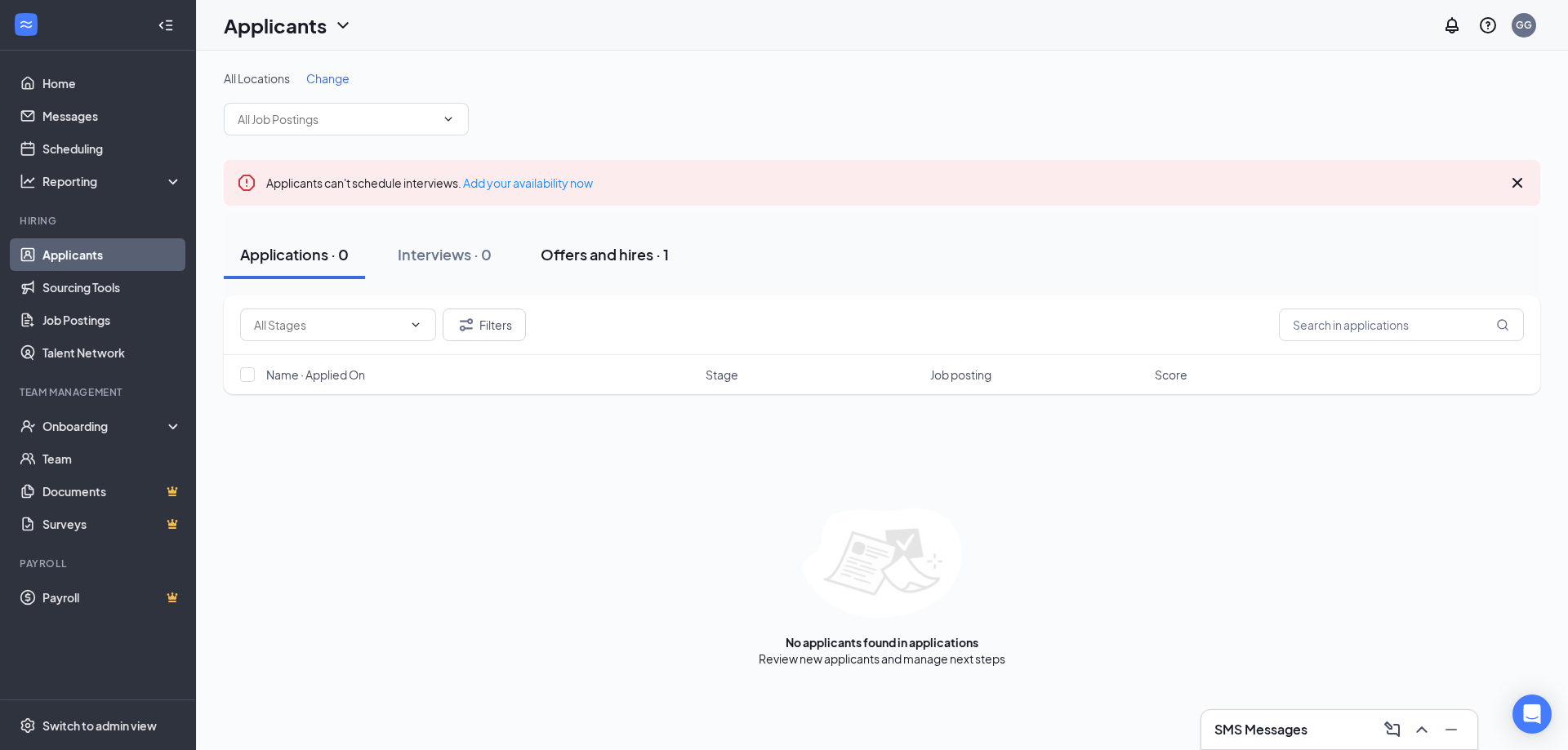
click at [618, 250] on div "Offers and hires · 1" at bounding box center [605, 254] width 128 height 21
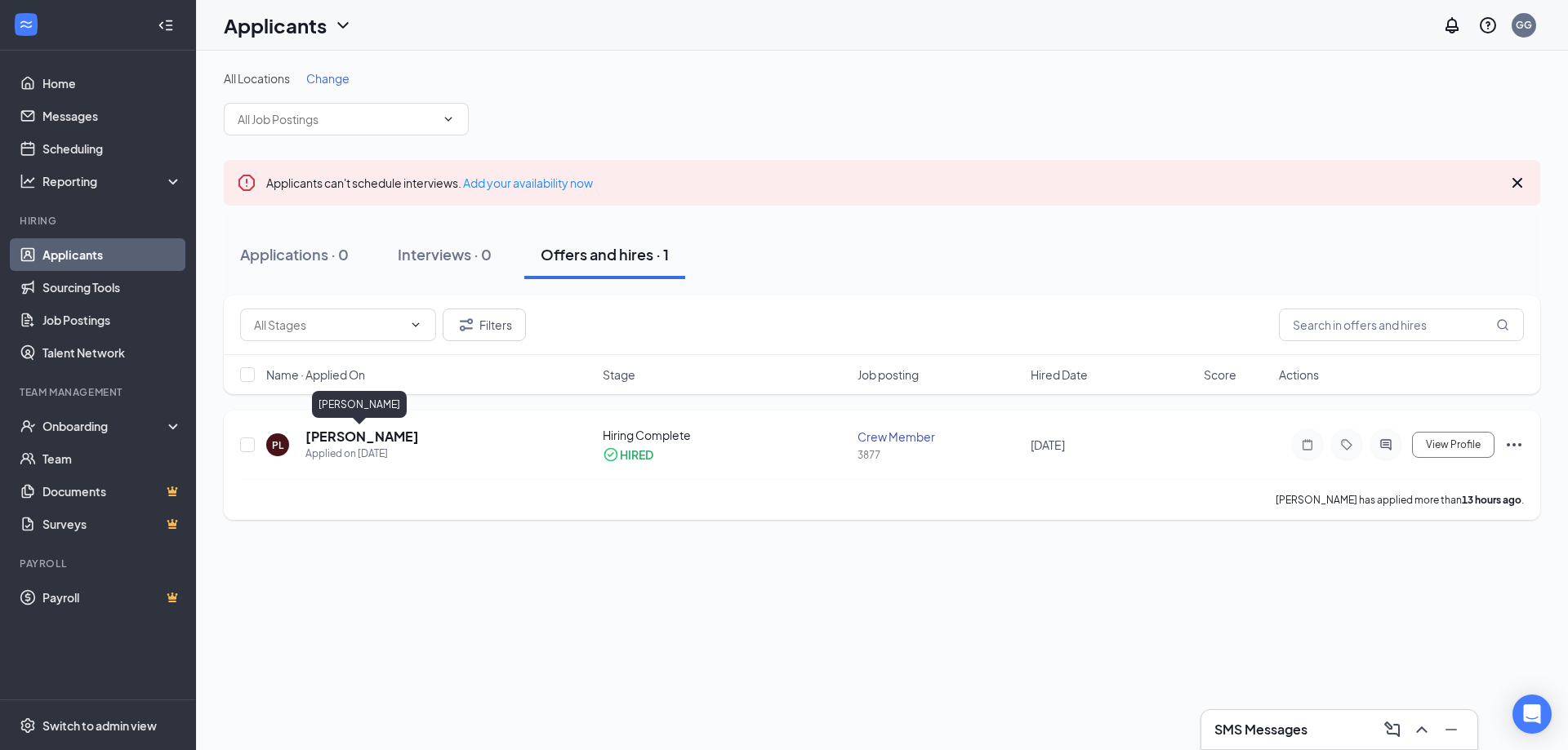
click at [329, 433] on h5 "[PERSON_NAME]" at bounding box center [362, 436] width 113 height 18
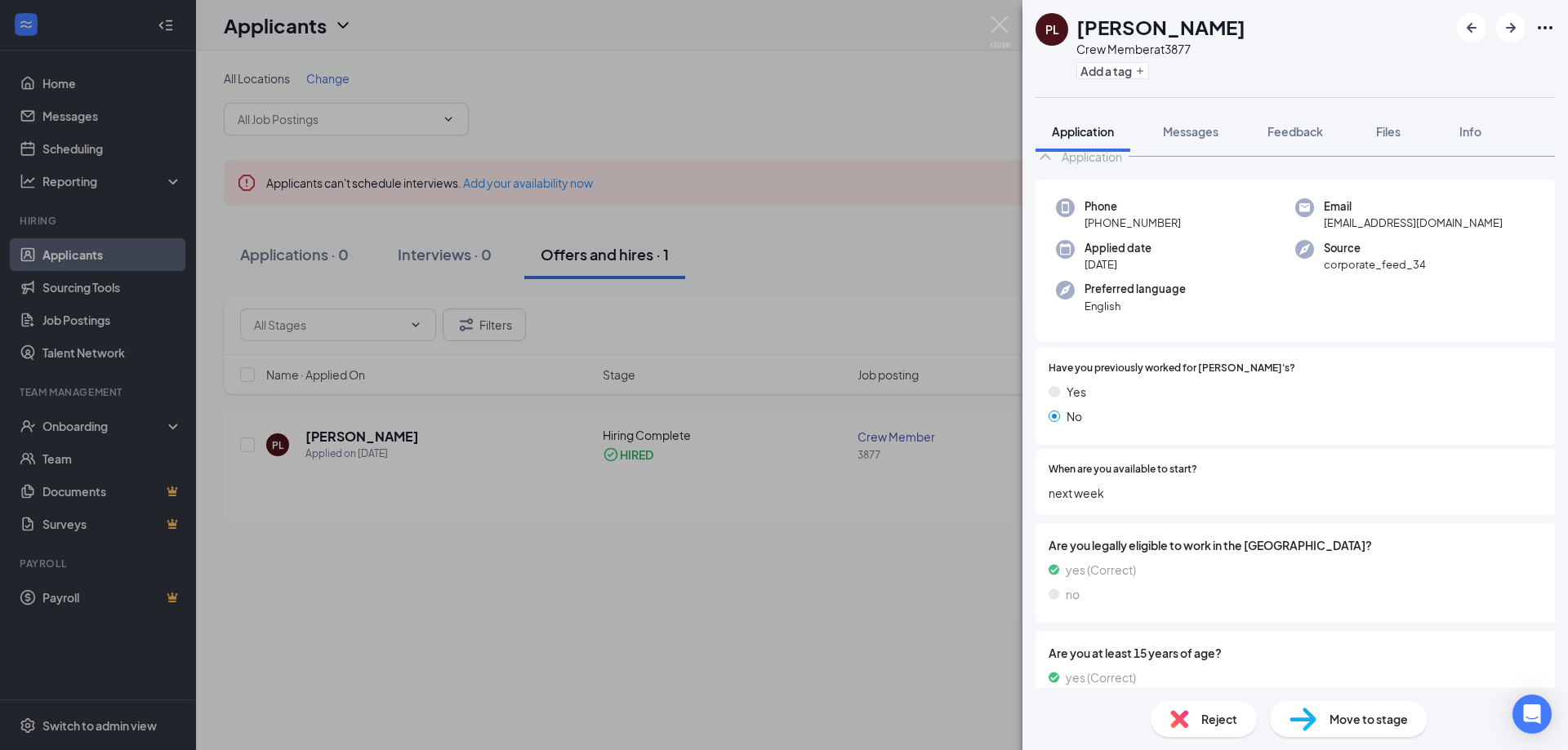
scroll to position [82, 0]
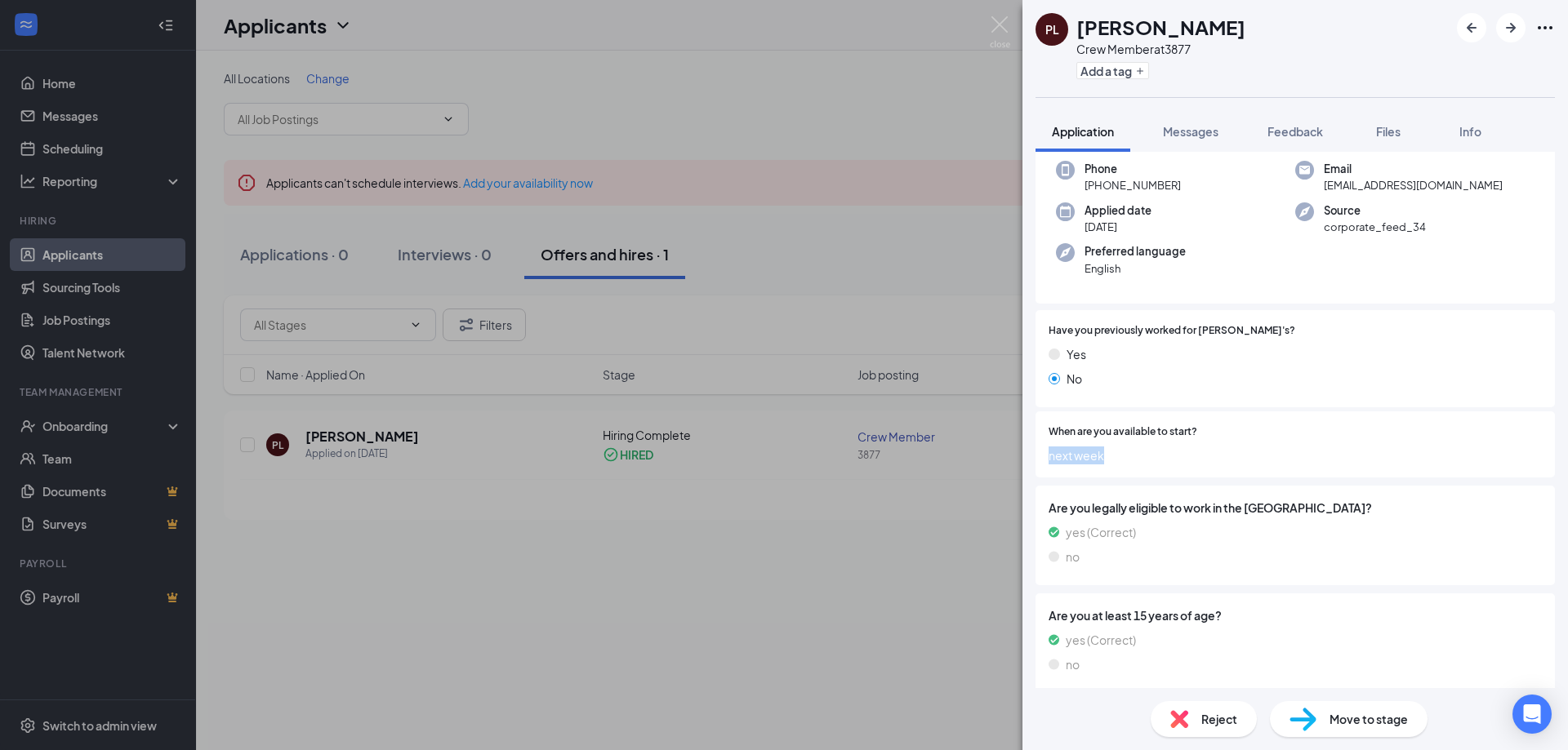
drag, startPoint x: 1051, startPoint y: 461, endPoint x: 1129, endPoint y: 452, distance: 78.5
click at [1127, 454] on div "When are you available to start? next week" at bounding box center [1295, 444] width 520 height 67
click at [1243, 420] on div "When are you available to start? next week" at bounding box center [1295, 444] width 520 height 67
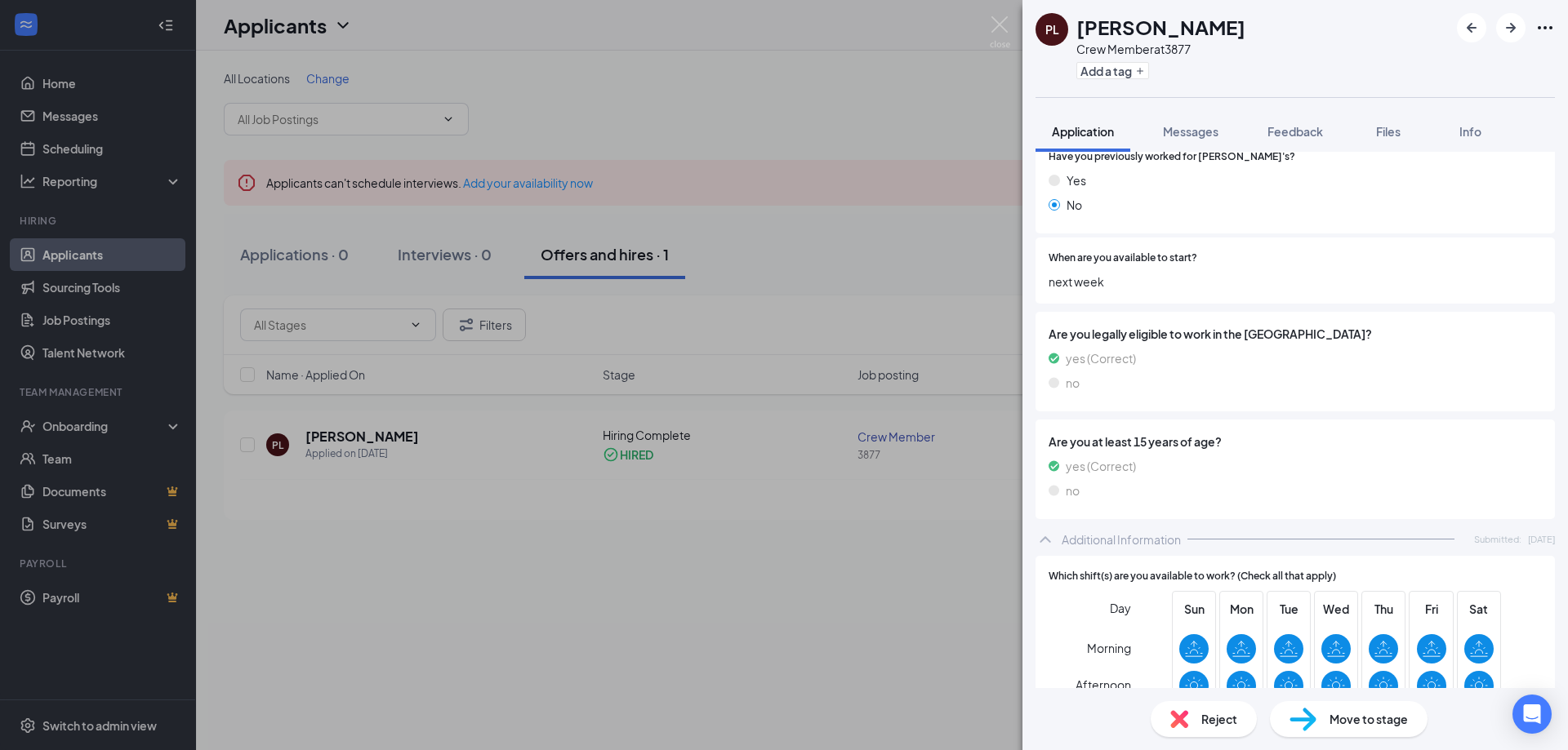
scroll to position [255, 0]
click at [1192, 128] on span "Messages" at bounding box center [1190, 131] width 55 height 15
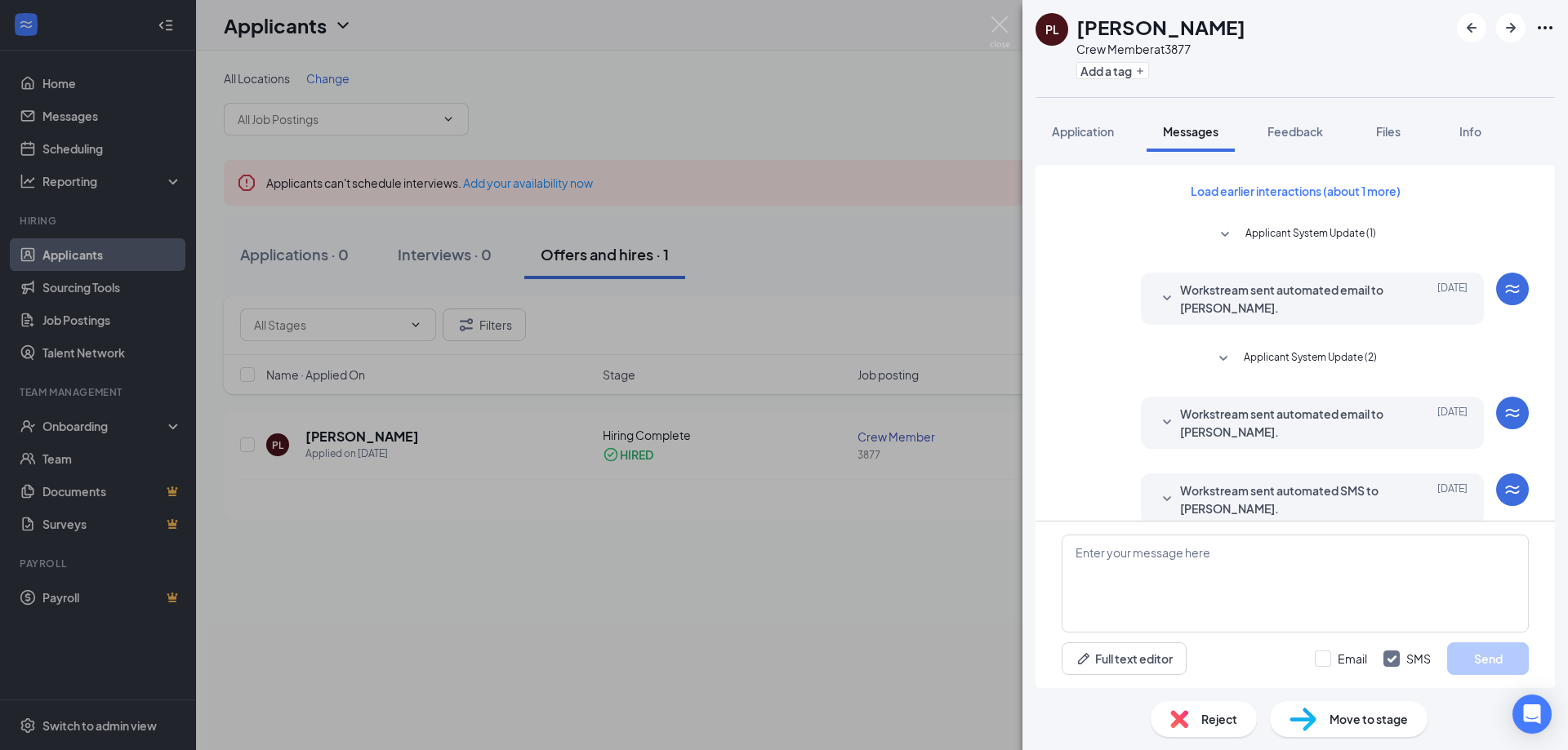
scroll to position [222, 0]
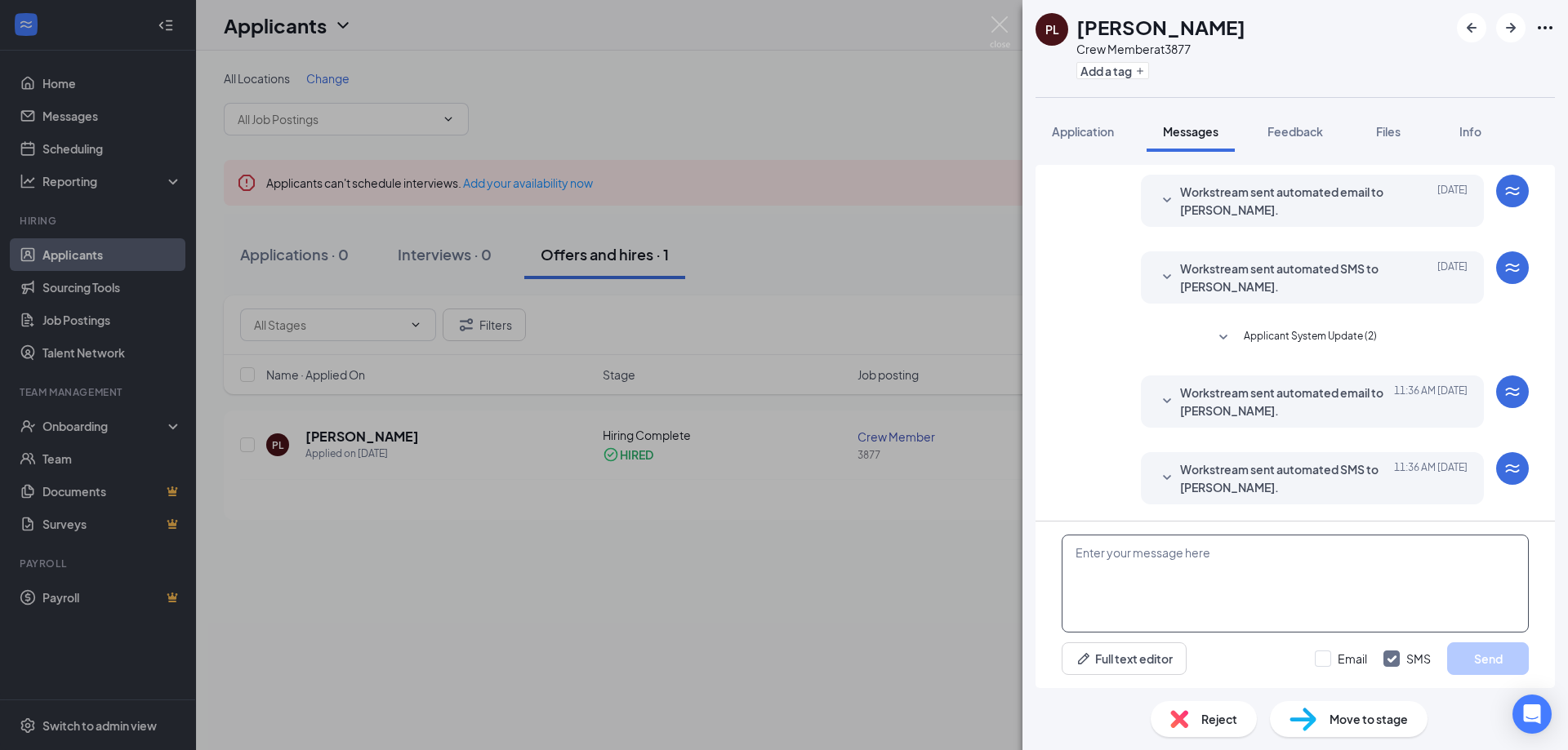
click at [1173, 547] on textarea at bounding box center [1295, 583] width 467 height 98
click at [936, 211] on div "PL Payton Langan Crew Member at 3877 Add a tag Application Messages Feedback Fi…" at bounding box center [784, 375] width 1568 height 750
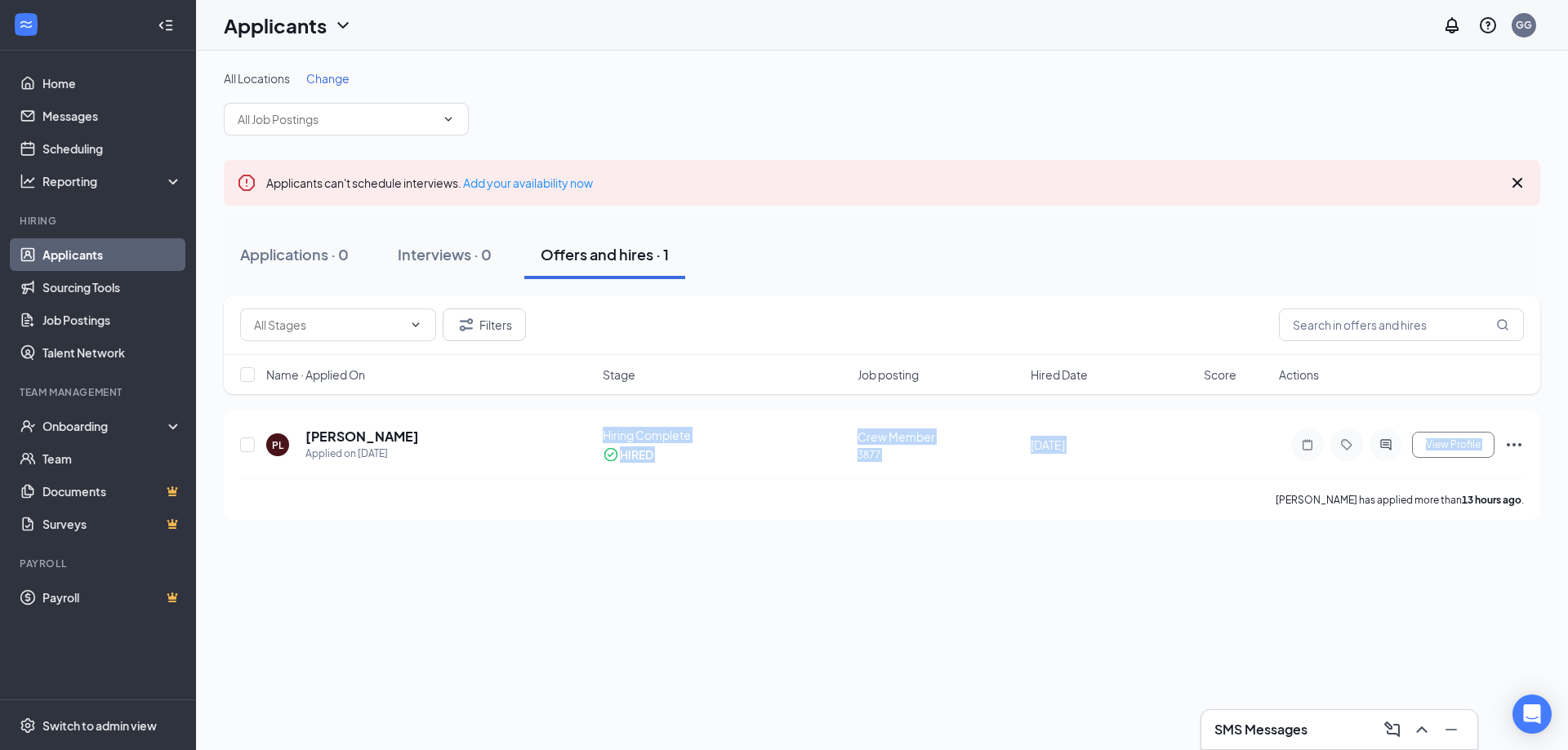
drag, startPoint x: 601, startPoint y: 439, endPoint x: 1079, endPoint y: 540, distance: 488.6
click at [1076, 540] on div "All Locations Change Crew Member (3877) Applicants can't schedule interviews. A…" at bounding box center [882, 400] width 1372 height 699
drag, startPoint x: 1190, startPoint y: 563, endPoint x: 1199, endPoint y: 536, distance: 28.5
click at [1192, 561] on div "All Locations Change Crew Member (3877) Applicants can't schedule interviews. A…" at bounding box center [882, 400] width 1372 height 699
click at [1061, 231] on div "Applications · 0 Interviews · 0 Offers and hires · 1" at bounding box center [882, 255] width 1317 height 49
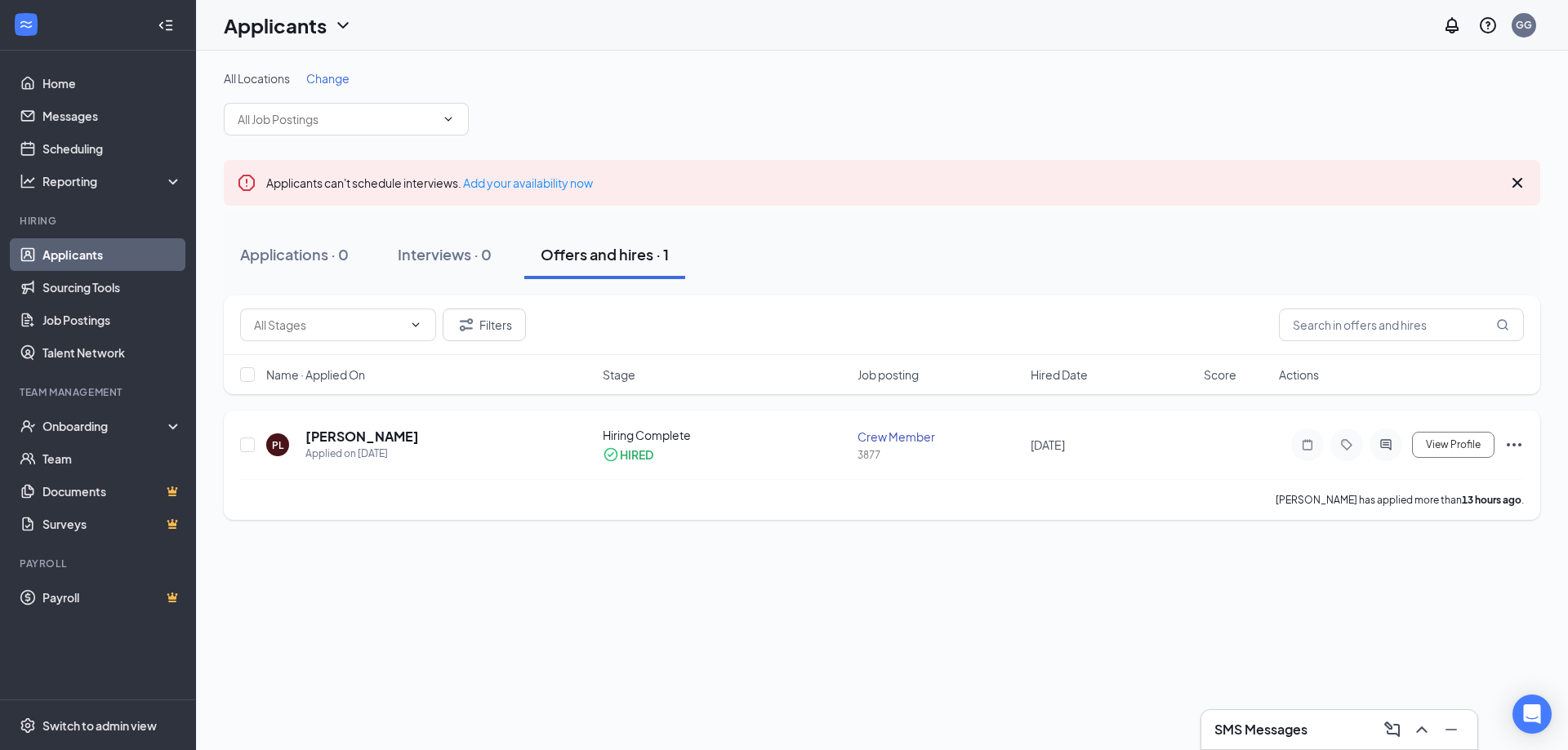
drag, startPoint x: 603, startPoint y: 442, endPoint x: 1187, endPoint y: 457, distance: 584.2
click at [1185, 458] on div "PL Payton Langan Applied on Sep 15 Hiring Complete HIRED Crew Member 3877 Septe…" at bounding box center [882, 453] width 1284 height 52
click at [1240, 207] on div "All Locations Change Crew Member (3877) Applicants can't schedule interviews. A…" at bounding box center [882, 295] width 1317 height 450
click at [359, 435] on h5 "[PERSON_NAME]" at bounding box center [362, 436] width 113 height 18
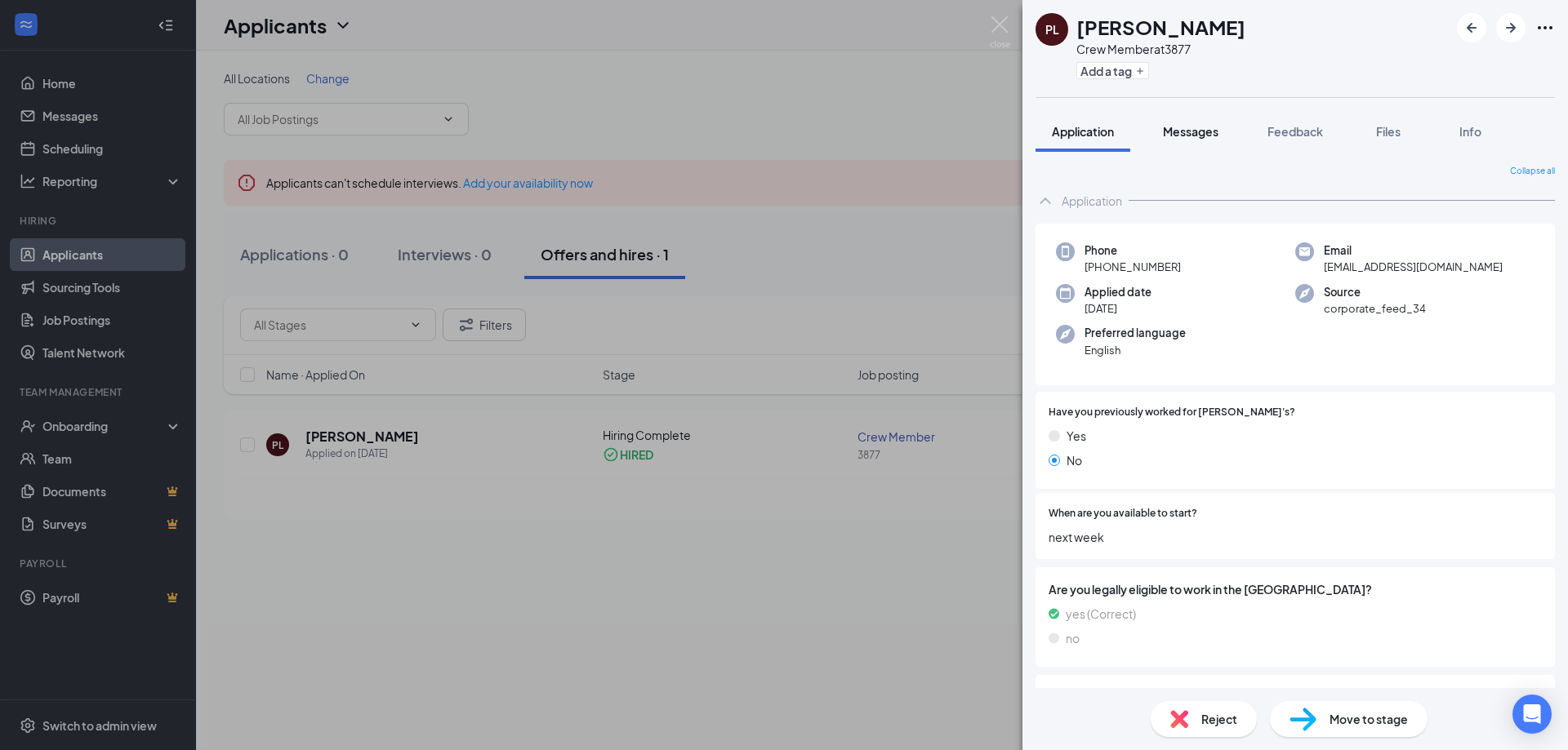
click at [1180, 114] on button "Messages" at bounding box center [1191, 131] width 88 height 41
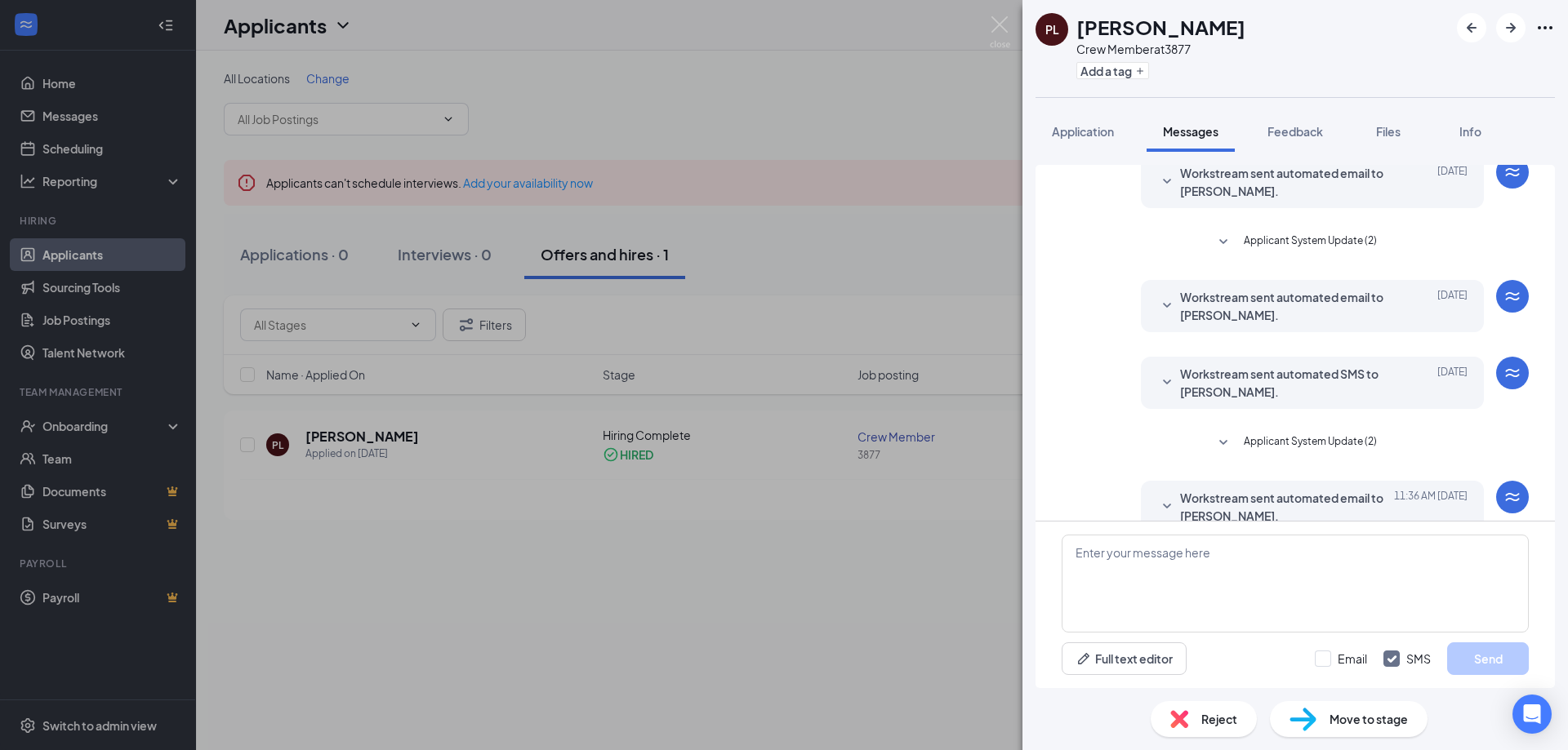
scroll to position [222, 0]
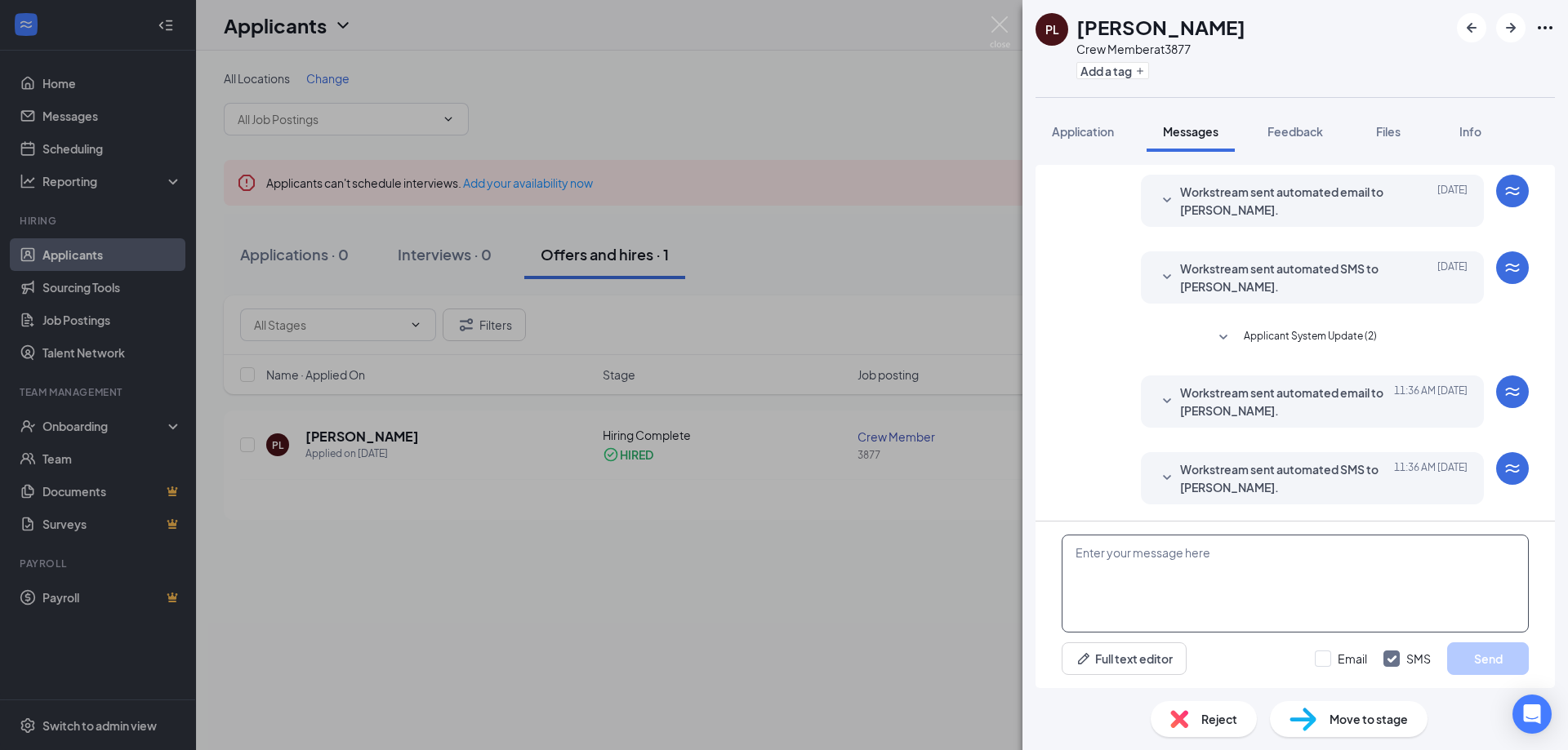
click at [1236, 564] on textarea at bounding box center [1295, 583] width 467 height 98
type textarea "hi, when are you able to start with us?"
click at [1494, 661] on button "Send" at bounding box center [1487, 658] width 82 height 33
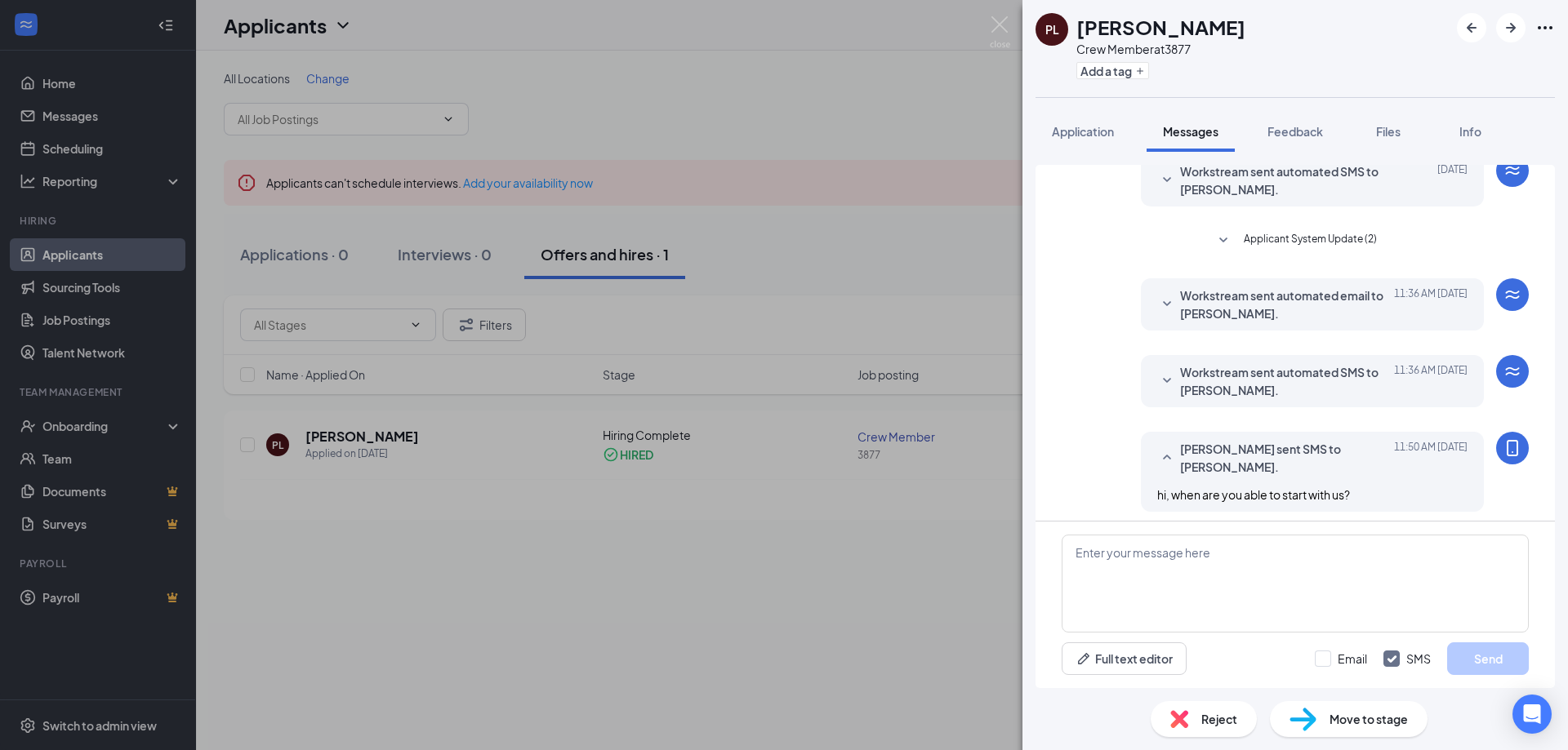
scroll to position [326, 0]
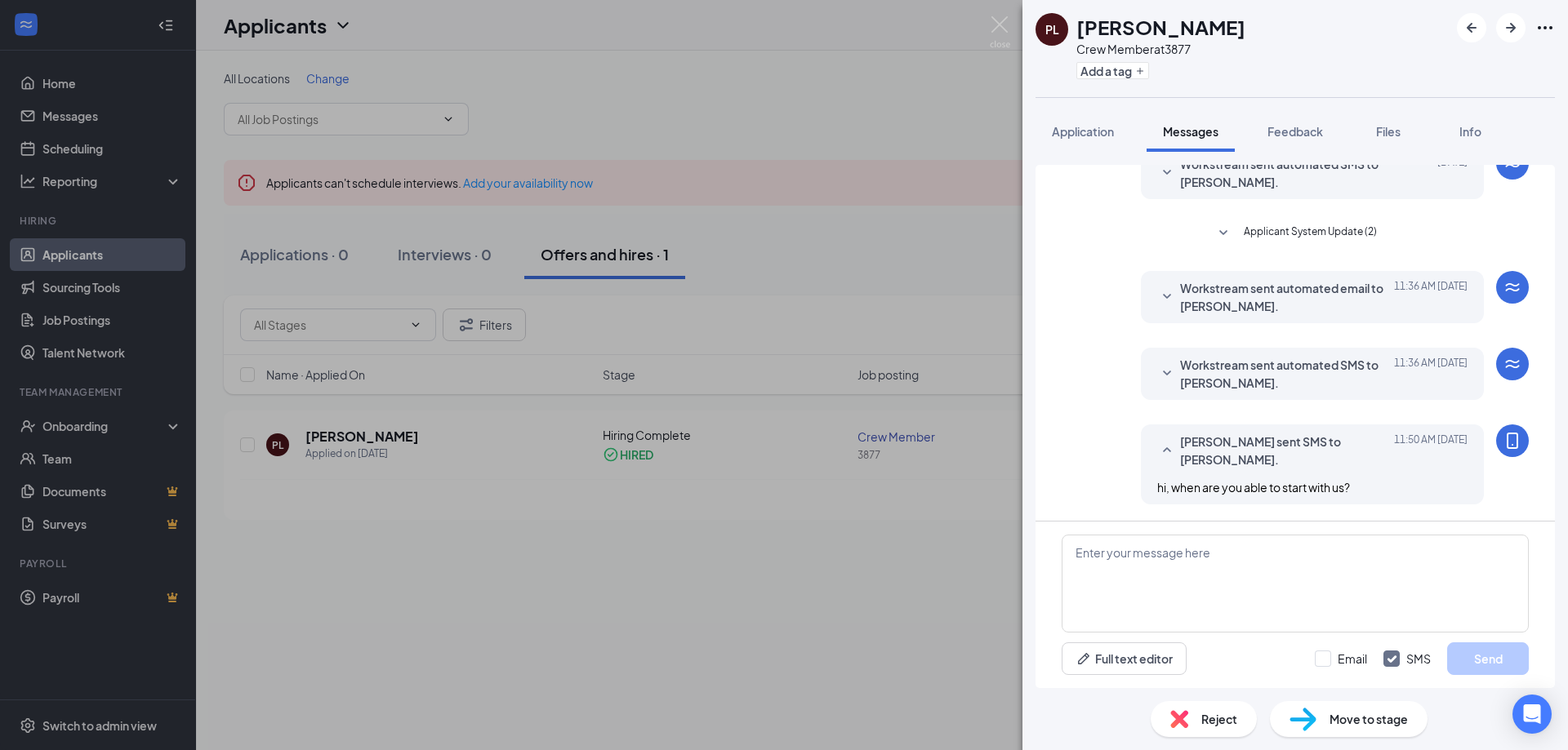
click at [887, 218] on div "PL Payton Langan Crew Member at 3877 Add a tag Application Messages Feedback Fi…" at bounding box center [784, 375] width 1568 height 750
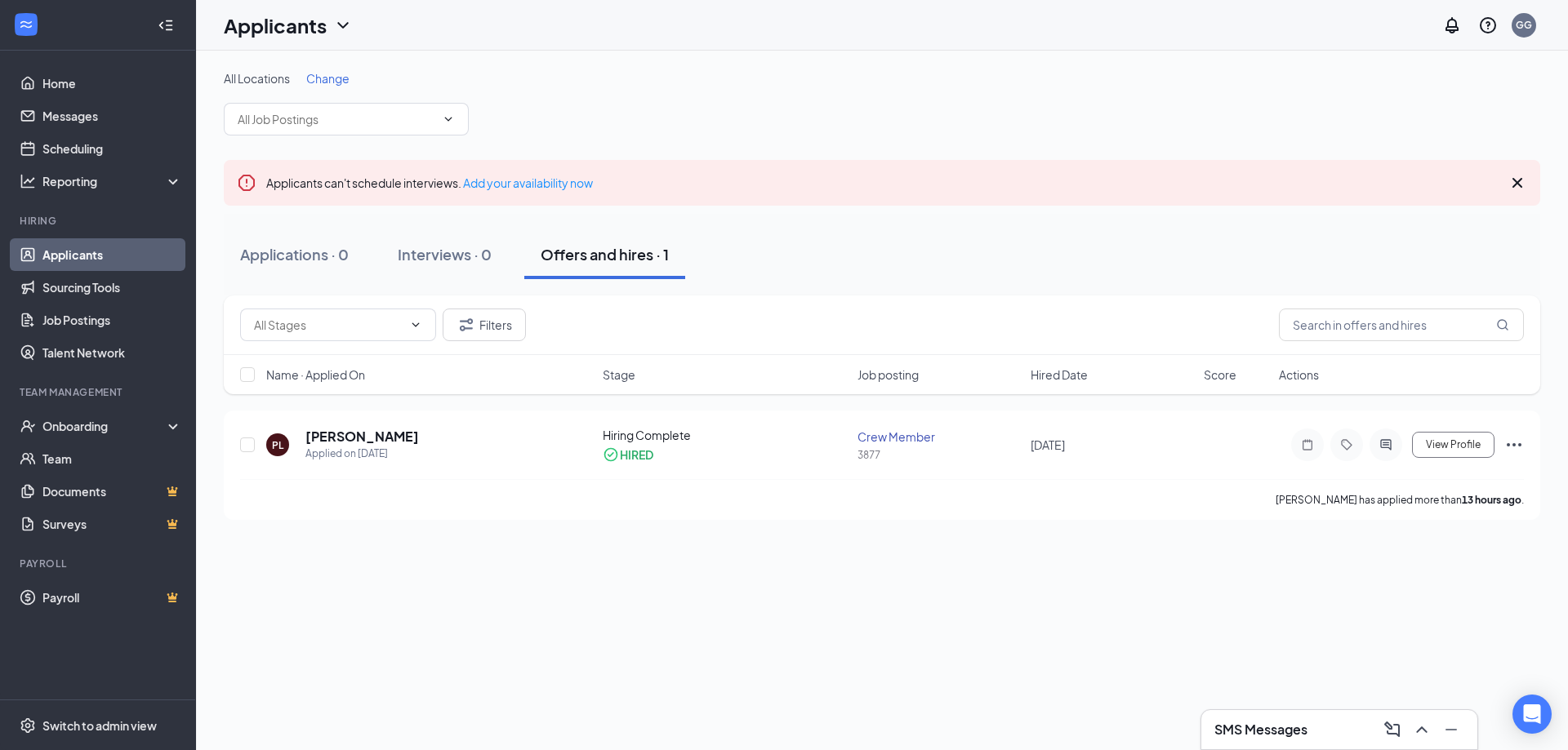
click at [939, 81] on div "All Locations Change" at bounding box center [882, 78] width 1317 height 16
click at [370, 437] on h5 "[PERSON_NAME]" at bounding box center [362, 436] width 113 height 18
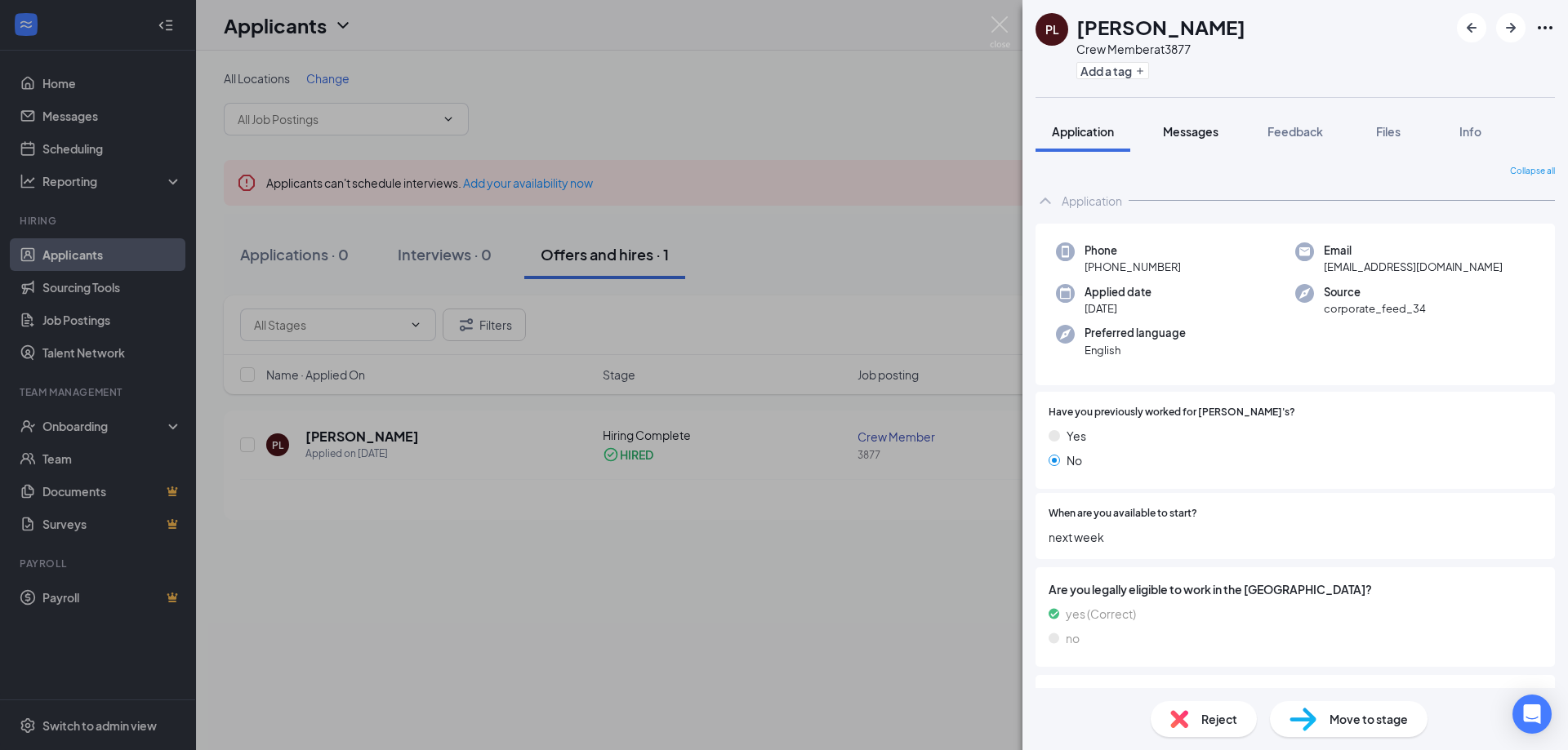
click at [1180, 122] on button "Messages" at bounding box center [1191, 131] width 88 height 41
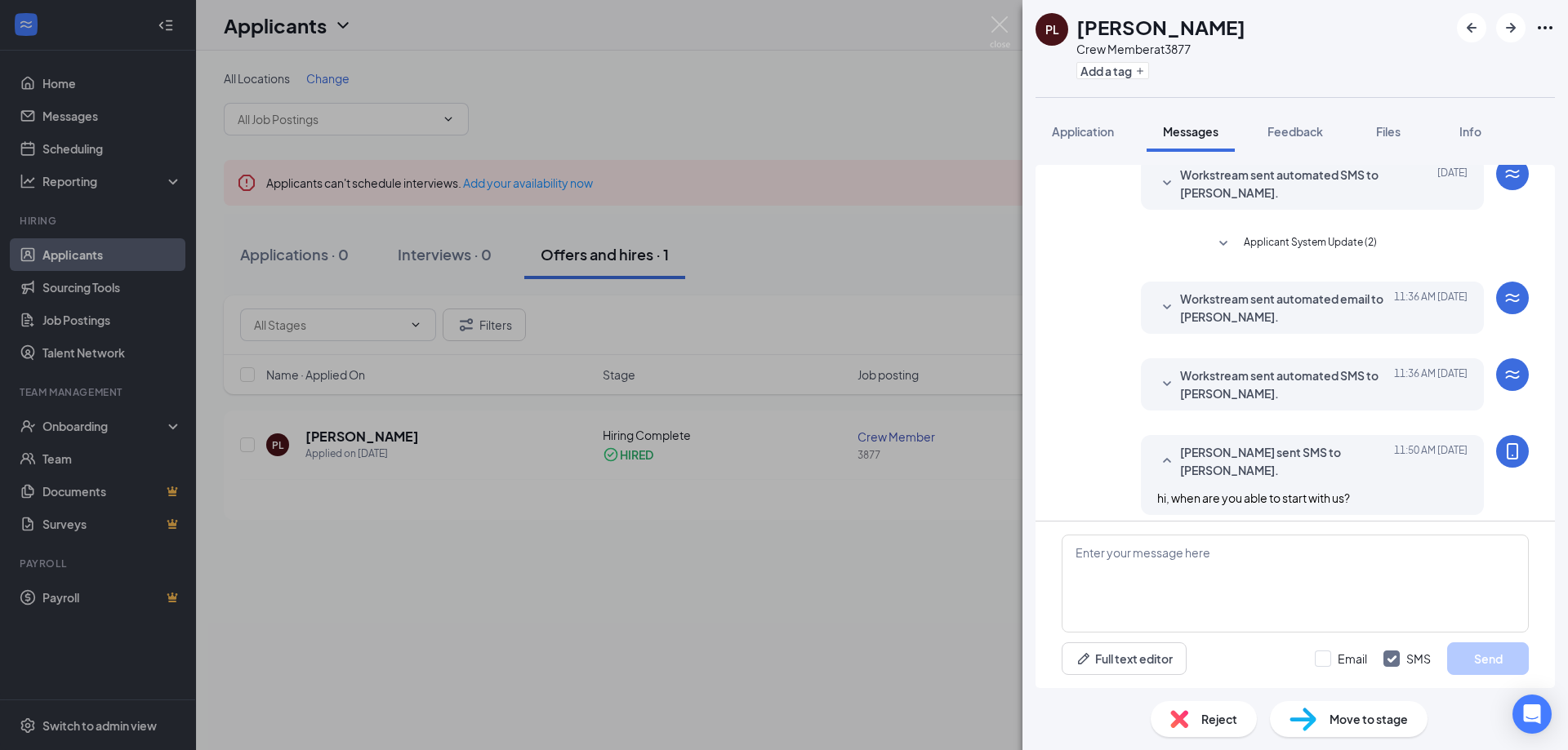
scroll to position [279, 0]
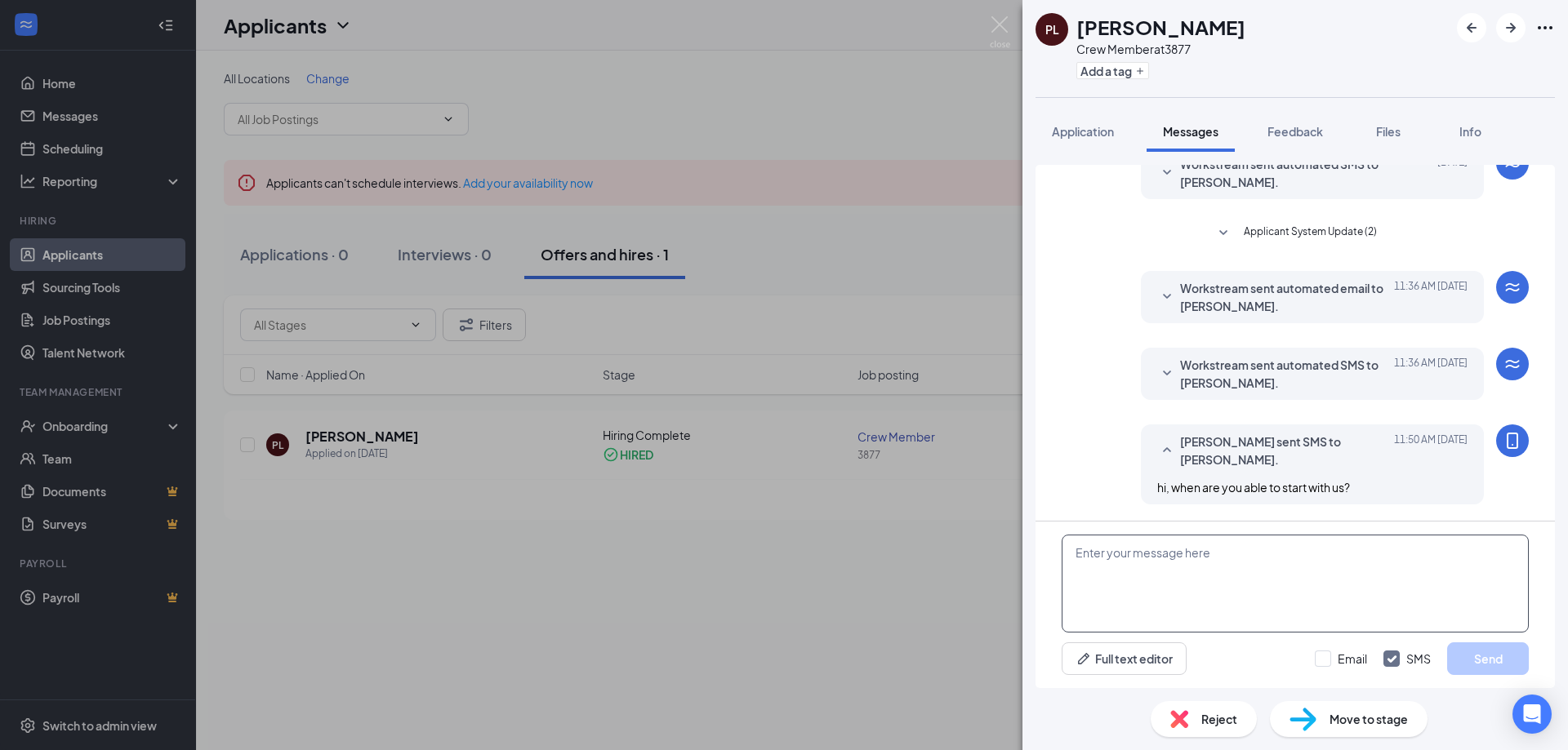
click at [1210, 548] on textarea at bounding box center [1295, 583] width 467 height 98
click at [997, 35] on img at bounding box center [1000, 32] width 21 height 32
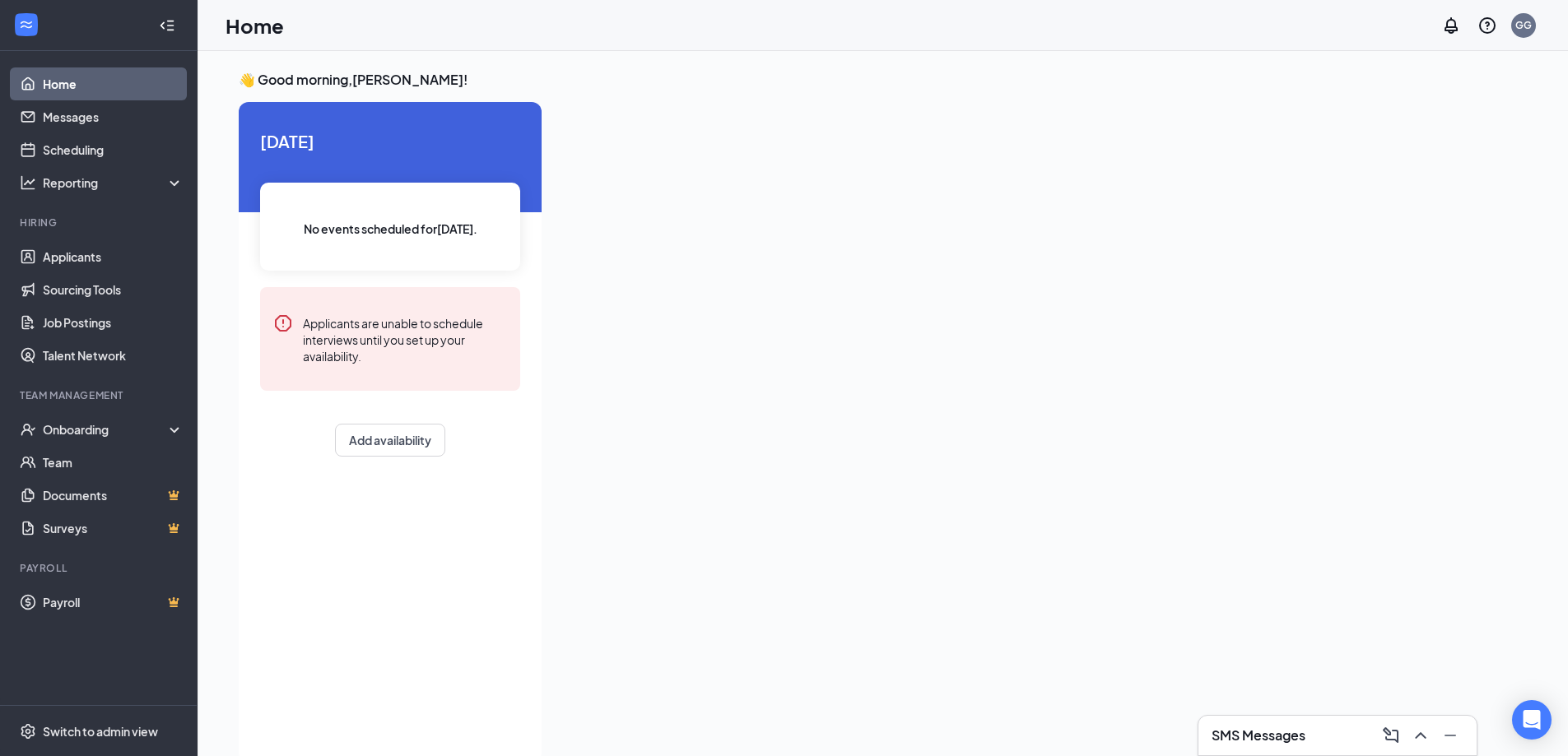
click at [670, 82] on h3 "👋 Good morning, Gavin Gundelach !" at bounding box center [858, 79] width 1238 height 18
click at [47, 253] on link "Applicants" at bounding box center [112, 256] width 141 height 33
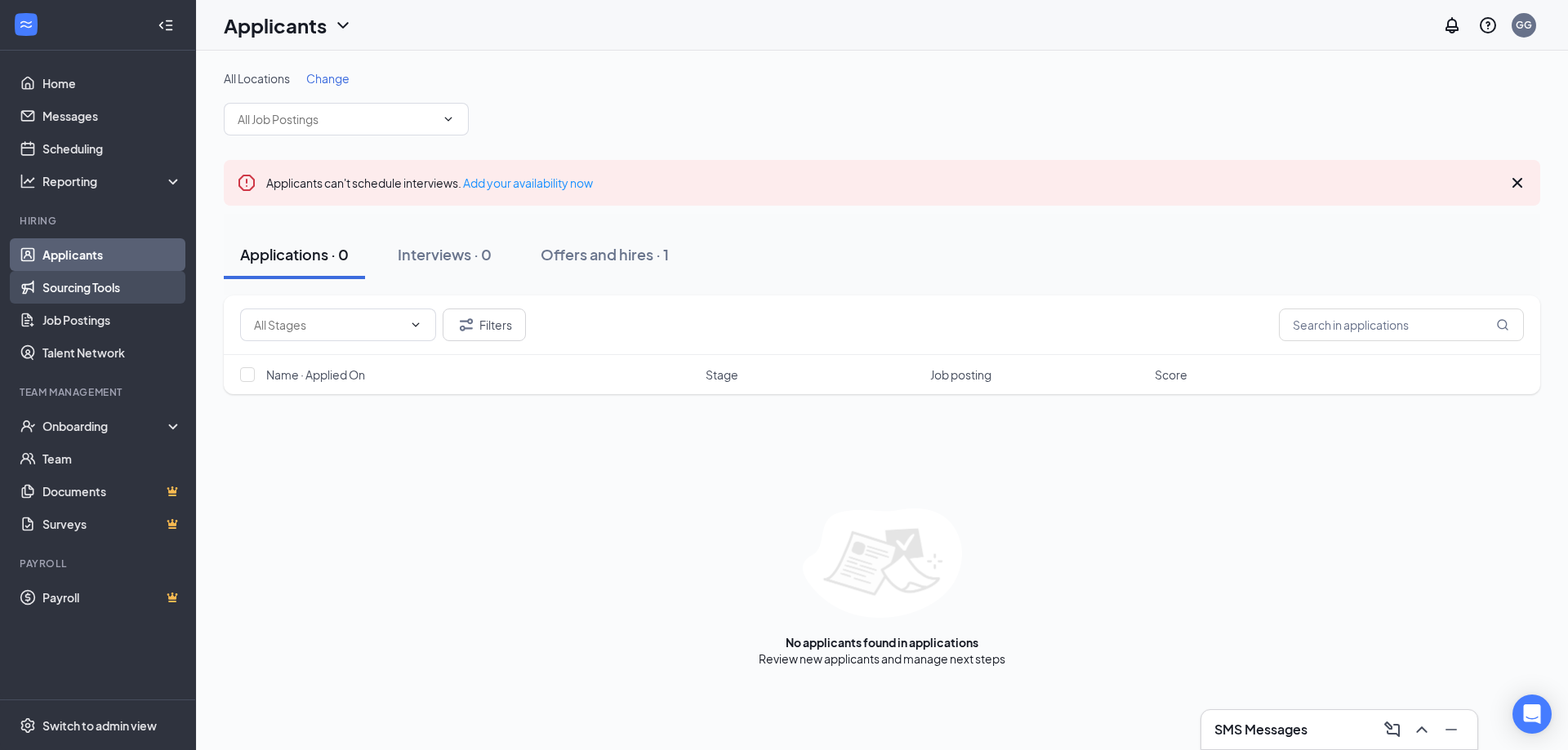
click at [116, 282] on link "Sourcing Tools" at bounding box center [112, 287] width 140 height 33
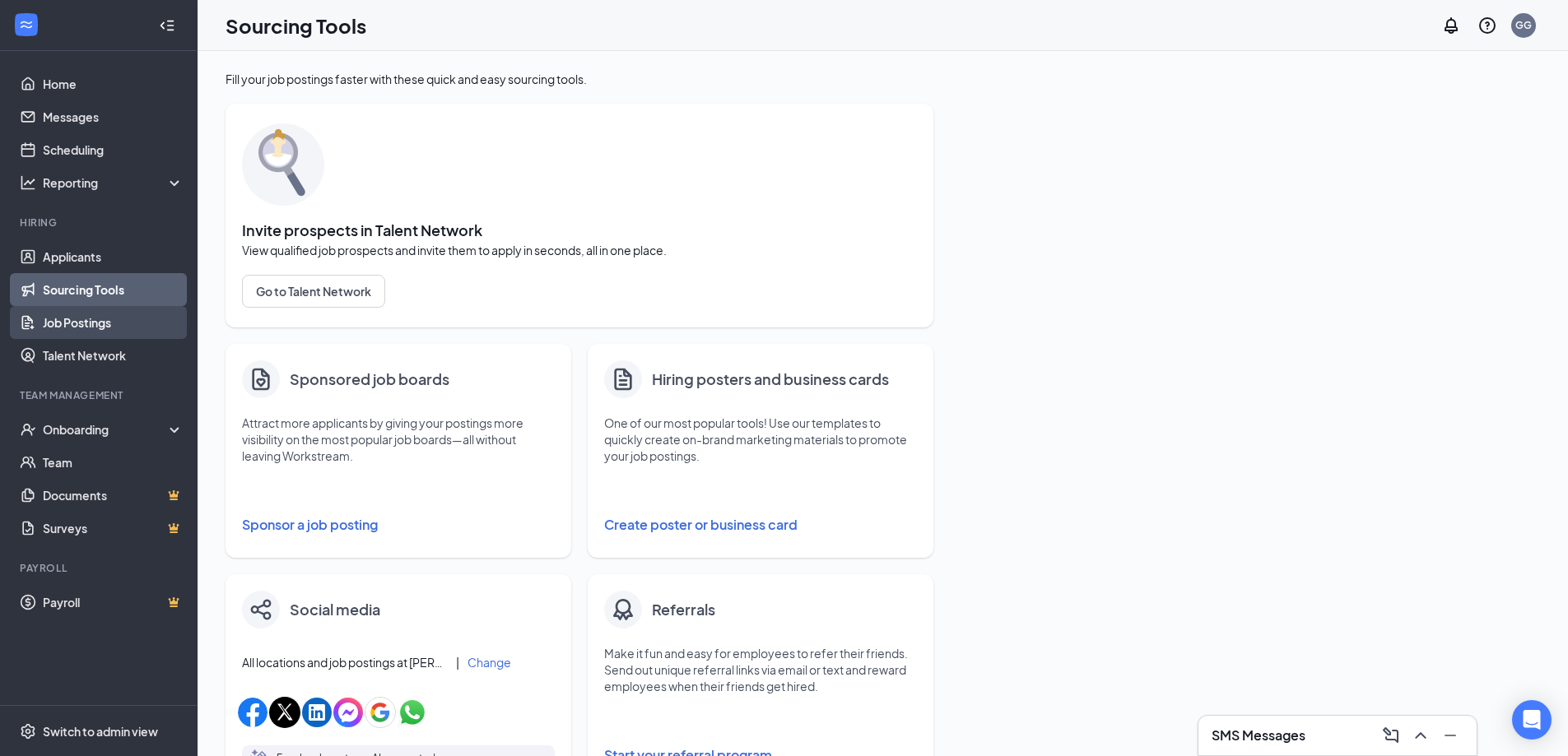
click at [122, 308] on link "Job Postings" at bounding box center [112, 322] width 141 height 33
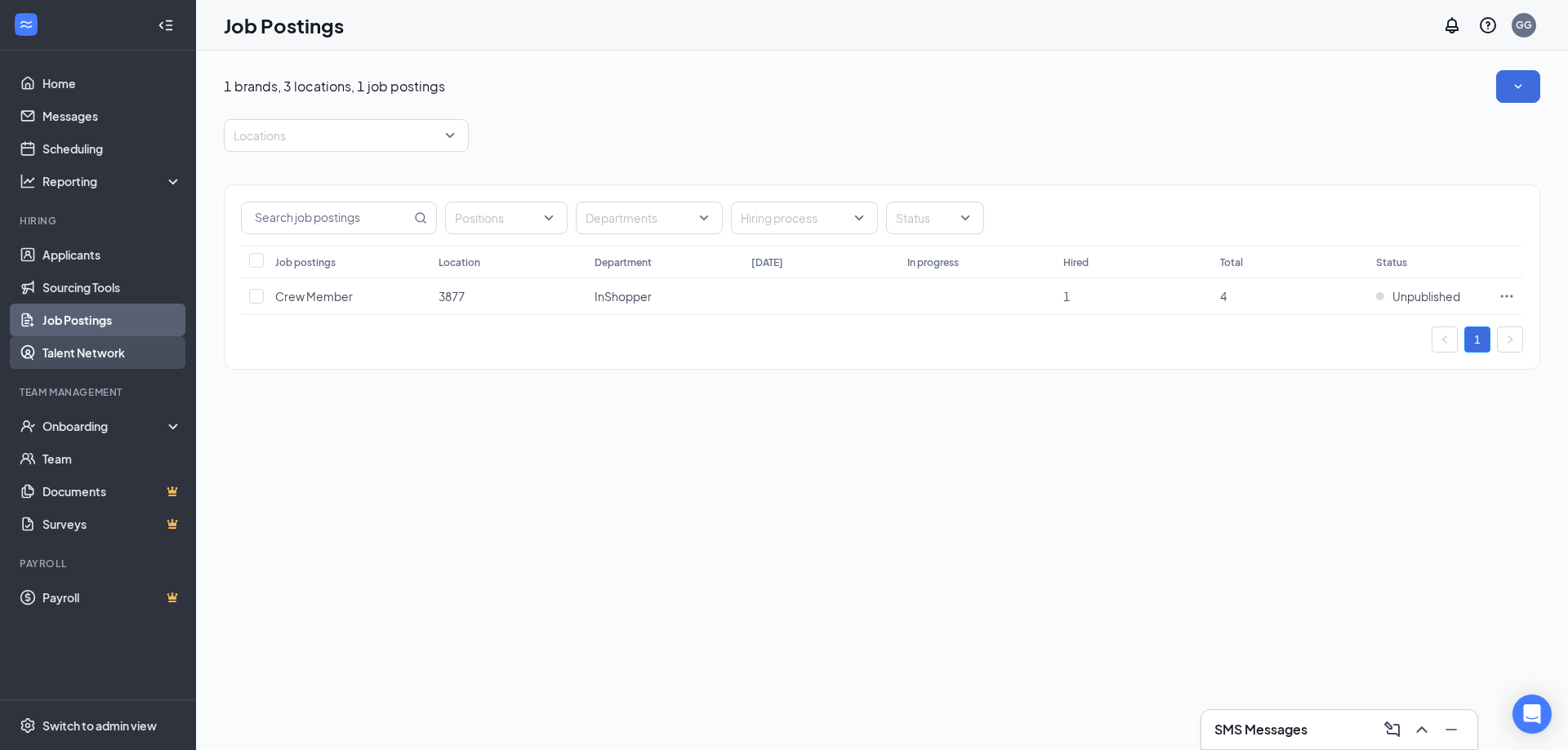
click at [119, 356] on link "Talent Network" at bounding box center [112, 352] width 140 height 33
click at [1521, 98] on button "button" at bounding box center [1517, 86] width 44 height 33
click at [1386, 199] on span "View job postings on the career page" at bounding box center [1406, 201] width 196 height 15
click at [93, 342] on link "Talent Network" at bounding box center [112, 352] width 140 height 33
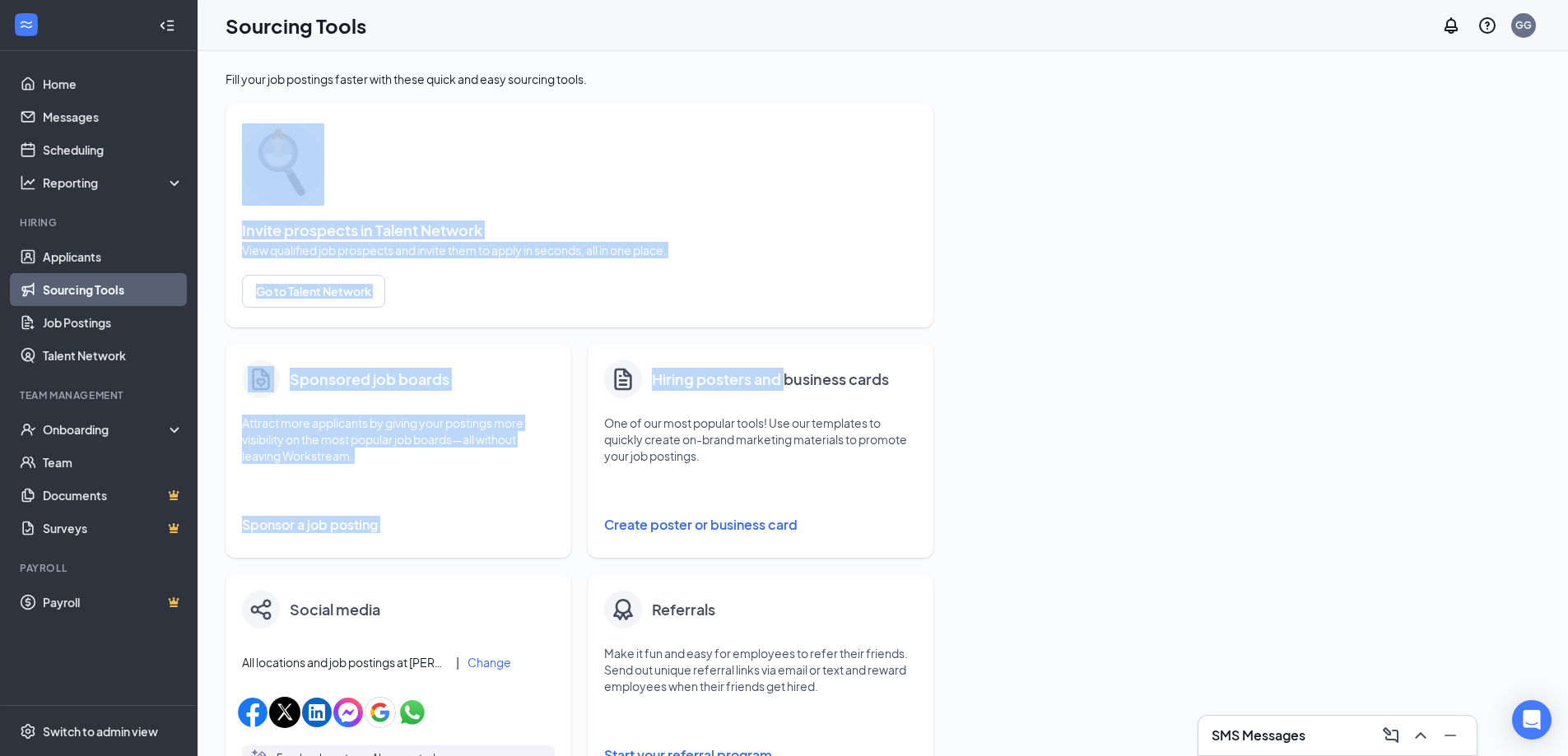
drag, startPoint x: 379, startPoint y: 234, endPoint x: 800, endPoint y: 371, distance: 442.7
click at [800, 369] on div "Invite prospects in Talent Network View qualified job prospects and invite them…" at bounding box center [588, 685] width 724 height 1162
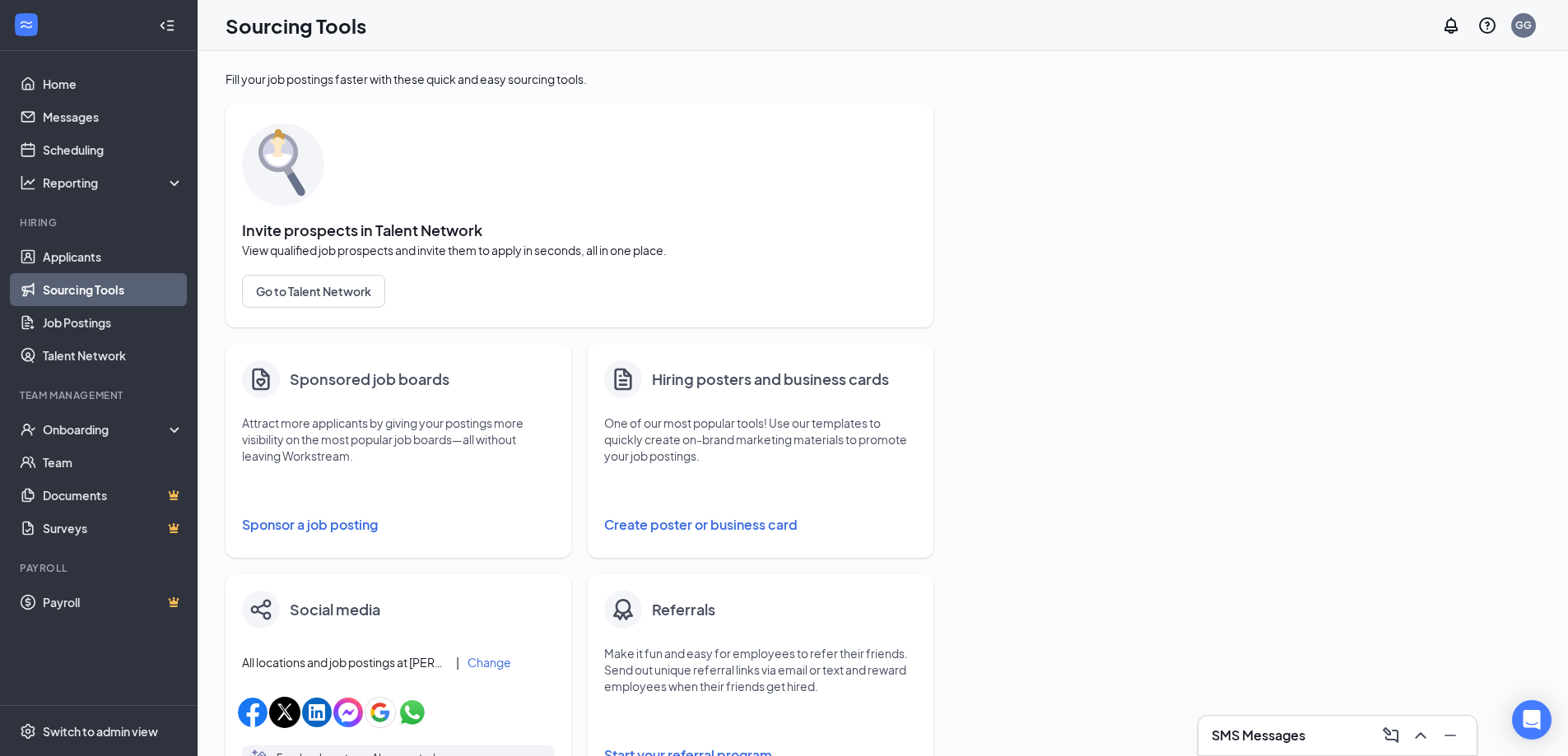
click at [1094, 387] on div "Fill your job postings faster with these quick and easy sourcing tools. Invite …" at bounding box center [883, 668] width 1315 height 1194
click at [96, 249] on link "Applicants" at bounding box center [112, 256] width 141 height 33
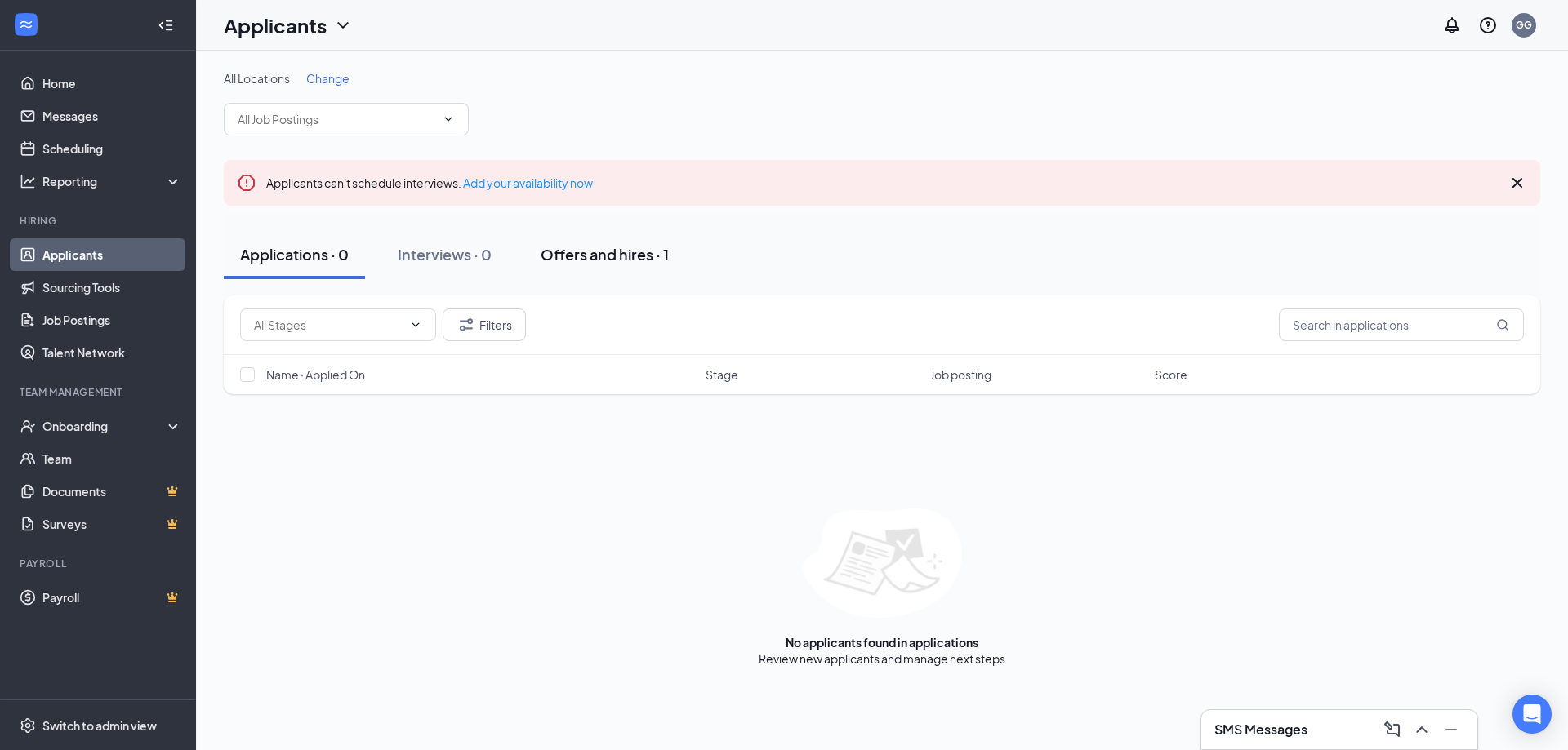
click at [570, 248] on div "Offers and hires · 1" at bounding box center [605, 254] width 128 height 21
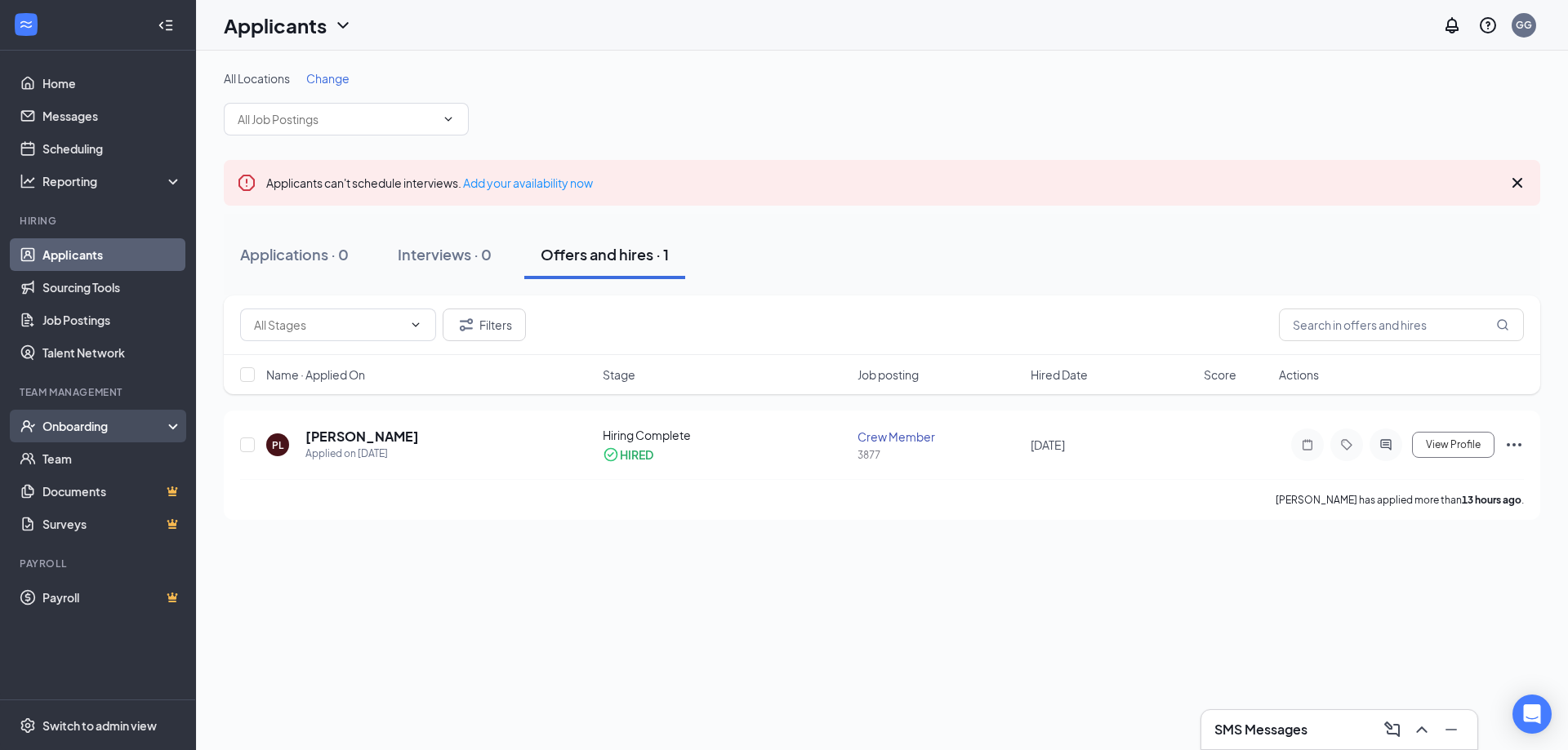
click at [90, 421] on div "Onboarding" at bounding box center [105, 426] width 126 height 16
click at [91, 416] on div "Onboarding" at bounding box center [98, 426] width 196 height 33
click at [97, 455] on link "Team" at bounding box center [112, 458] width 140 height 33
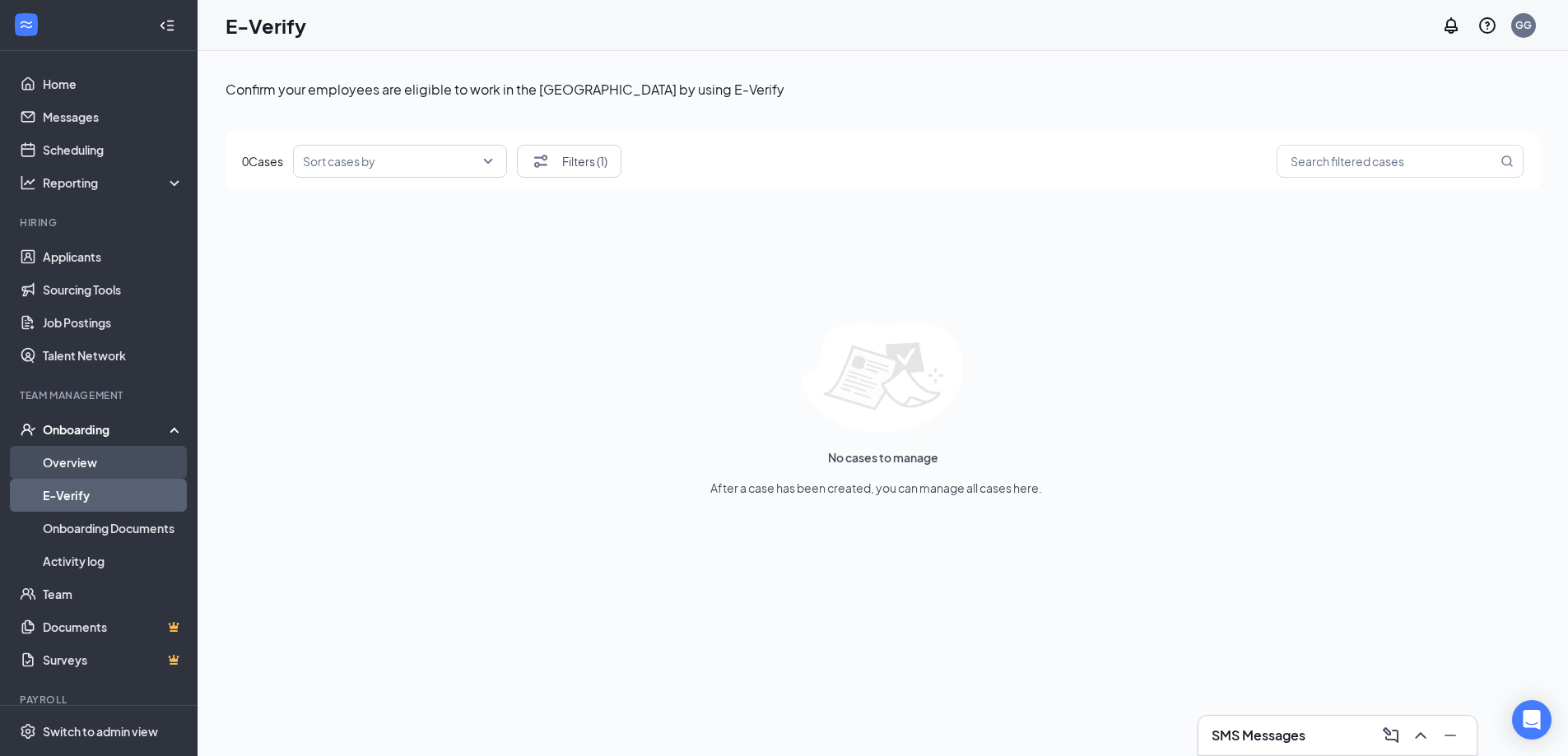
click at [99, 452] on link "Overview" at bounding box center [112, 462] width 141 height 33
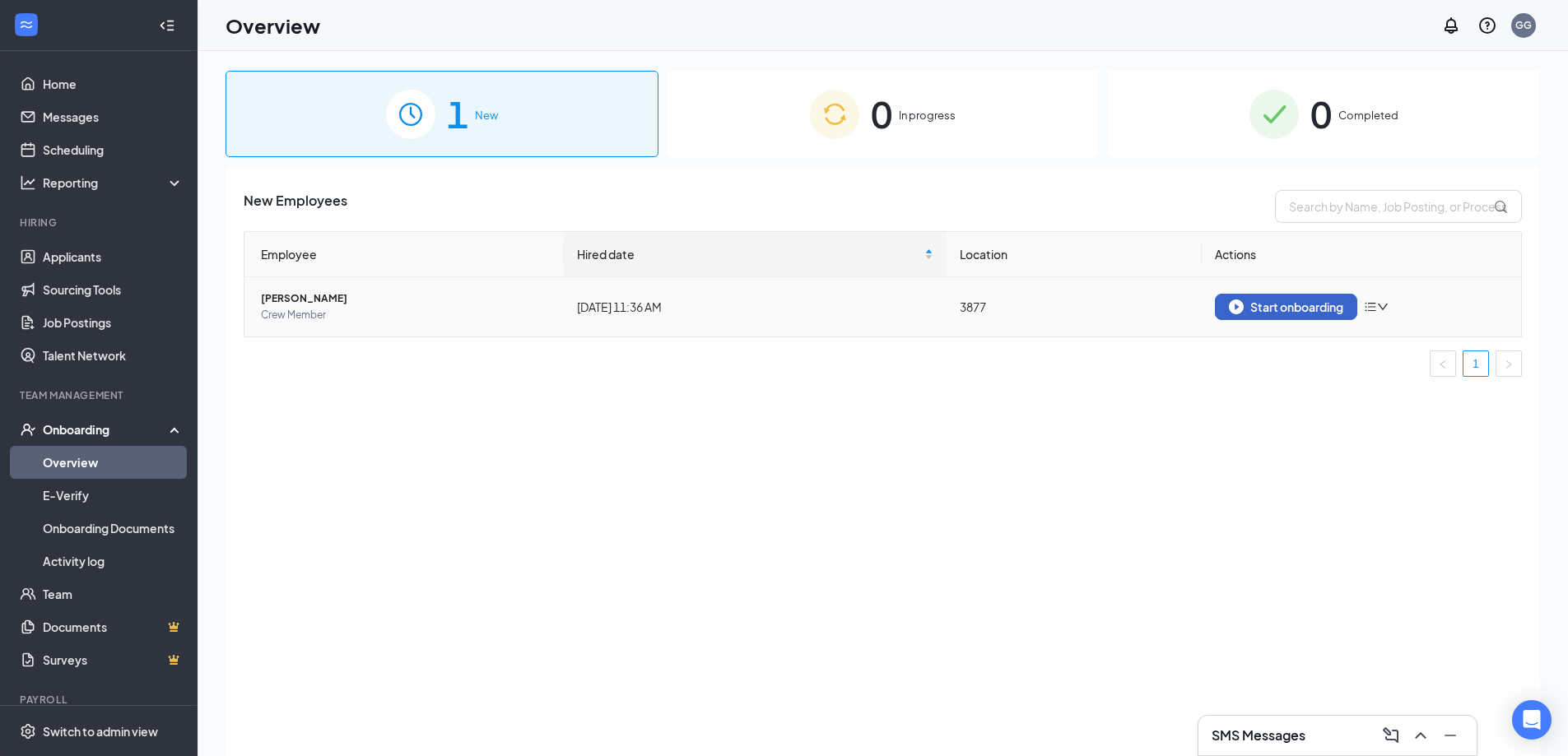
click at [1249, 306] on div "Start onboarding" at bounding box center [1285, 307] width 114 height 15
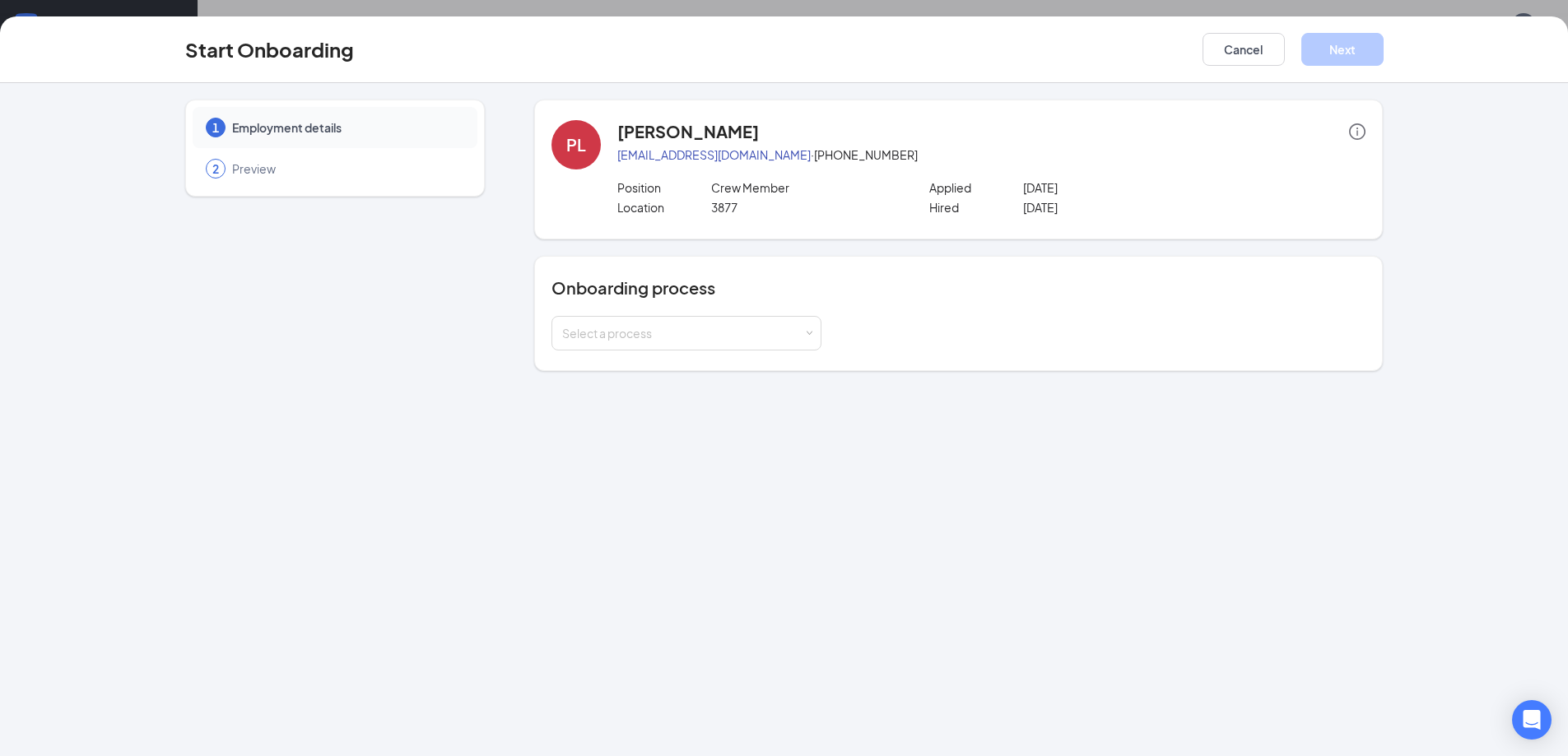
click at [1354, 135] on icon "info-circle" at bounding box center [1356, 131] width 16 height 16
click at [1000, 122] on div "[PERSON_NAME]" at bounding box center [991, 131] width 749 height 23
click at [1246, 62] on button "Cancel" at bounding box center [1243, 49] width 82 height 33
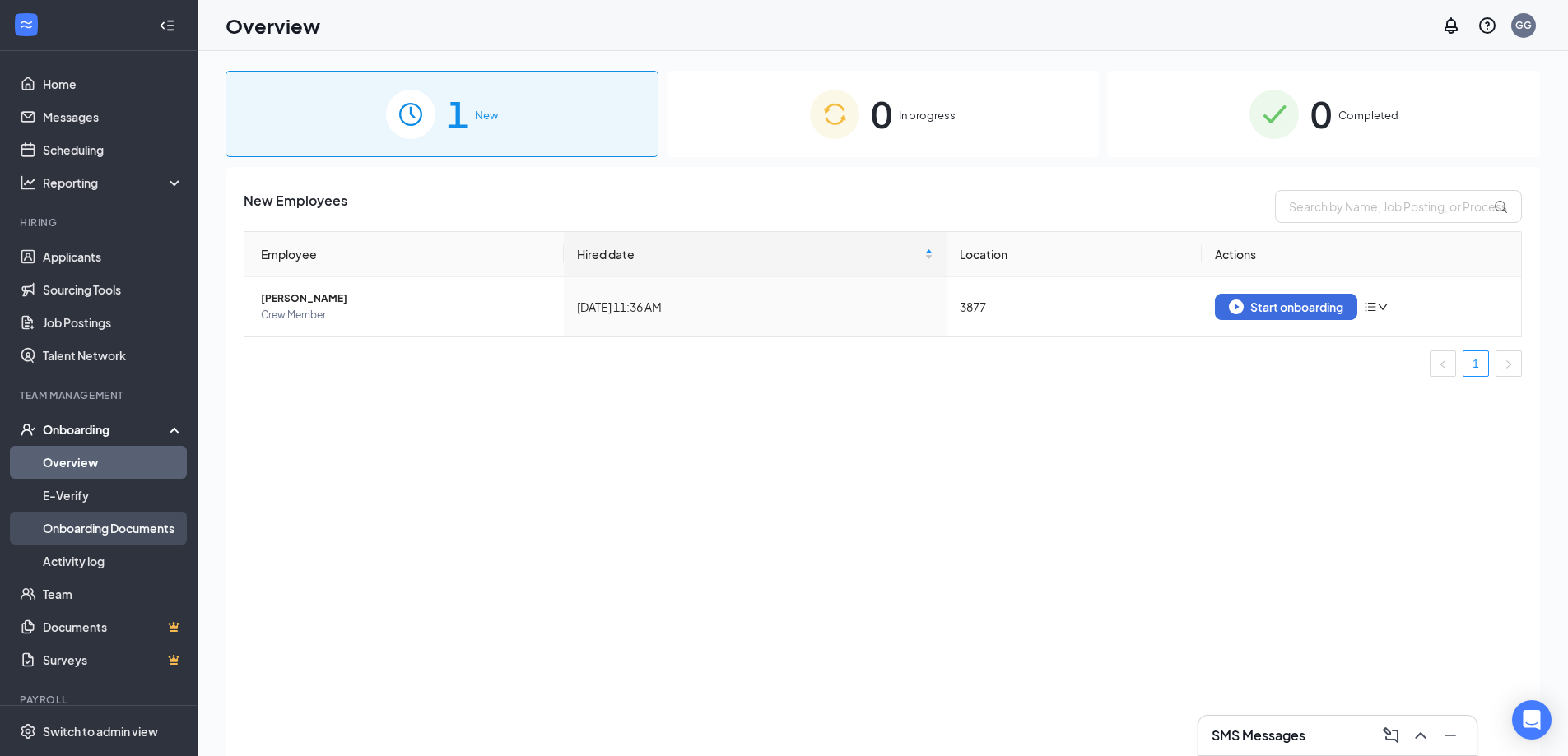
click at [139, 528] on link "Onboarding Documents" at bounding box center [112, 528] width 141 height 33
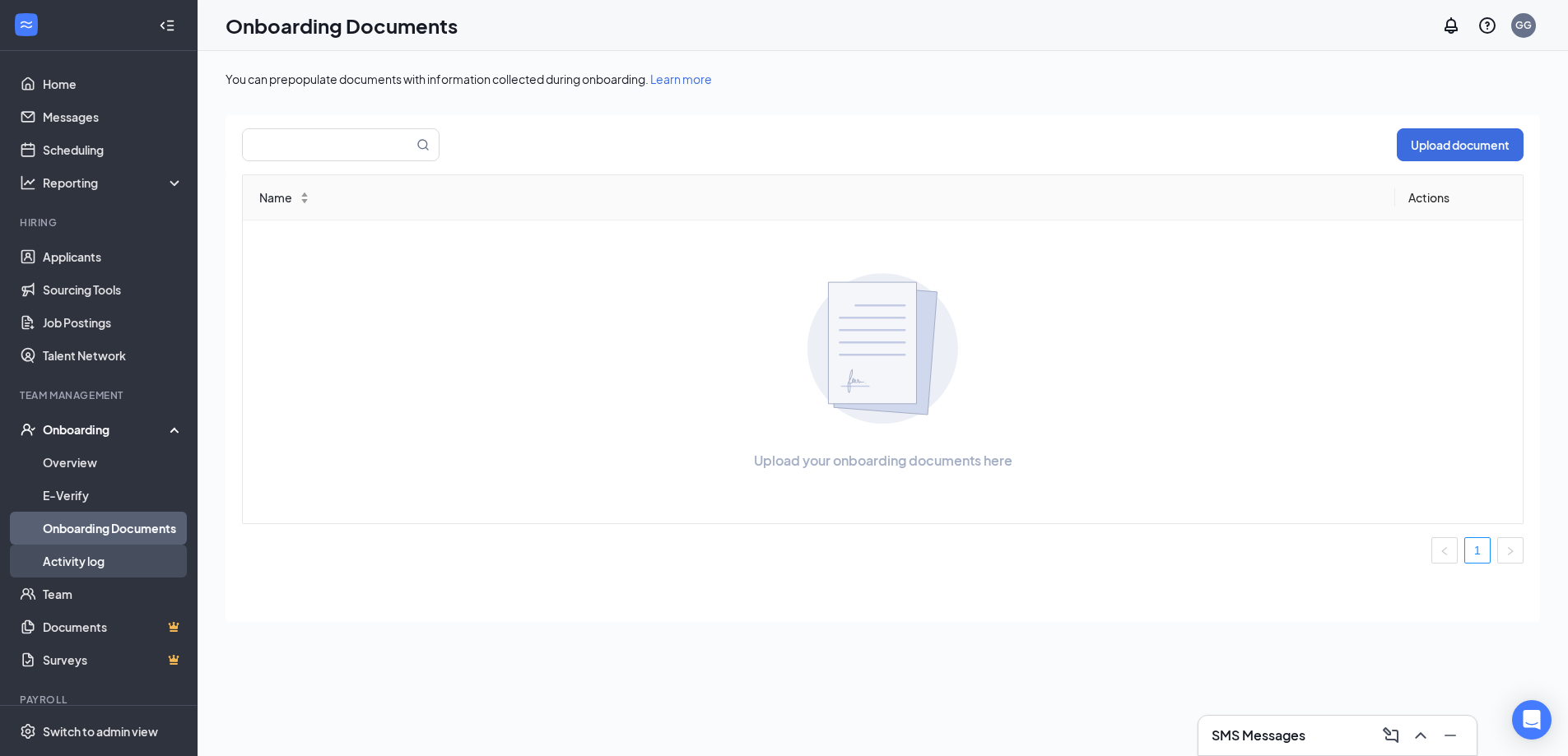
click at [108, 561] on link "Activity log" at bounding box center [112, 561] width 141 height 33
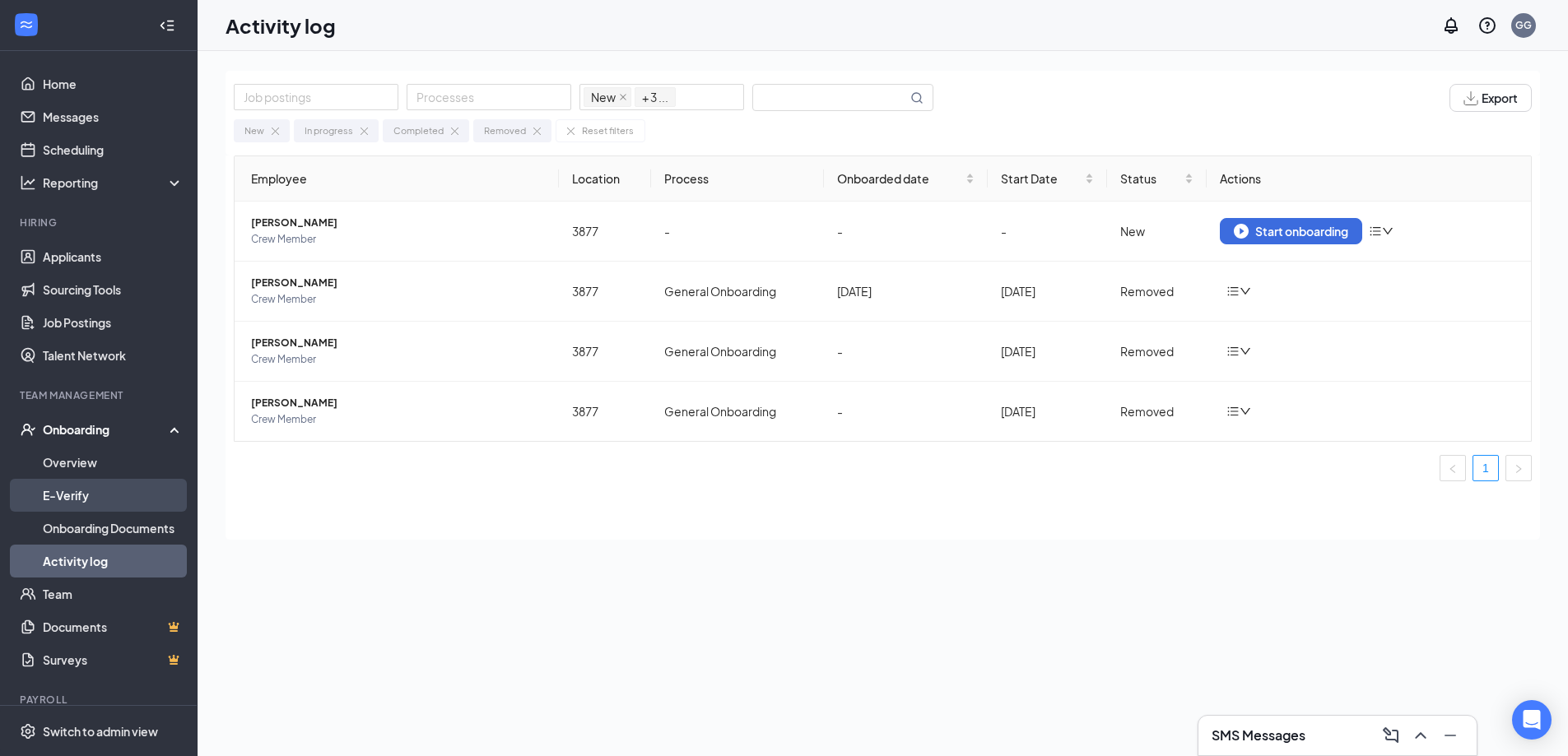
click at [78, 486] on link "E-Verify" at bounding box center [112, 495] width 141 height 33
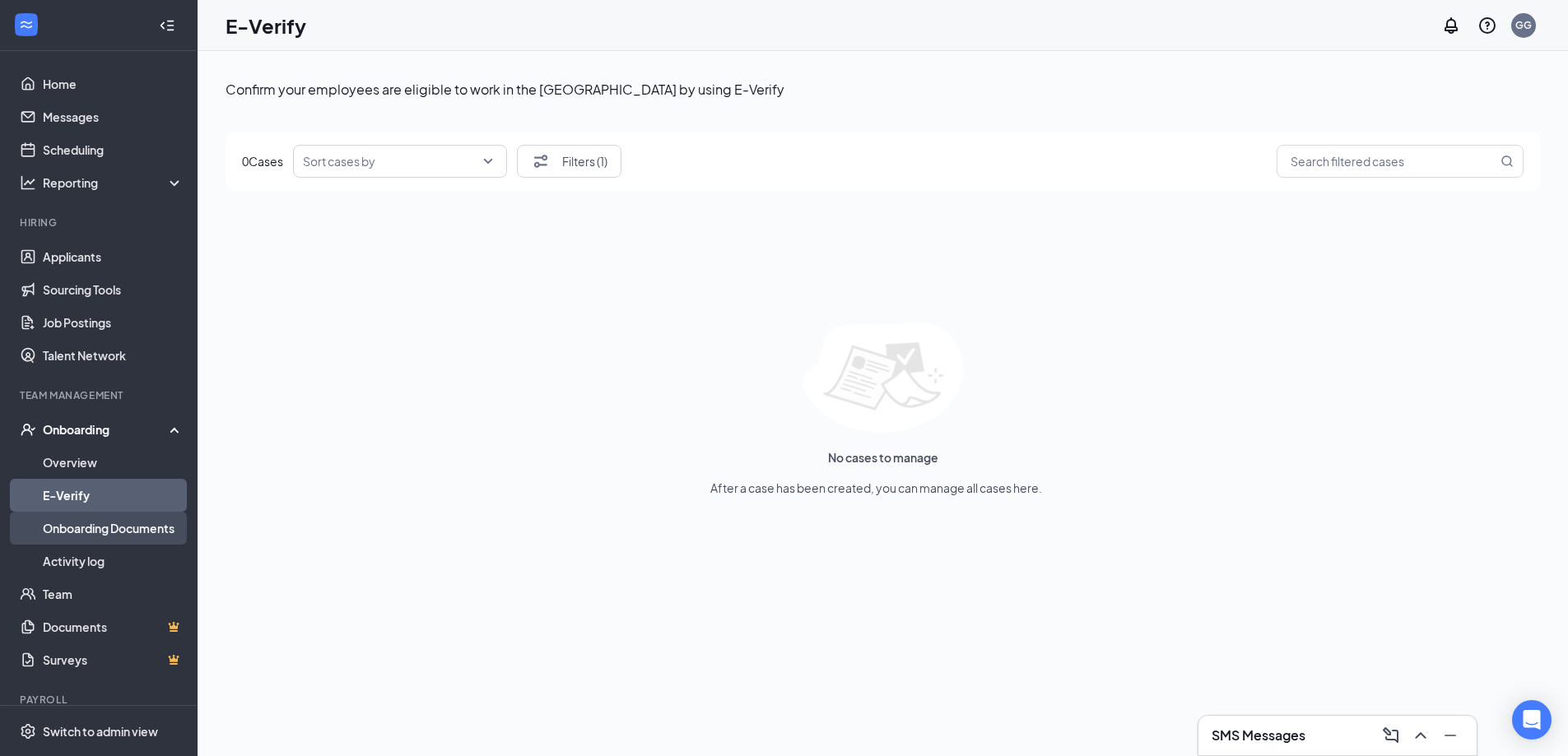
click at [67, 528] on link "Onboarding Documents" at bounding box center [112, 528] width 141 height 33
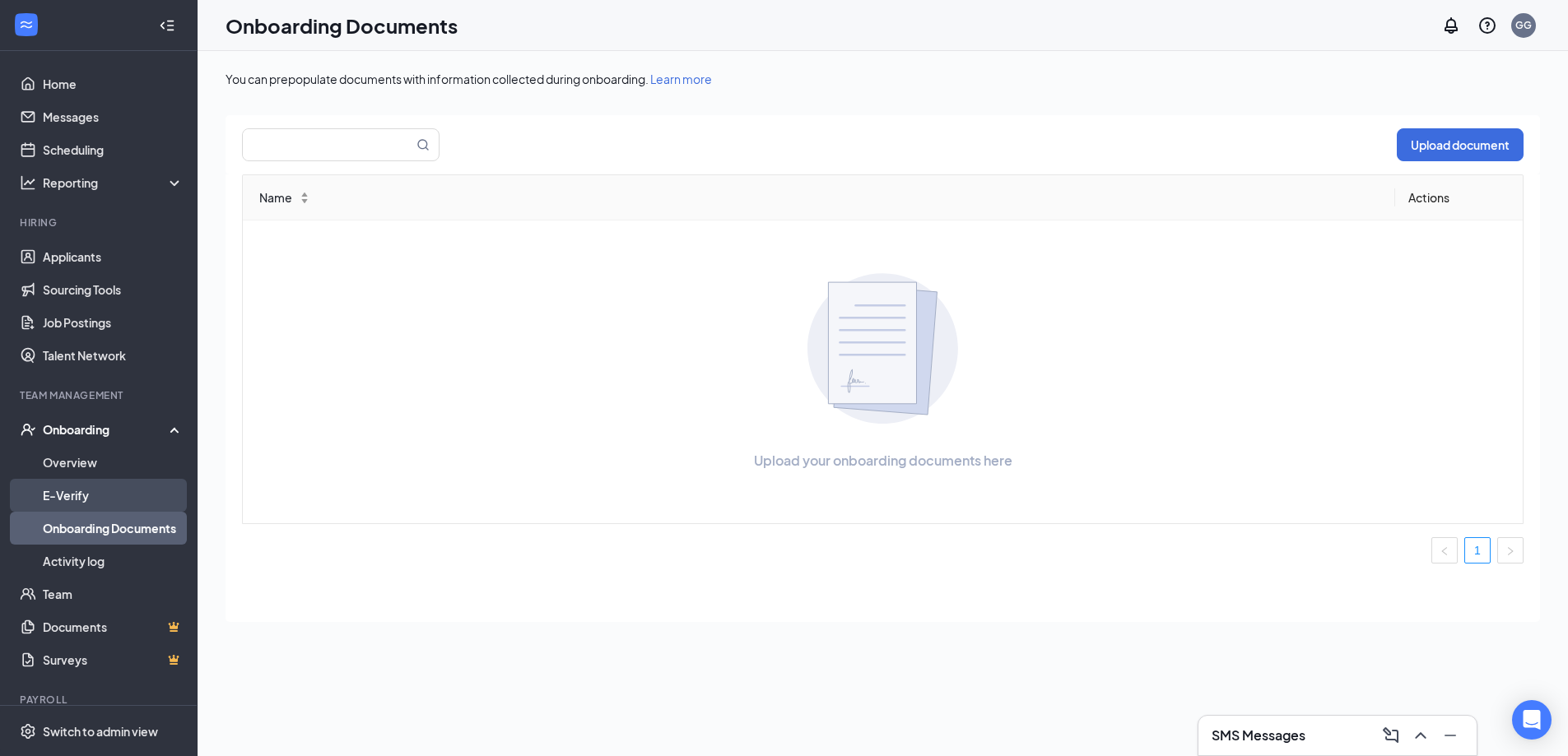
click at [91, 501] on link "E-Verify" at bounding box center [112, 495] width 141 height 33
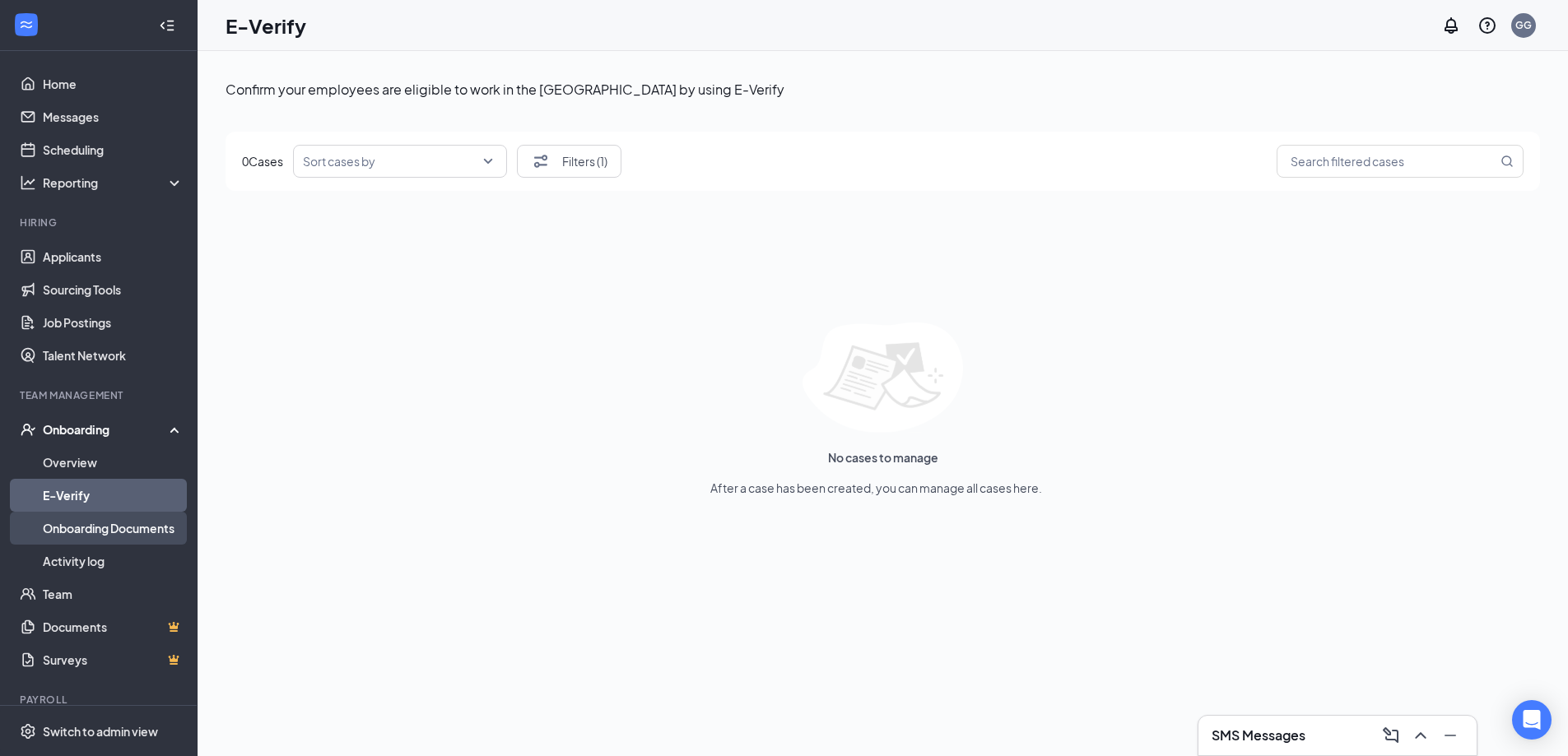
click at [124, 531] on link "Onboarding Documents" at bounding box center [112, 528] width 141 height 33
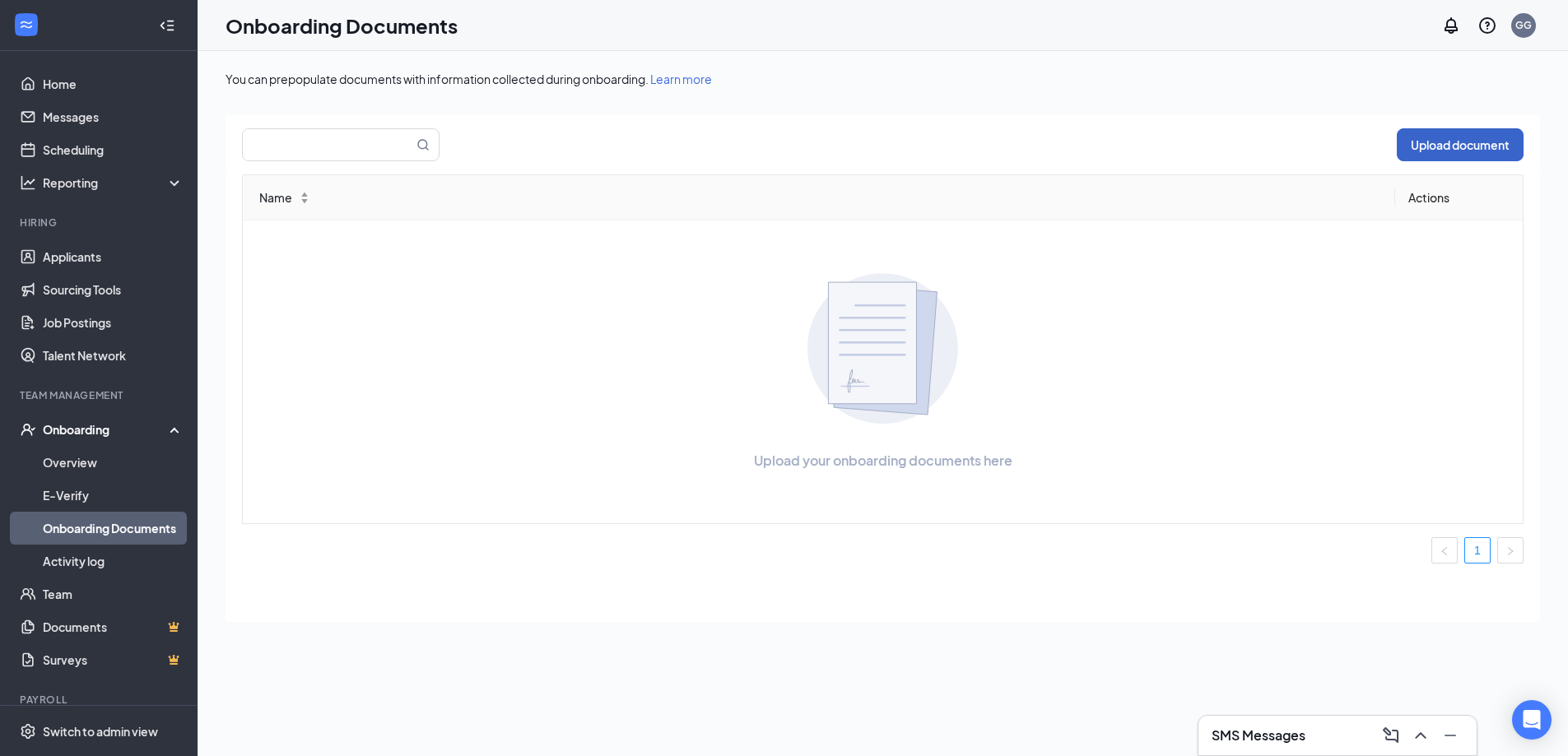
click at [1417, 152] on button "Upload document" at bounding box center [1460, 145] width 127 height 33
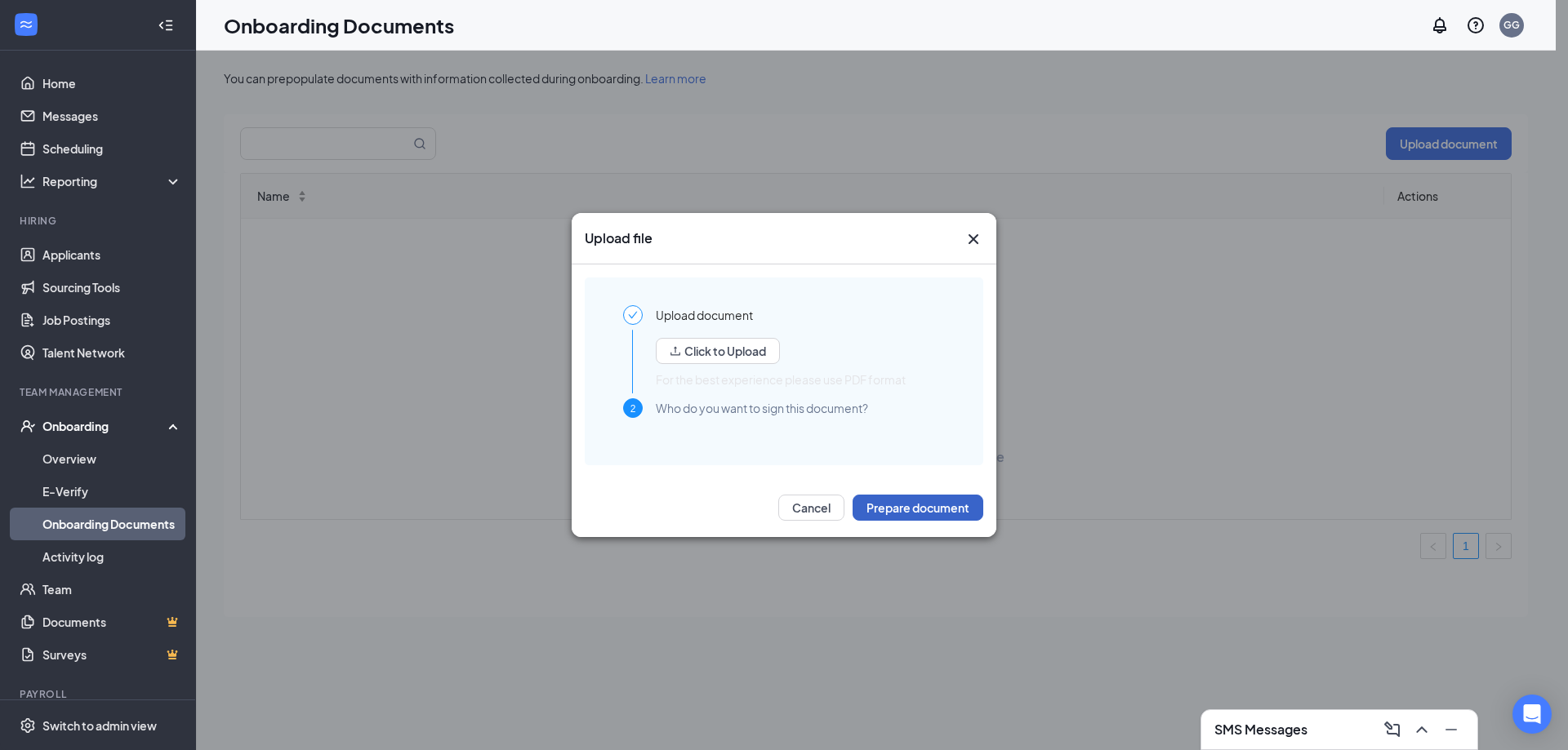
click at [910, 509] on button "Prepare document" at bounding box center [917, 508] width 130 height 26
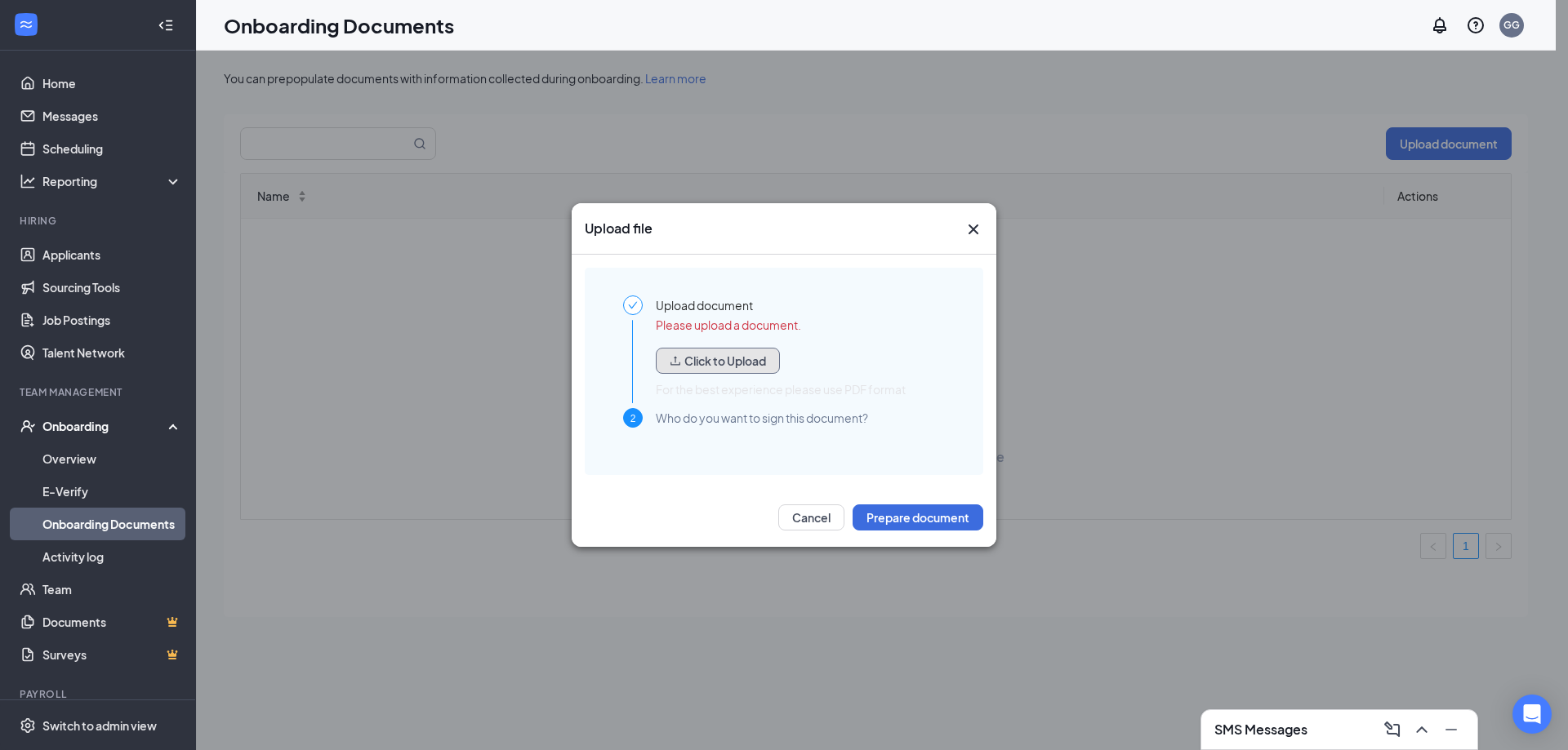
click at [776, 364] on button "Click to Upload" at bounding box center [717, 361] width 124 height 26
click at [798, 521] on button "Cancel" at bounding box center [811, 518] width 67 height 26
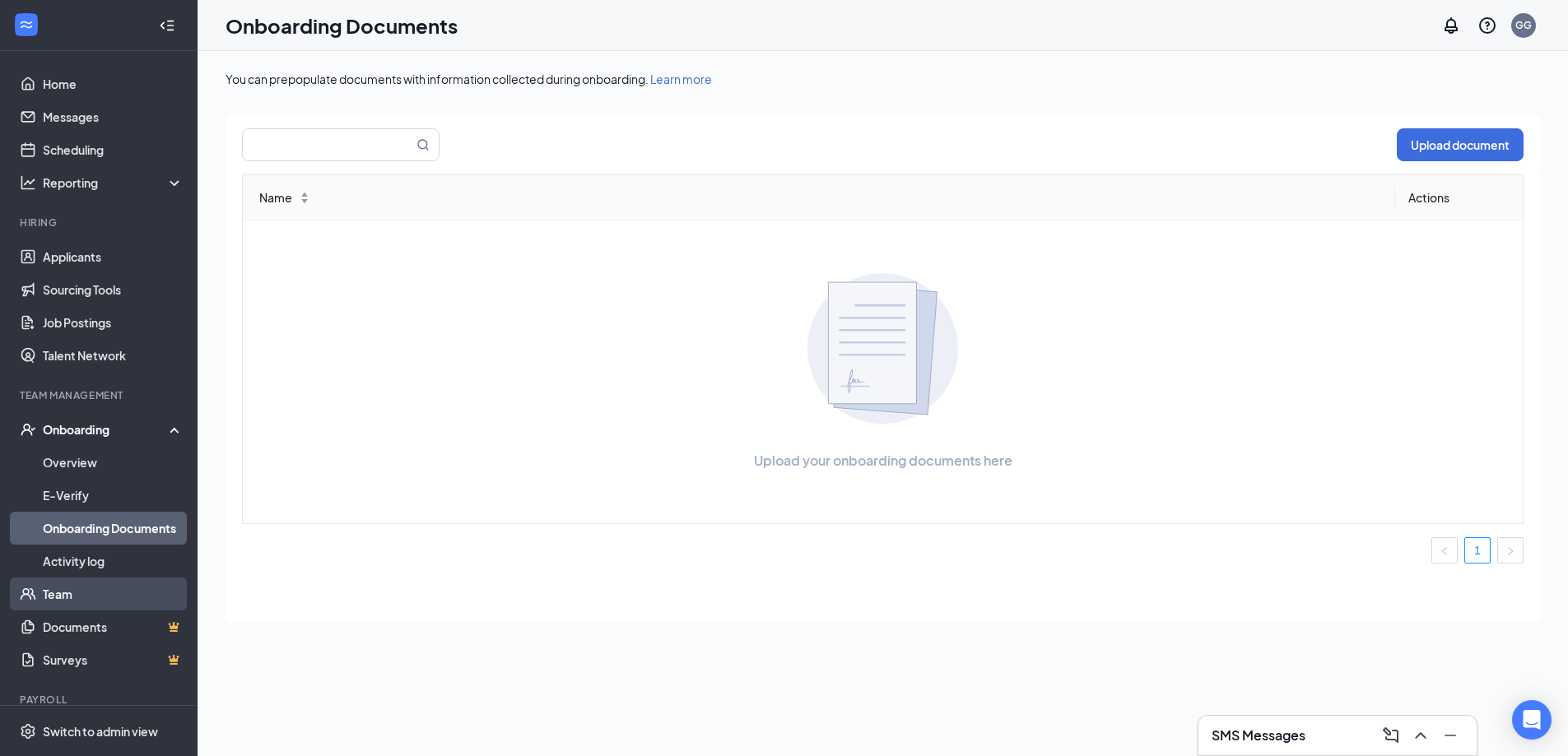
click at [78, 588] on link "Team" at bounding box center [112, 593] width 141 height 33
